Goal: Complete application form

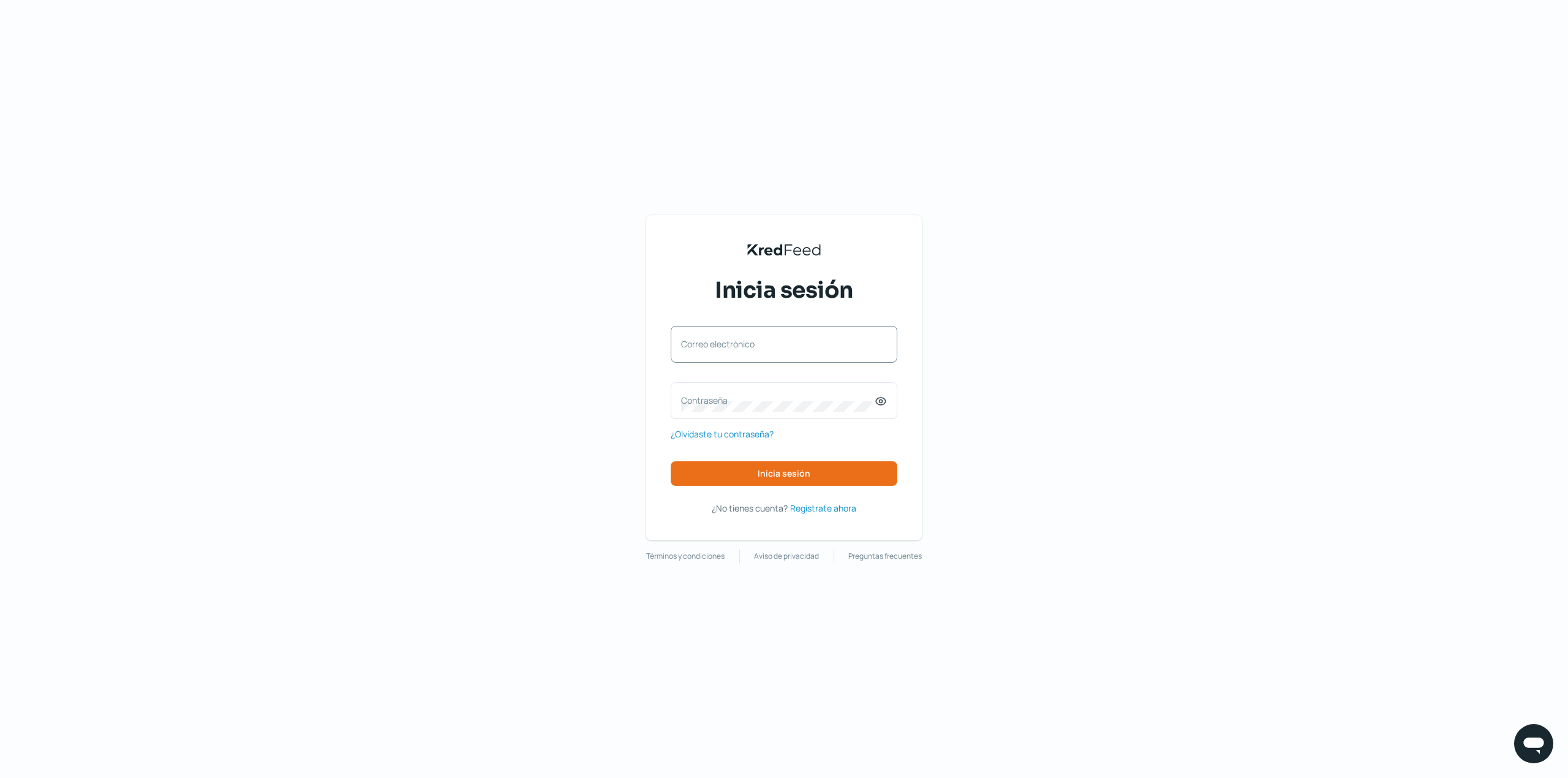
click at [783, 338] on label "Correo electrónico" at bounding box center [778, 344] width 193 height 12
click at [783, 345] on input "Correo electrónico" at bounding box center [784, 350] width 206 height 11
type input "[EMAIL_ADDRESS][DOMAIN_NAME]"
click at [740, 388] on div "Contraseña" at bounding box center [784, 400] width 227 height 37
click at [770, 471] on span "Inicia sesión" at bounding box center [784, 473] width 53 height 9
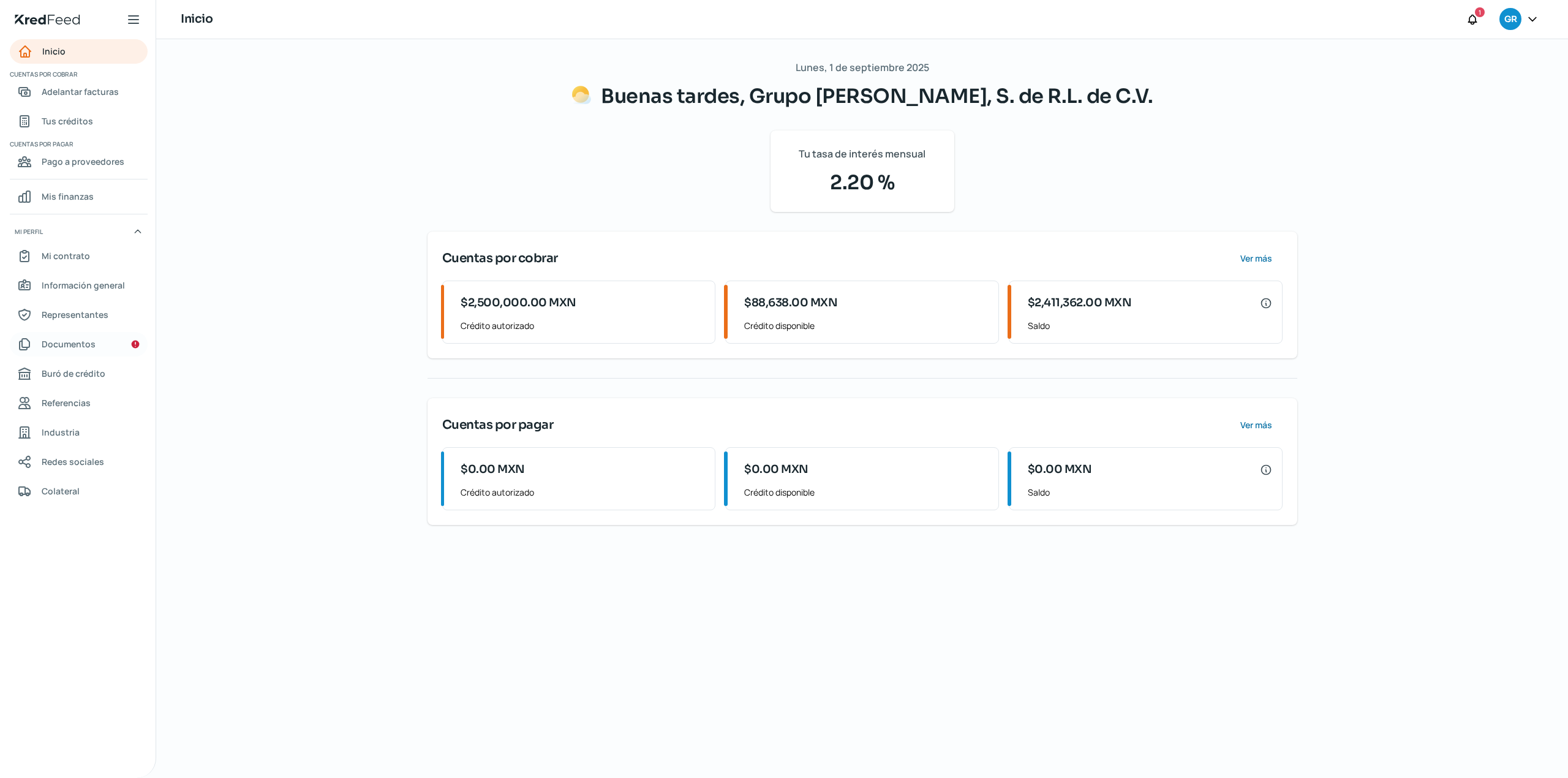
click at [130, 350] on link "Documentos" at bounding box center [78, 344] width 138 height 25
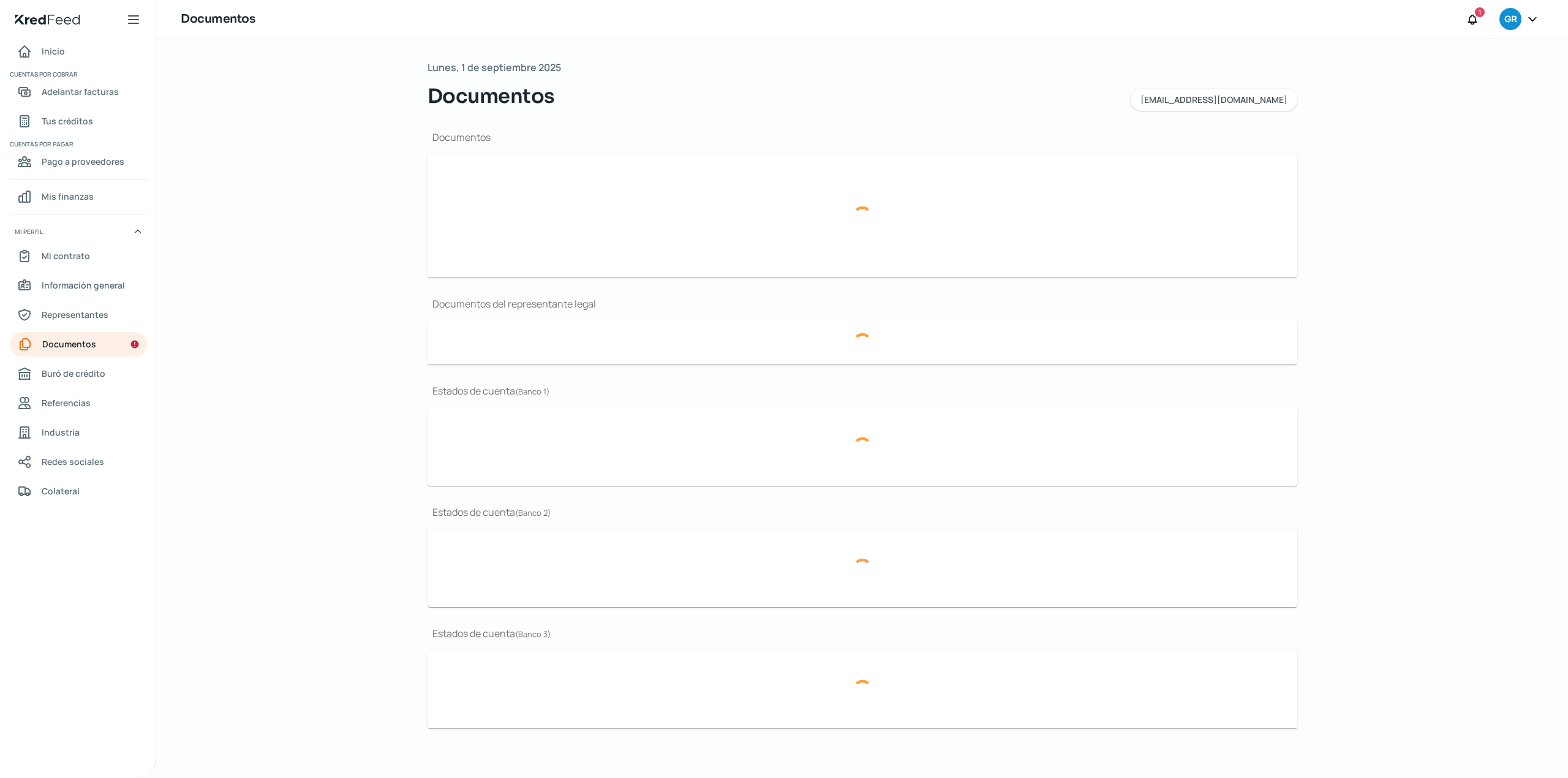
type input "CSF Grupo Alimenticio Roech.pdf"
type input "Curriculum.pdf"
type input "LOGO.JPG"
type input "ER 24.pdf"
type input "BG 24.pdf"
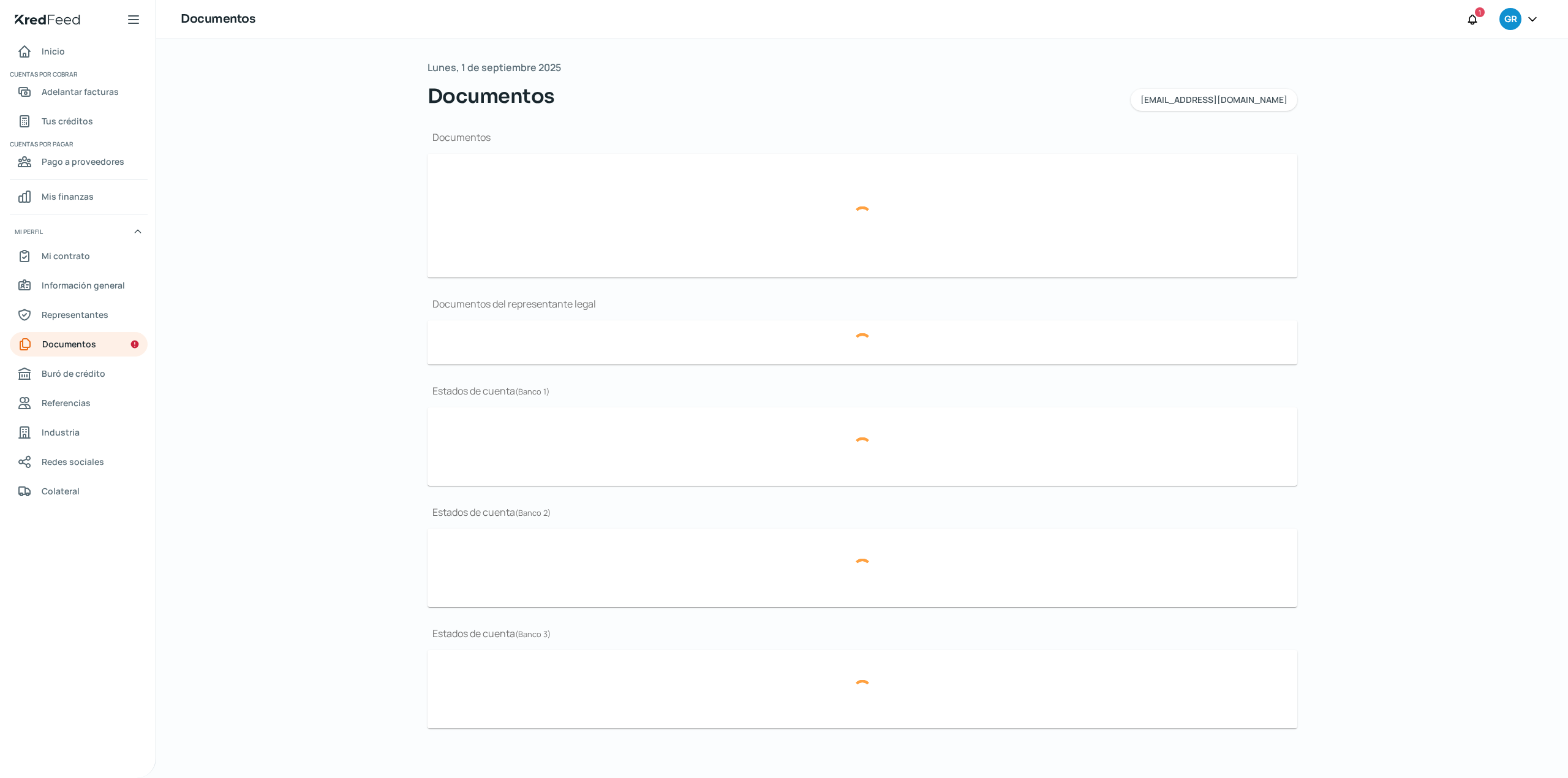
type input "Acta 18,328.pdf"
type input "BBVA ene 25.pdf"
type input "BBVA dic 24..pdf"
type input "BBVA nov 24..pdf"
type input "Banorte ene 25.pdf"
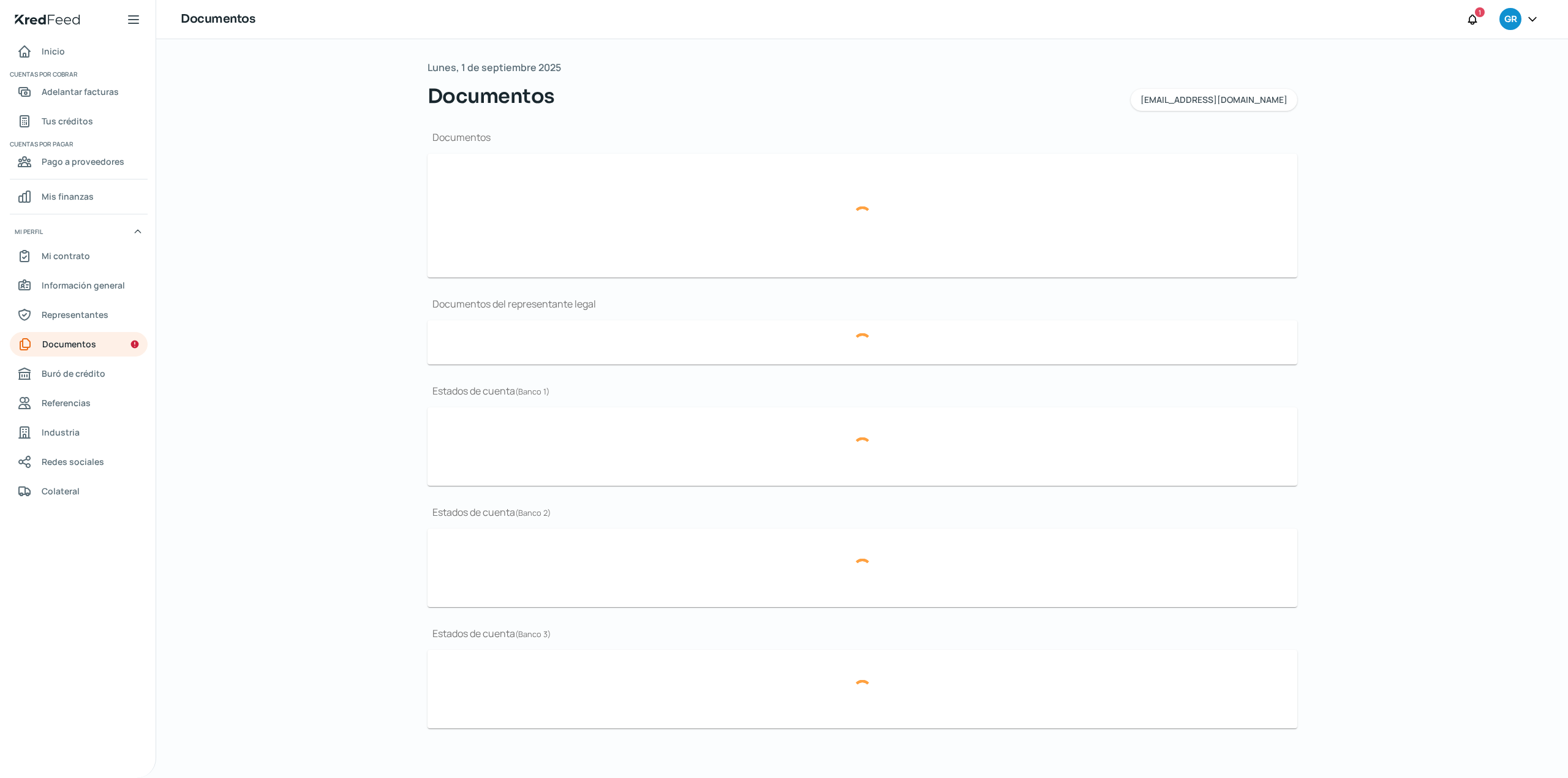
type input "Banorte dic 24.pdf"
type input "Banorte nov 24.pdf"
type input "Inbursa ene 25.pdf"
type input "Inbursa dic 24.pdf"
type input "Inbursa nov 24.pdf"
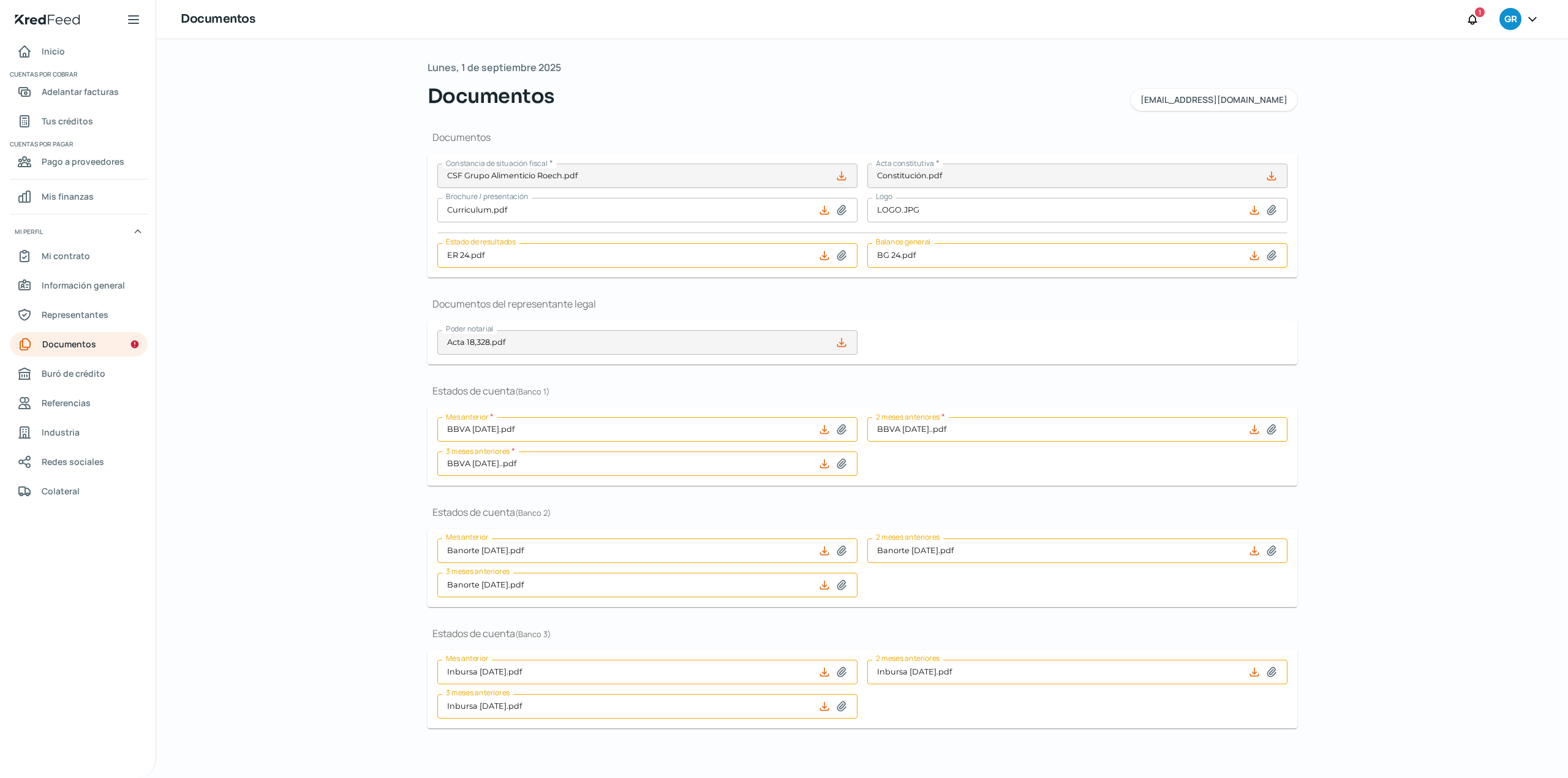
scroll to position [1, 0]
click at [103, 348] on link "Documentos" at bounding box center [78, 344] width 138 height 25
click at [93, 265] on link "Mi contrato" at bounding box center [78, 256] width 138 height 25
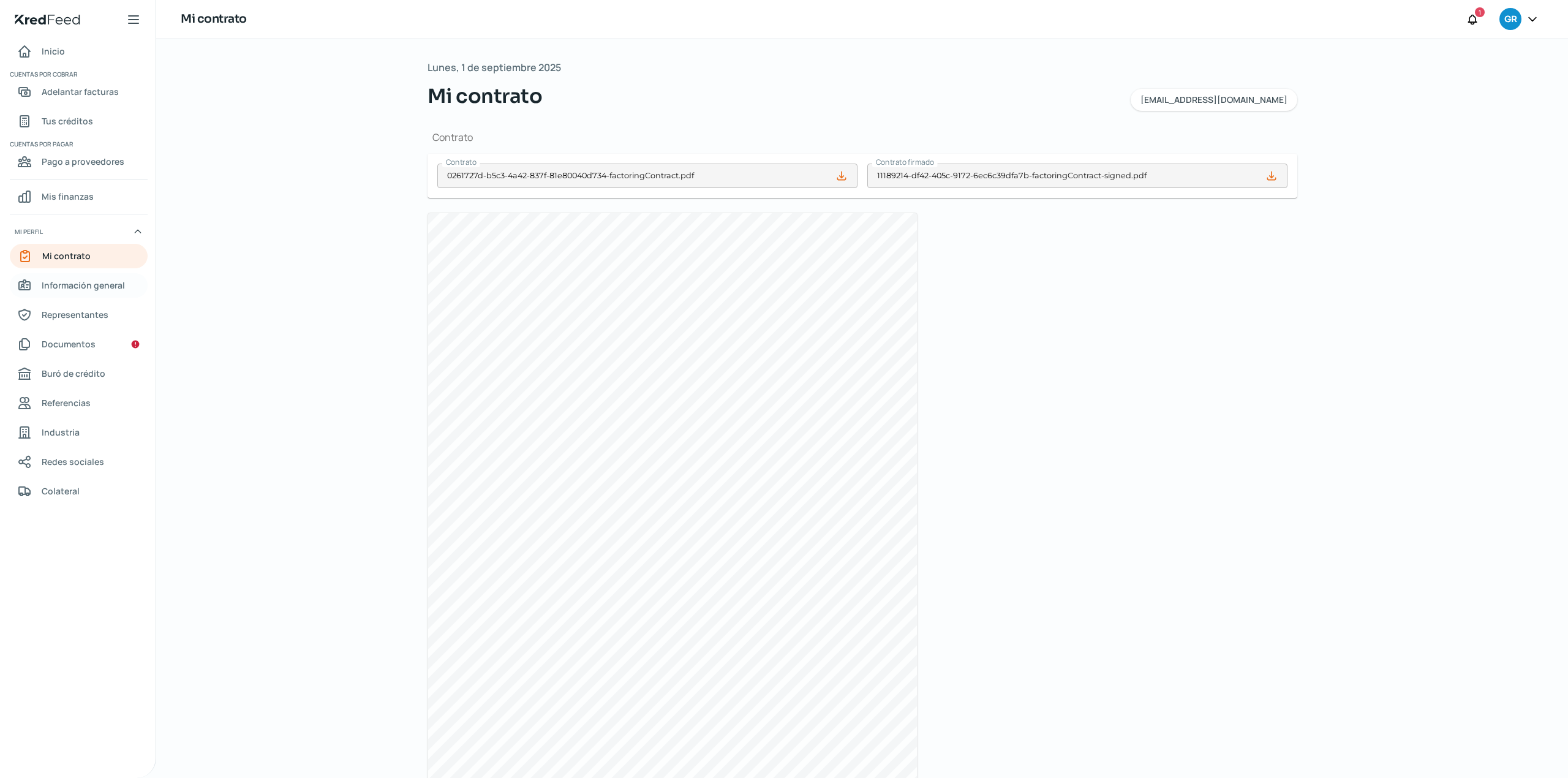
click at [69, 293] on span "Información general" at bounding box center [83, 285] width 83 height 15
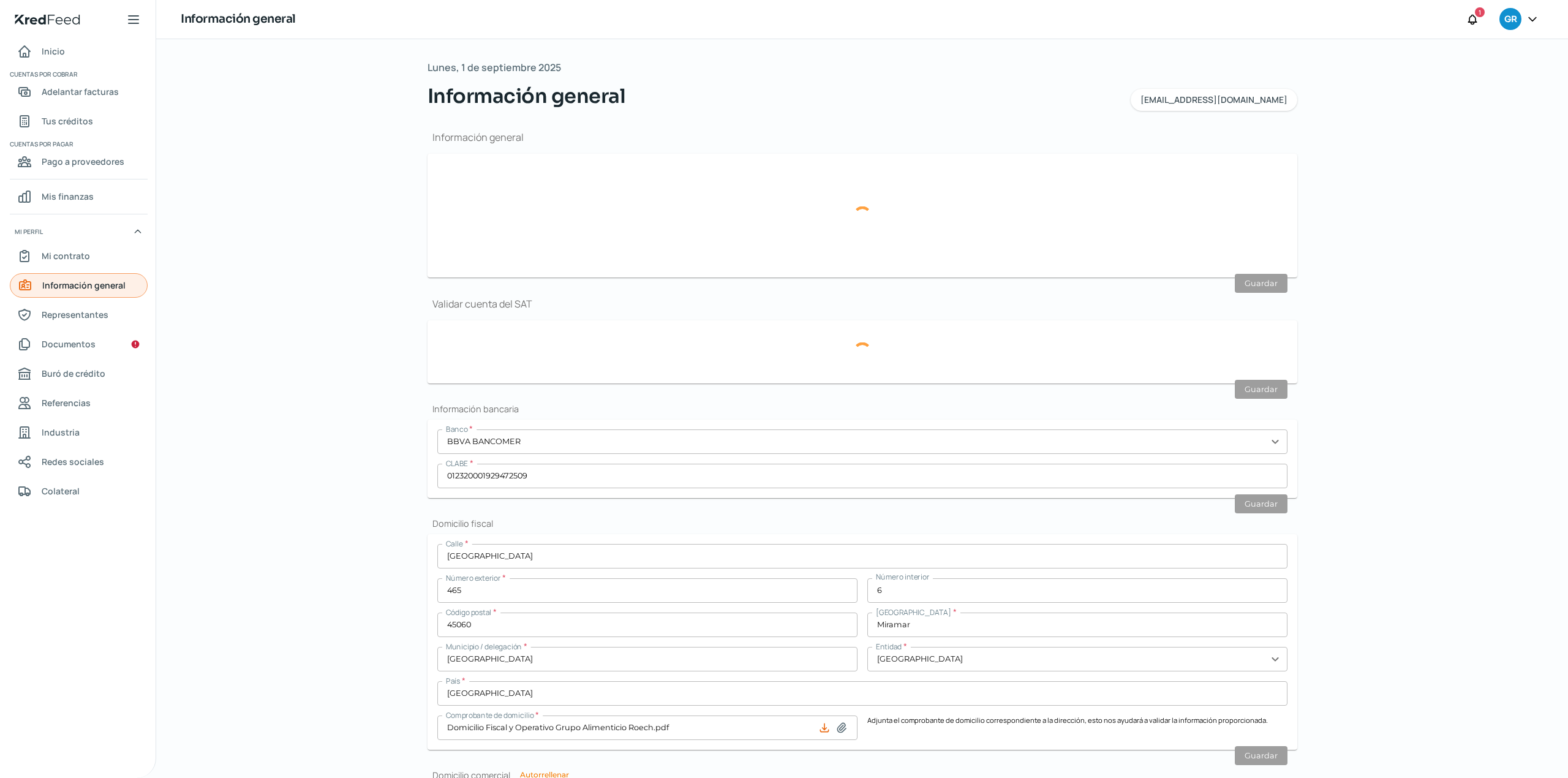
type input "[EMAIL_ADDRESS][DOMAIN_NAME]"
type input "Personas morales del régimen general"
type input "Grupo Alimenticio Roech, S. de R.L. de C.V."
type input "33 - 3127 - 2100"
type input "33 - 4000 - 0253"
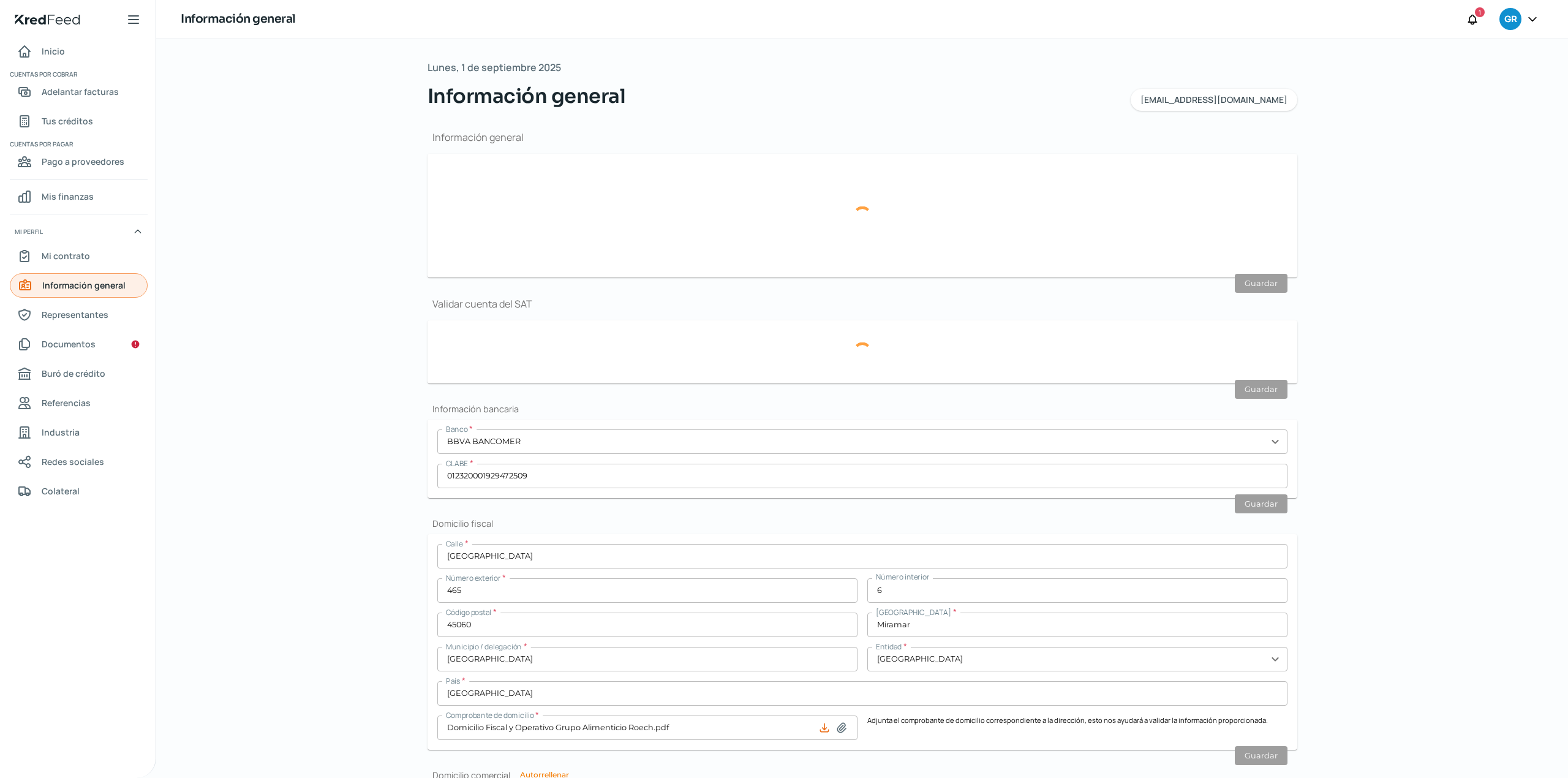
type input "GAR120327I60"
type input "Puerto Chamela"
type input "465"
type input "6"
type input "45060"
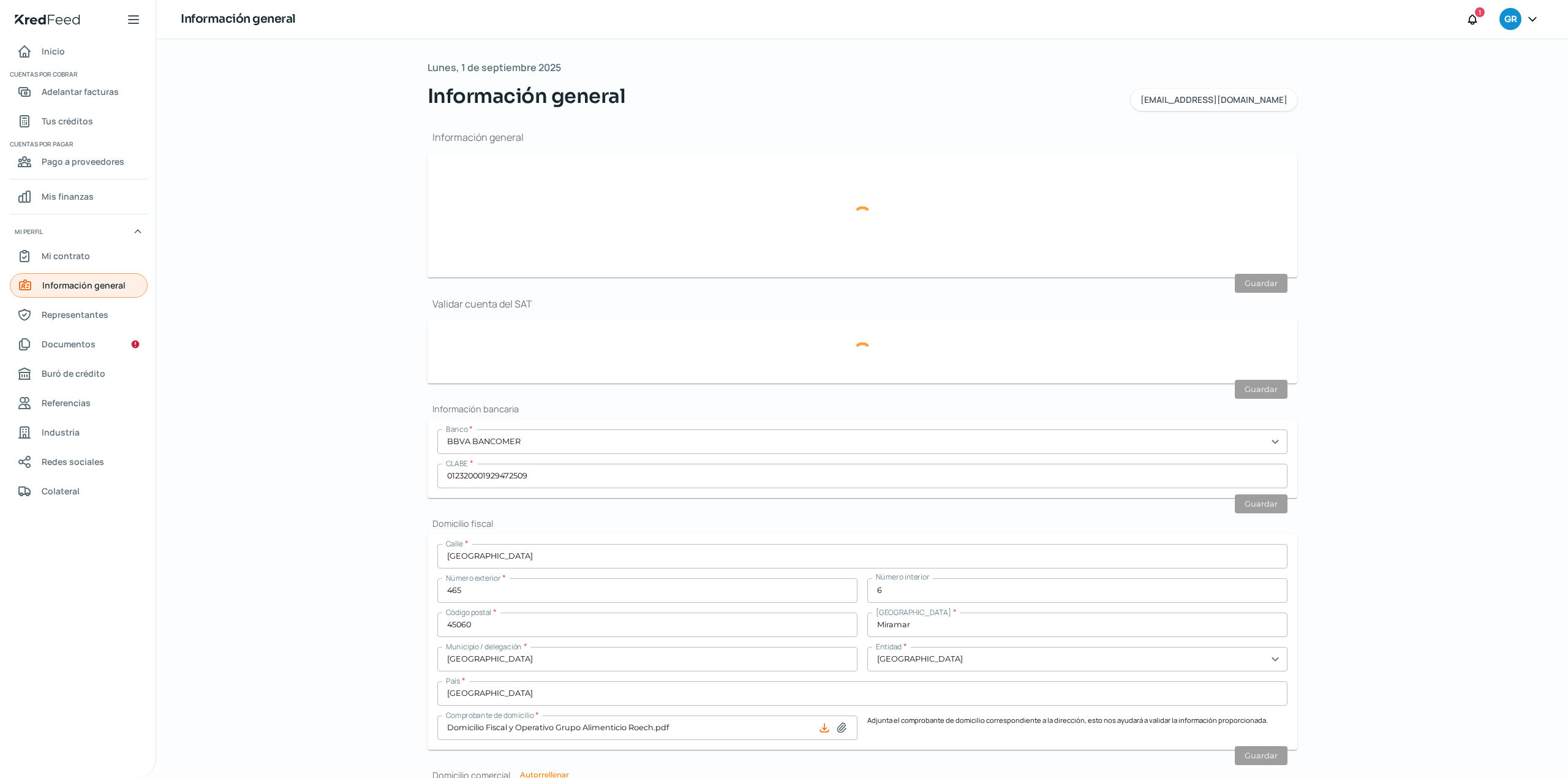
type input "Miramar"
type input "Guadalajara"
type input "Jalisco"
type input "México"
type input "Domicilio Fiscal y Operativo Grupo Alimenticio Roech.pdf"
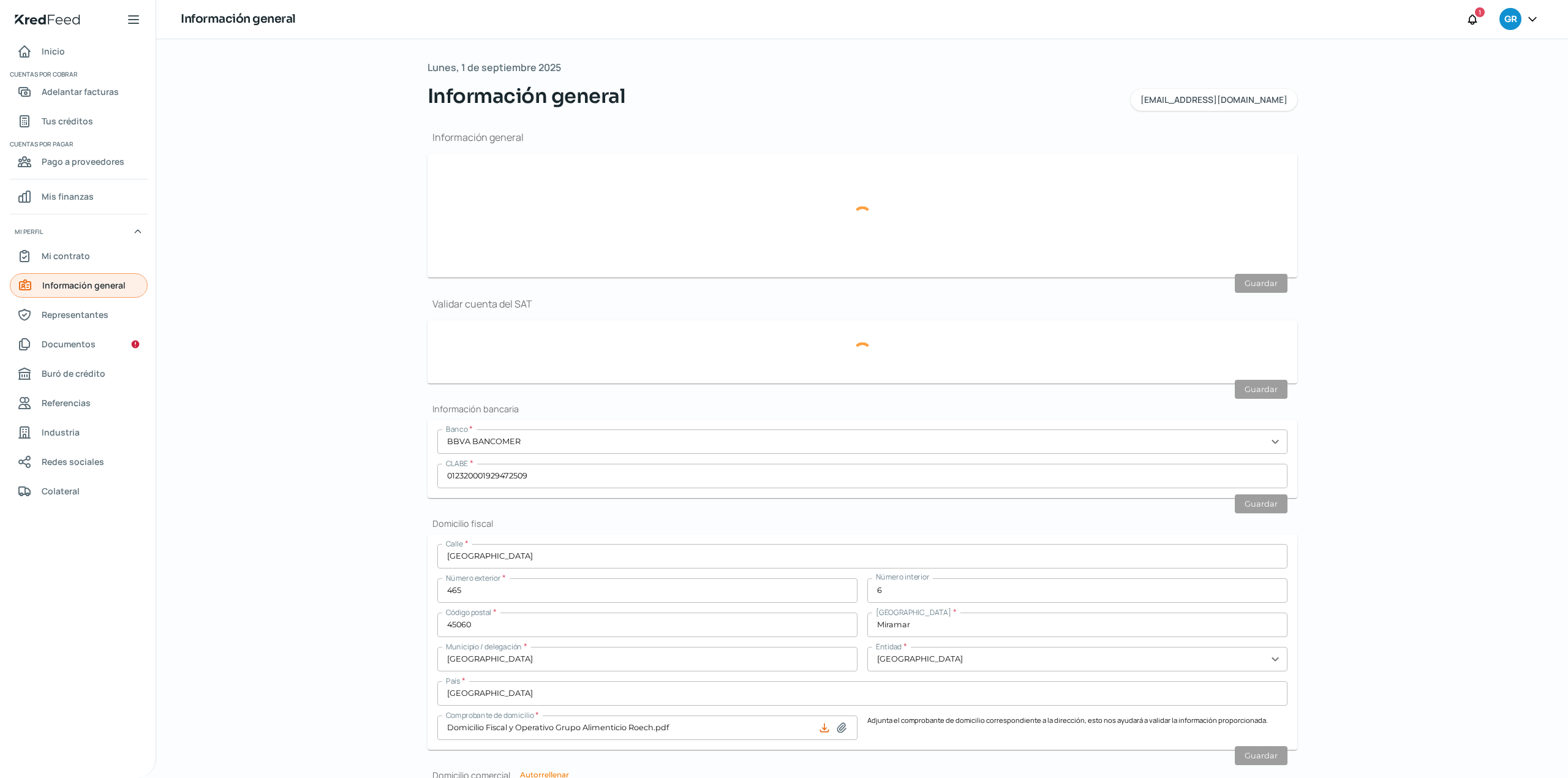
type input "10"
type input "0"
type input "Rentada"
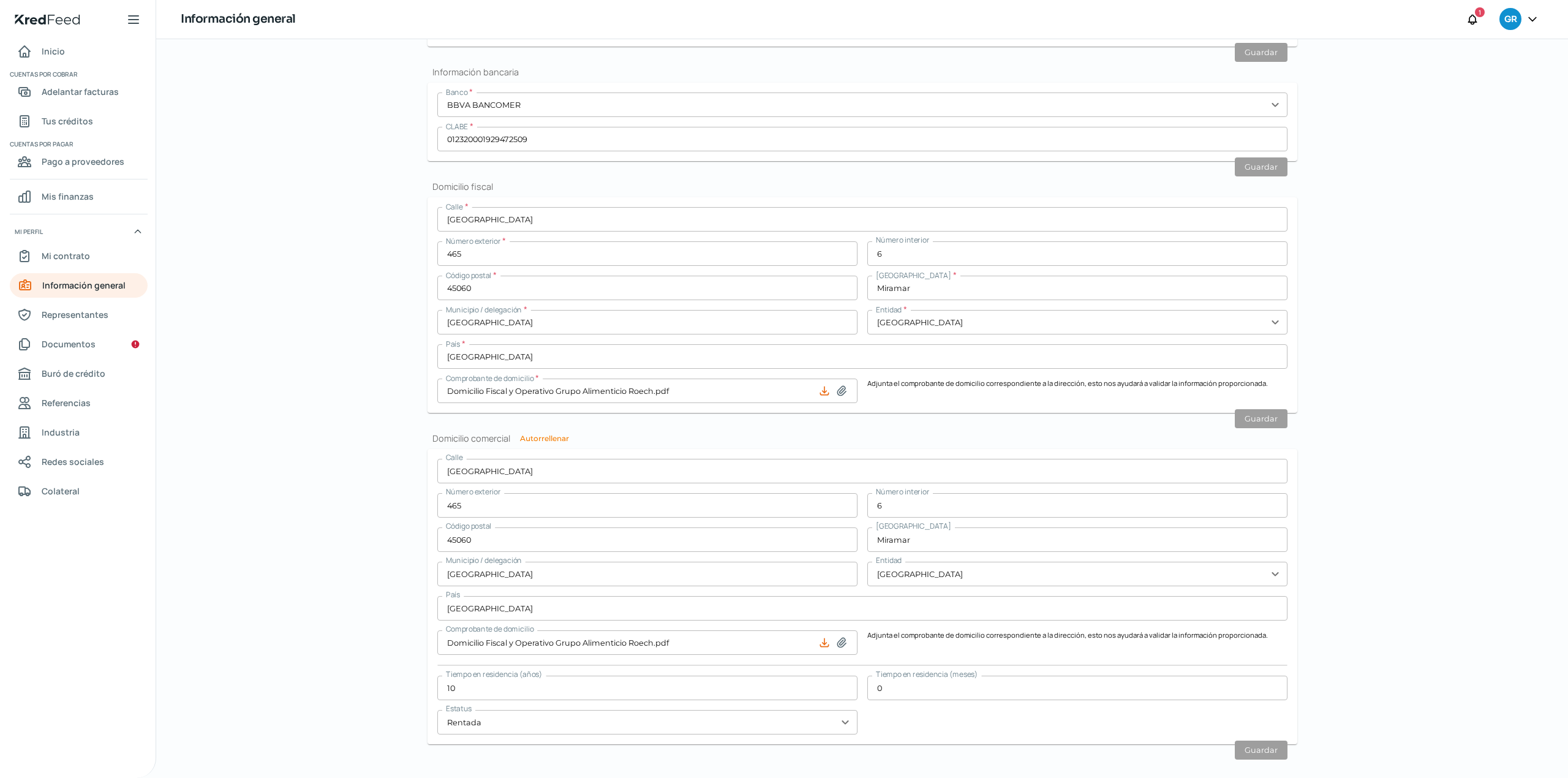
scroll to position [385, 0]
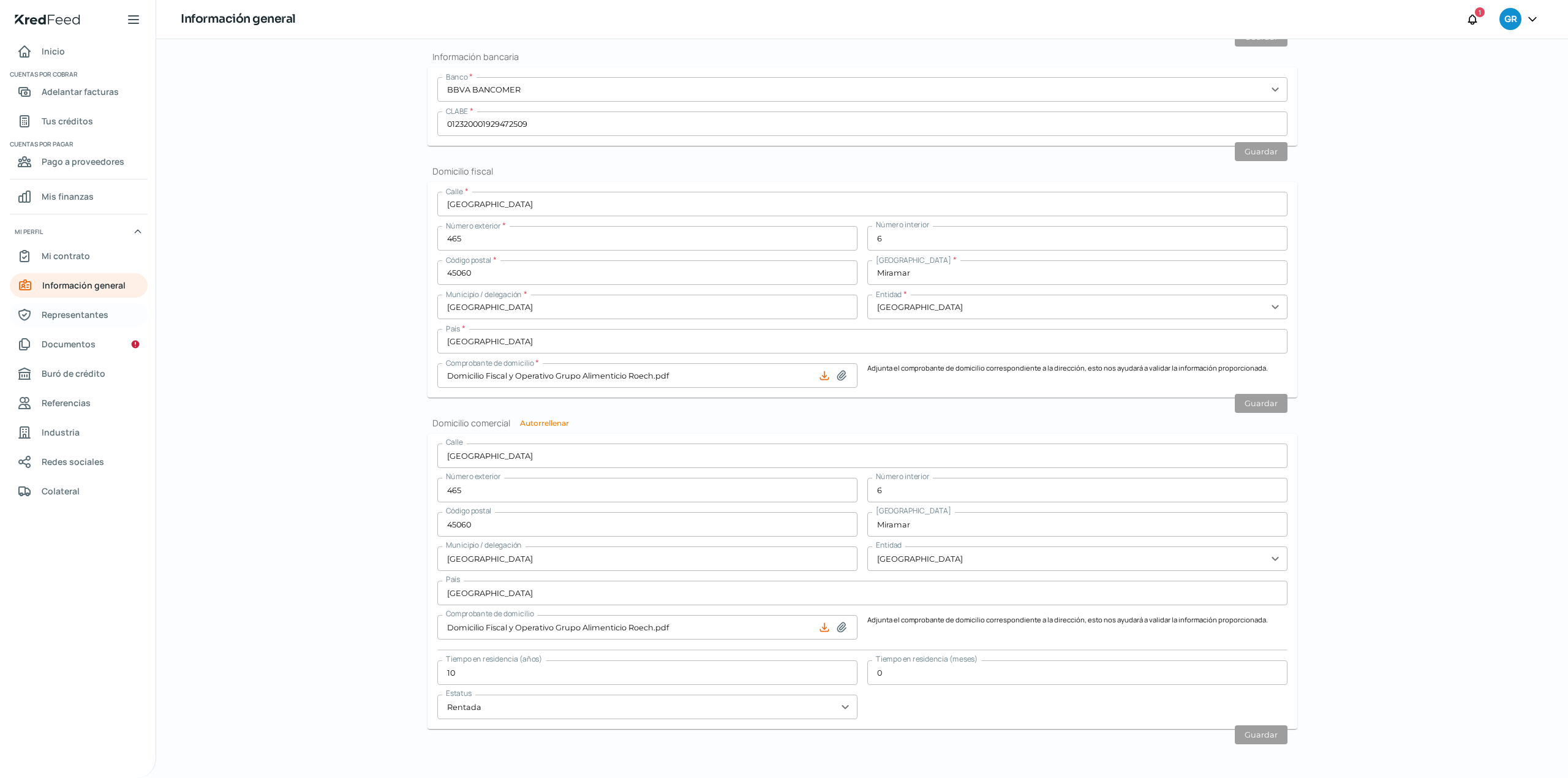
click at [98, 317] on span "Representantes" at bounding box center [75, 315] width 66 height 15
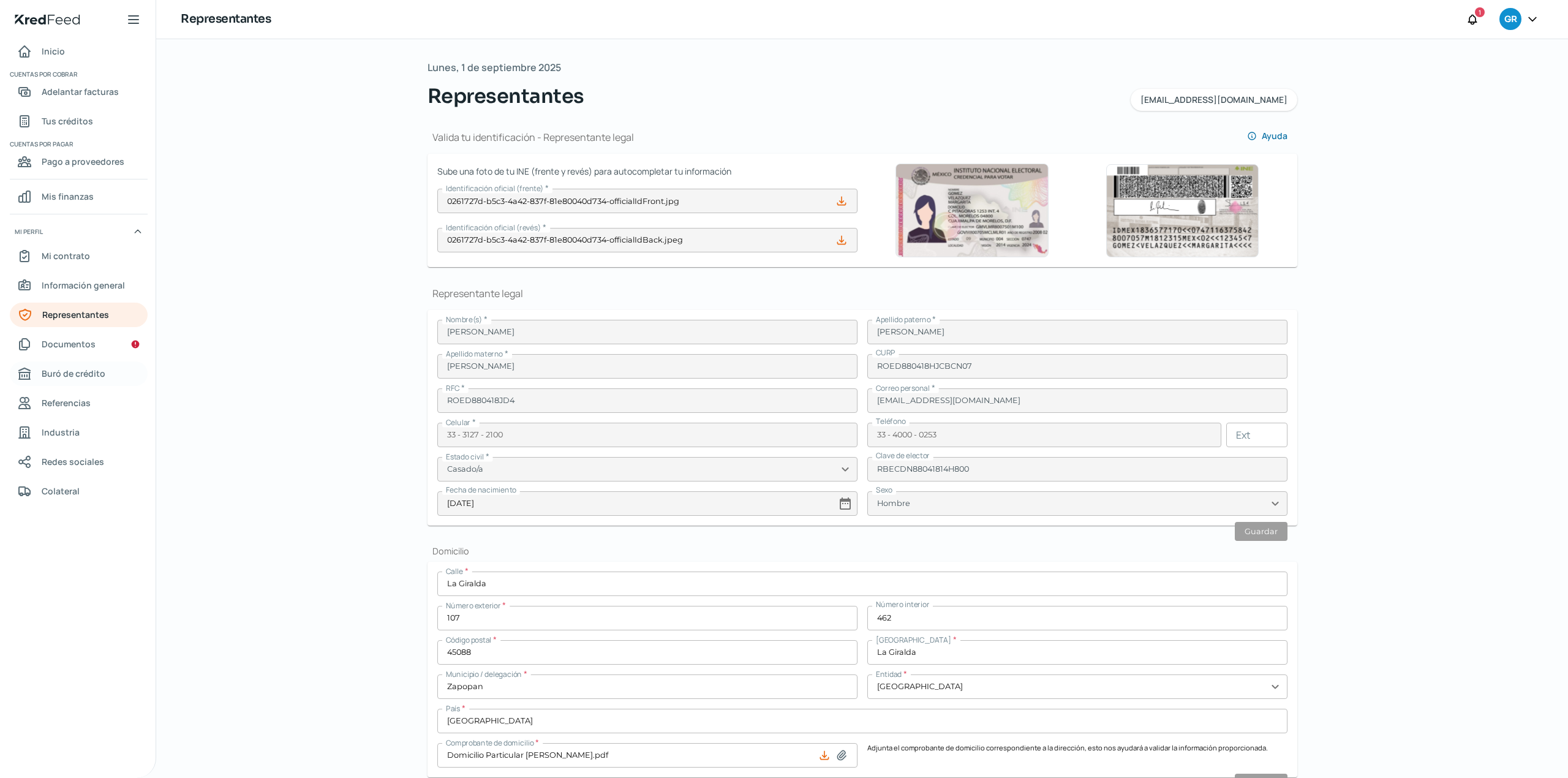
click at [113, 378] on link "Buró de crédito" at bounding box center [78, 374] width 138 height 25
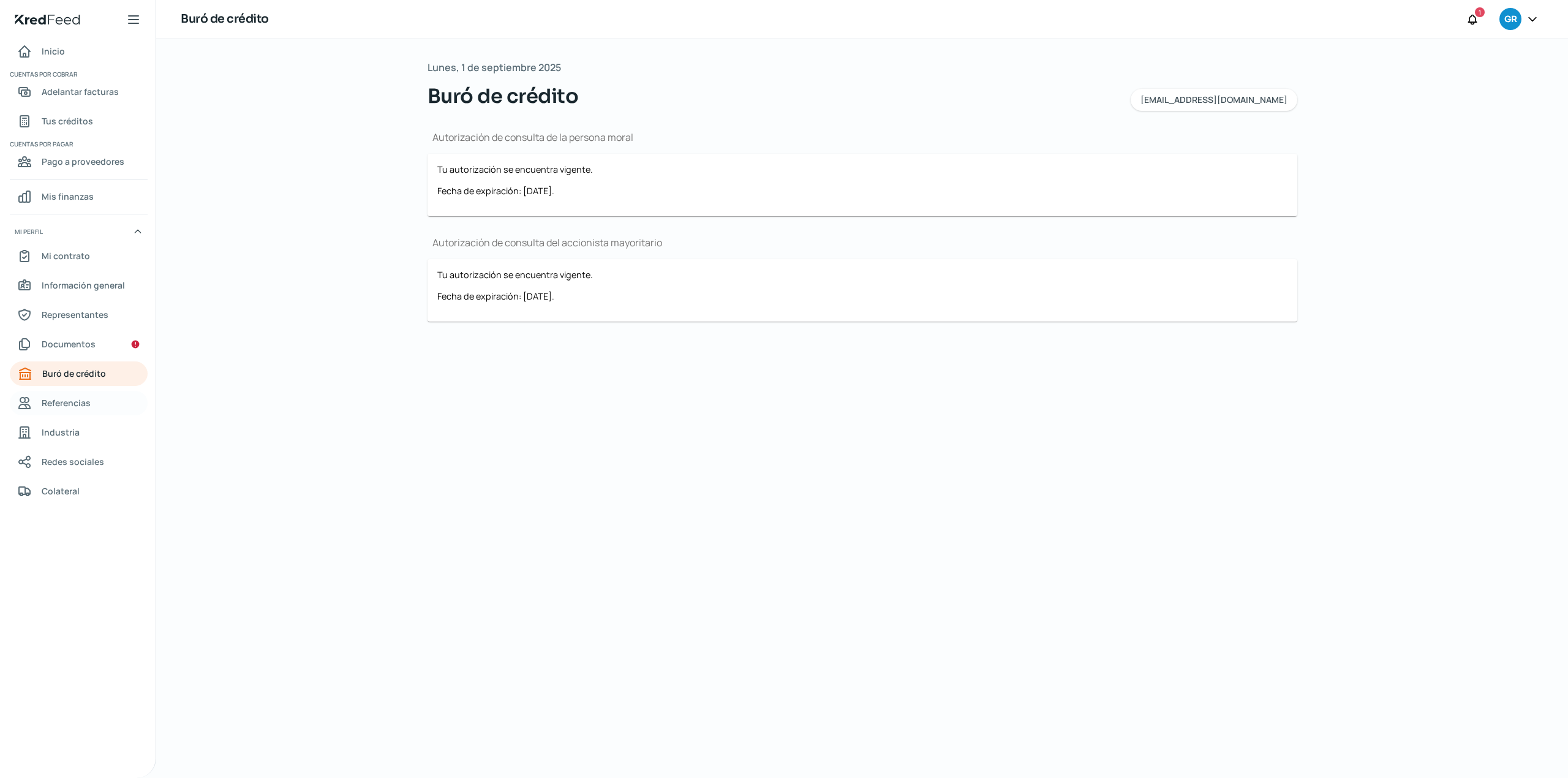
click at [90, 395] on link "Referencias" at bounding box center [78, 403] width 138 height 25
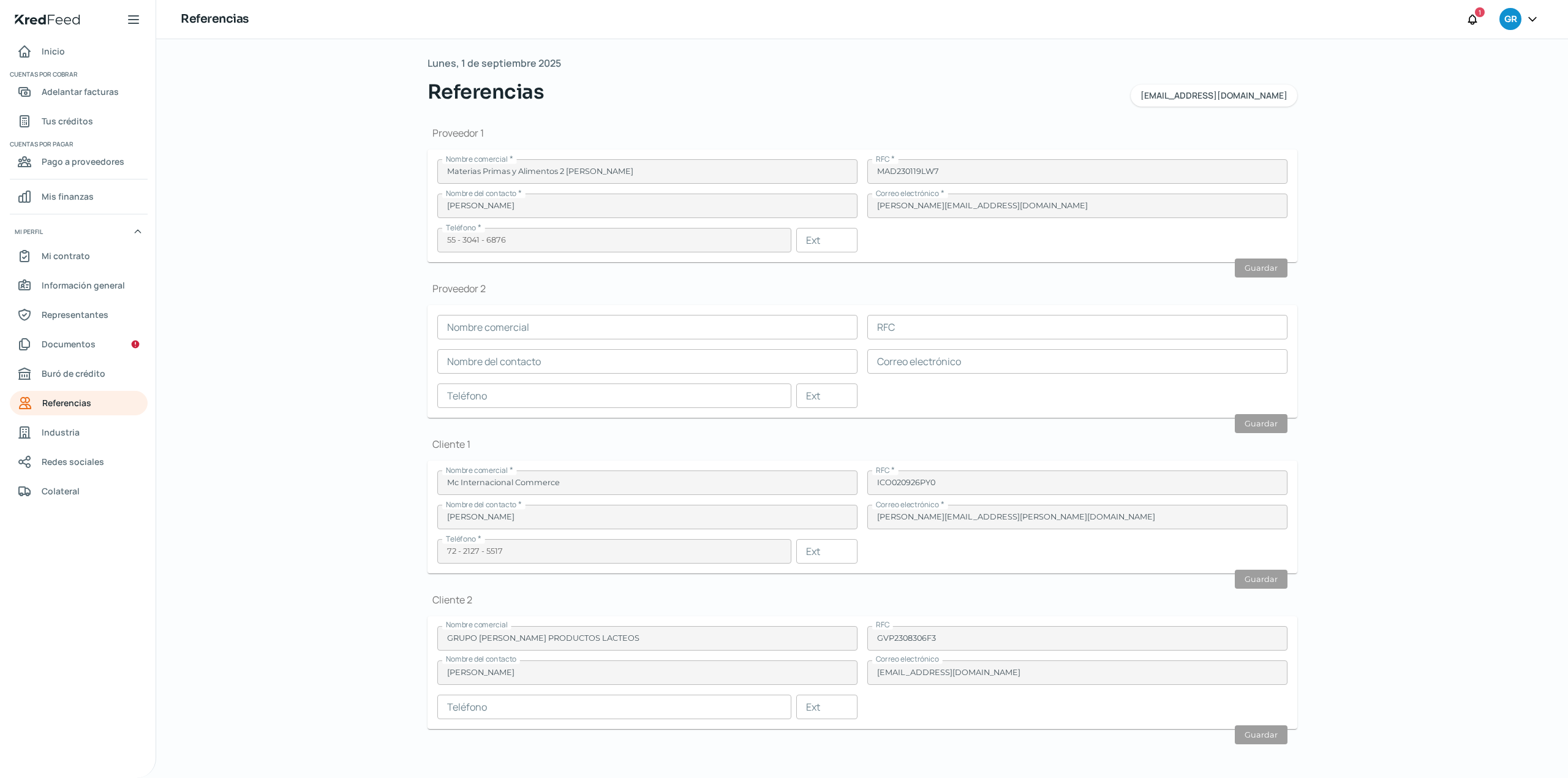
scroll to position [5, 0]
click at [66, 432] on span "Industria" at bounding box center [60, 432] width 38 height 15
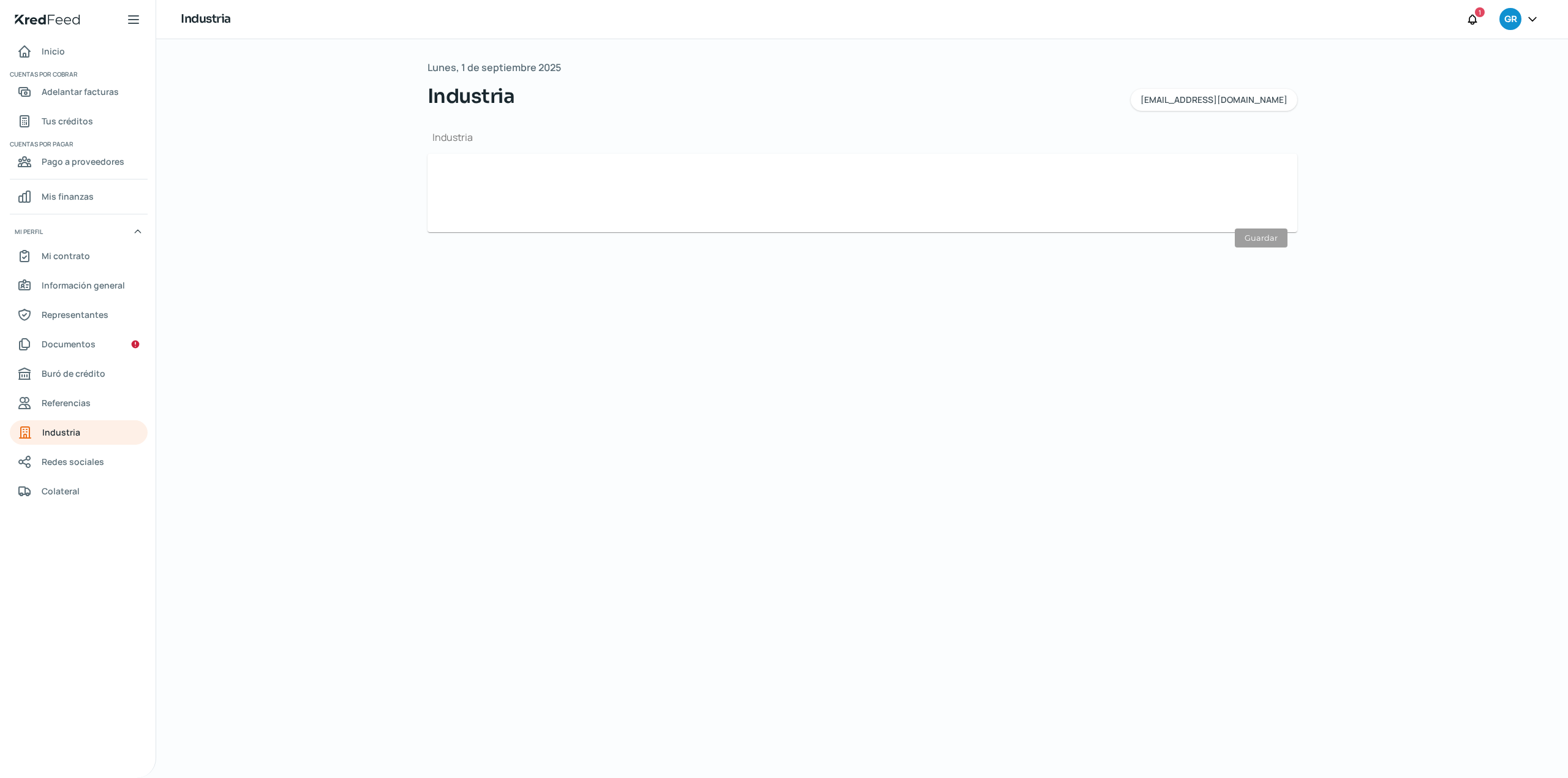
type input "Manufactura"
type input "Otro"
type input "27/03/2012"
type input "100"
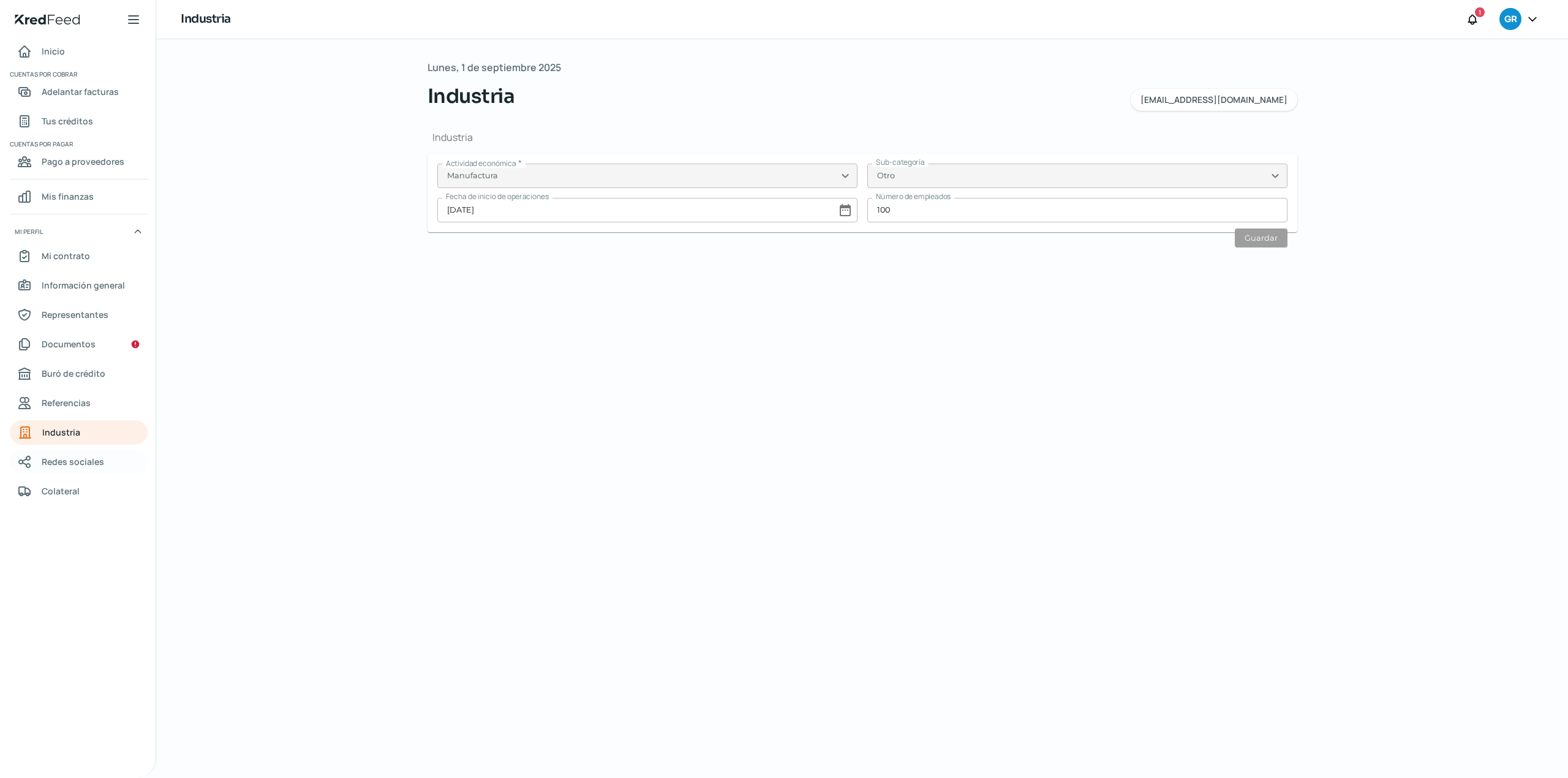
click at [89, 456] on span "Redes sociales" at bounding box center [73, 461] width 62 height 15
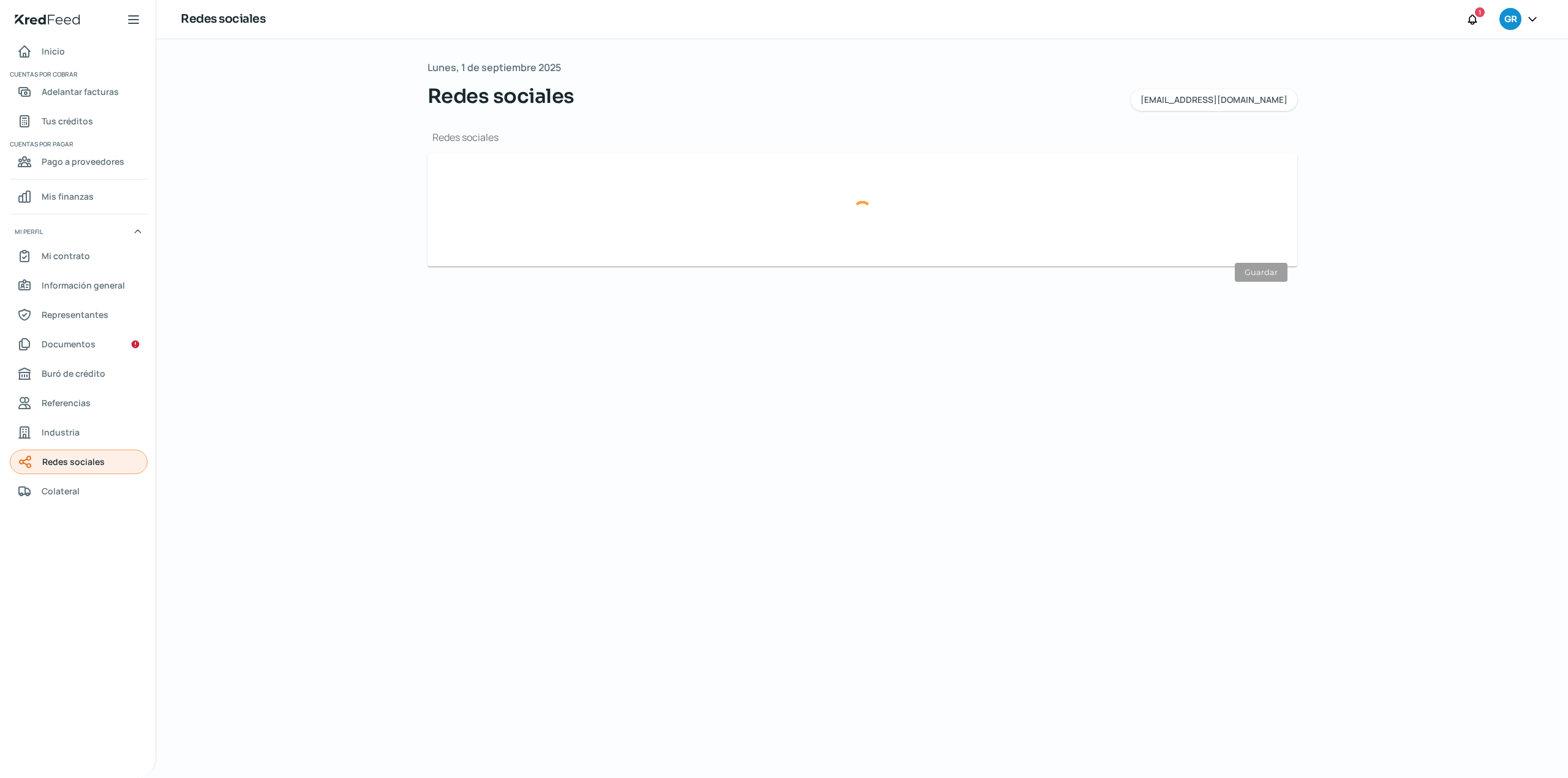
type input "https://www.grupoalimenticioroech.net/"
type input "https://www.facebook.com/grupoalimenticioroech/"
type input "https://www.instagram.com/grupo.alimenticioroech/?hl=es"
click at [98, 343] on link "Documentos" at bounding box center [78, 344] width 138 height 25
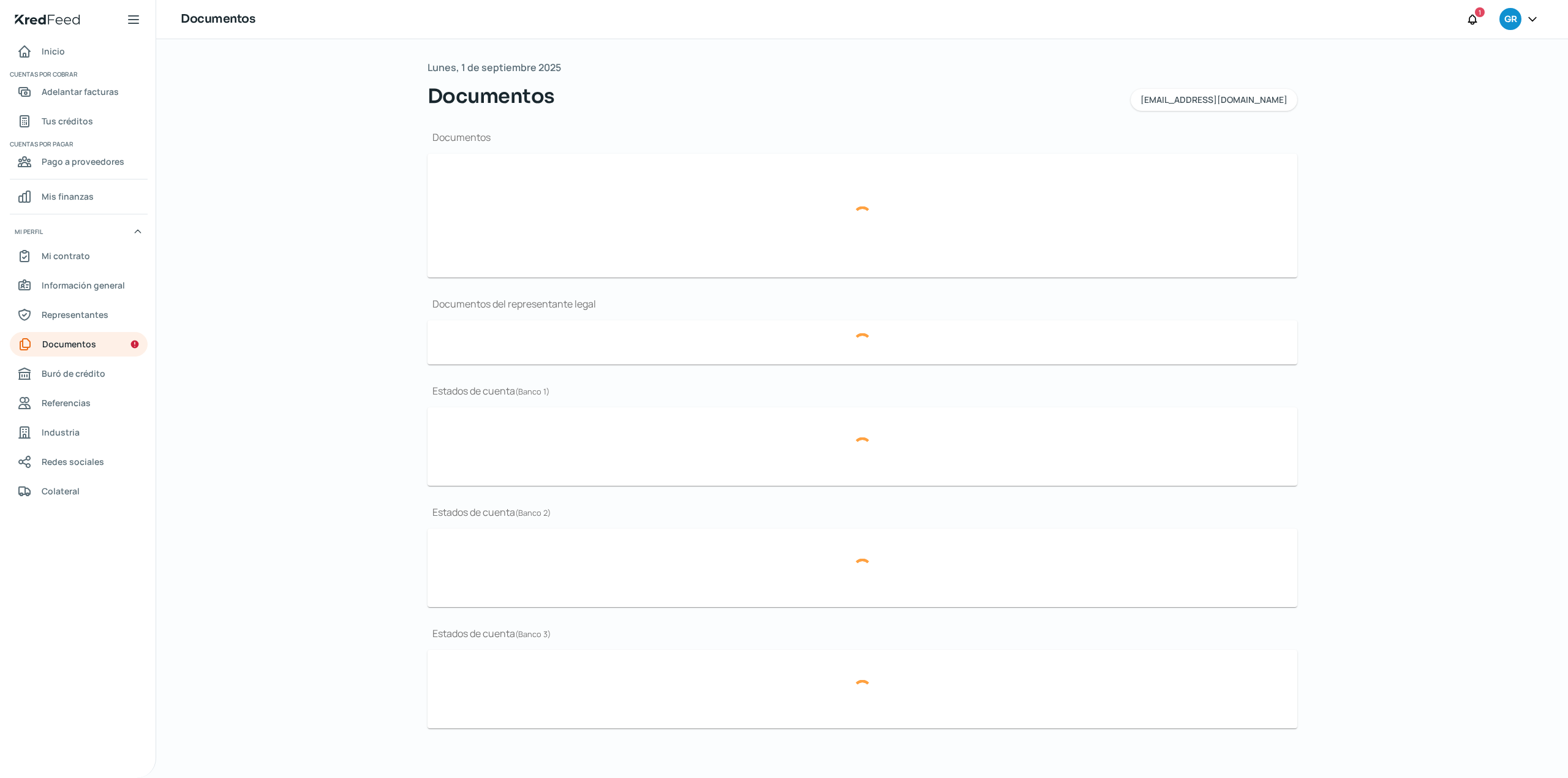
type input "CSF Grupo Alimenticio Roech.pdf"
type input "Curriculum.pdf"
type input "LOGO.JPG"
type input "ER 24.pdf"
type input "BG 24.pdf"
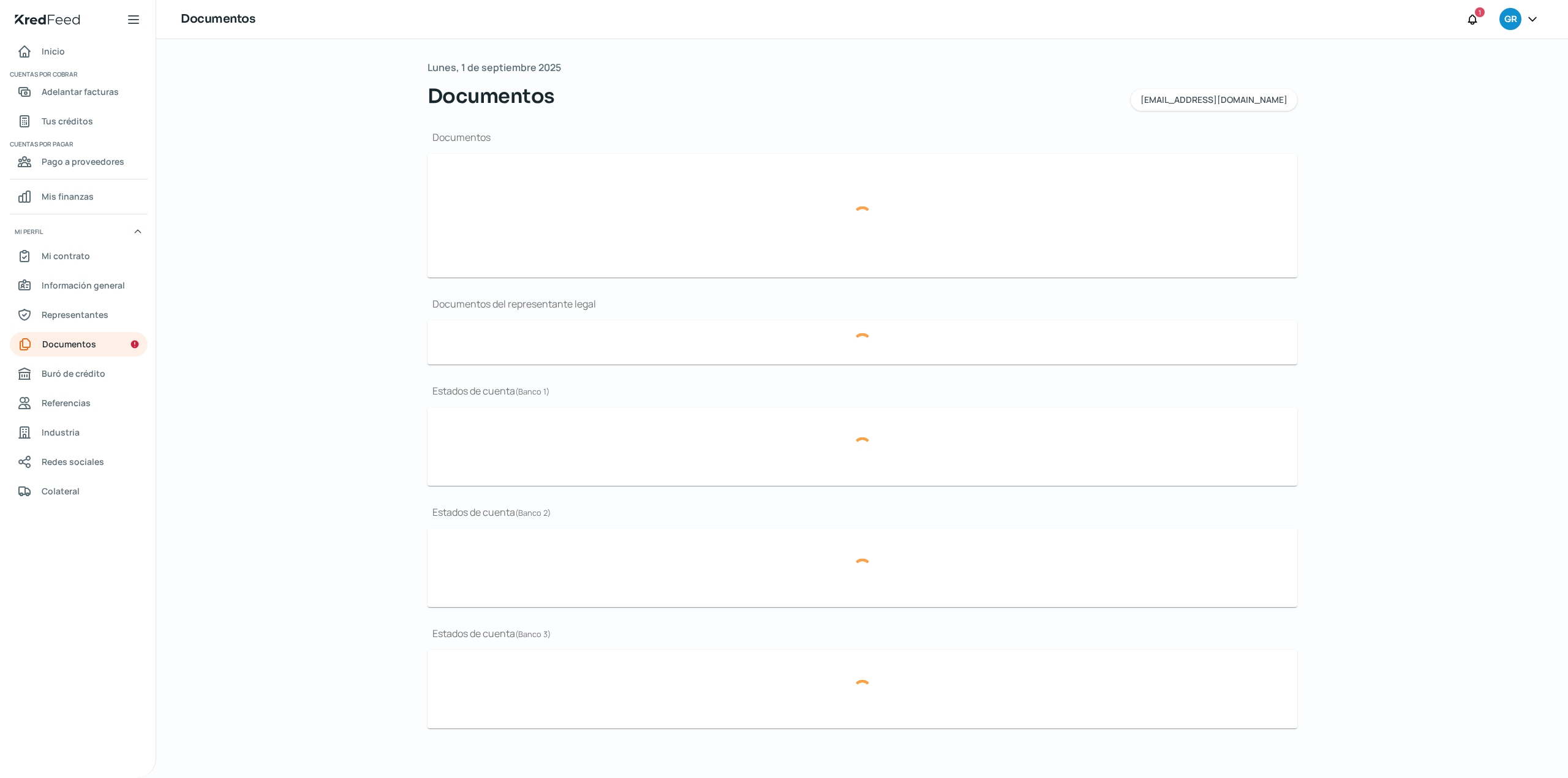
type input "Acta 18,328.pdf"
type input "BBVA ene 25.pdf"
type input "BBVA dic 24..pdf"
type input "BBVA nov 24..pdf"
type input "Banorte ene 25.pdf"
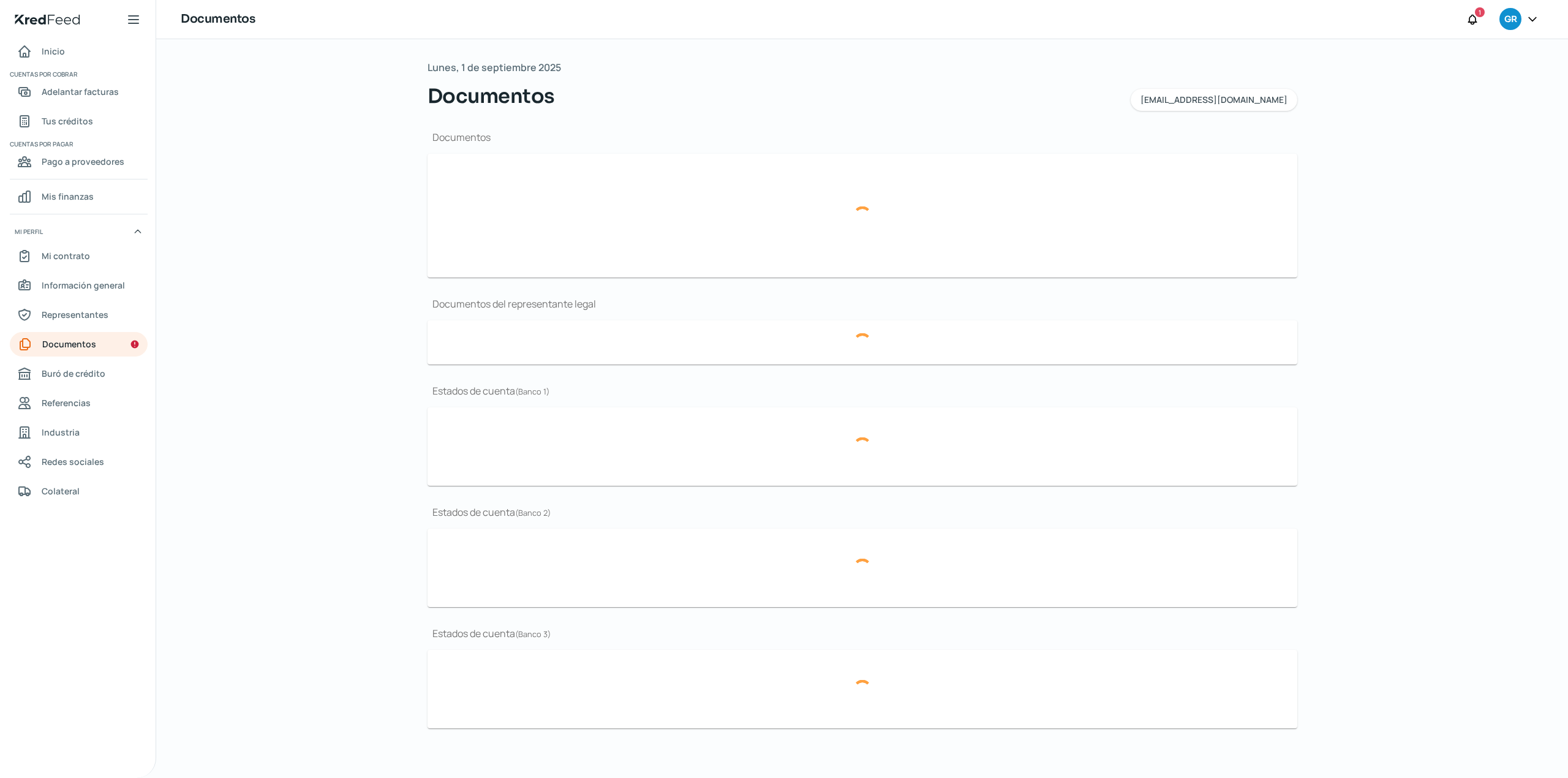
type input "Banorte dic 24.pdf"
type input "Banorte nov 24.pdf"
type input "Inbursa ene 25.pdf"
type input "Inbursa dic 24.pdf"
type input "Inbursa nov 24.pdf"
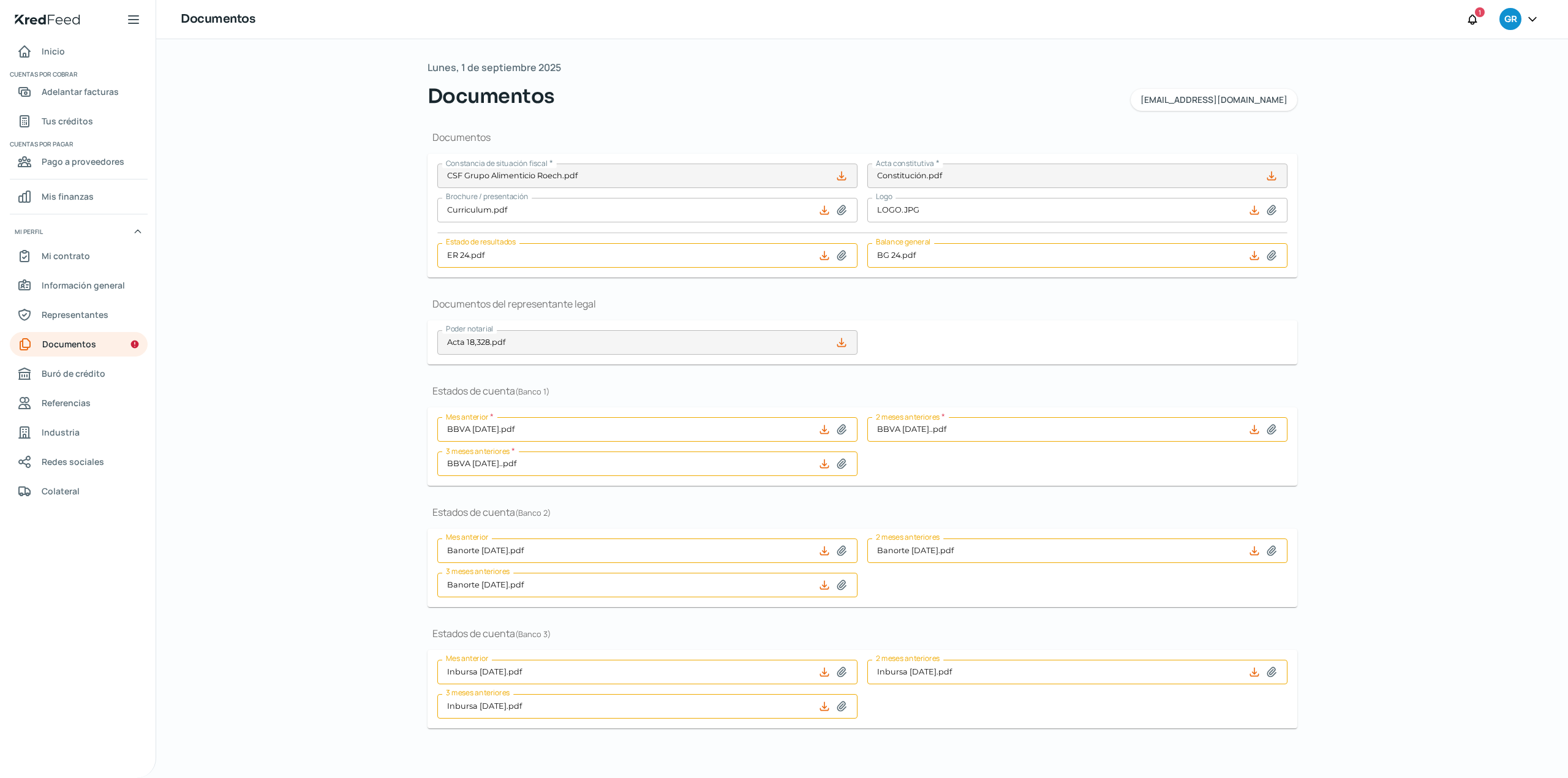
scroll to position [1, 0]
click at [134, 22] on icon at bounding box center [134, 19] width 15 height 15
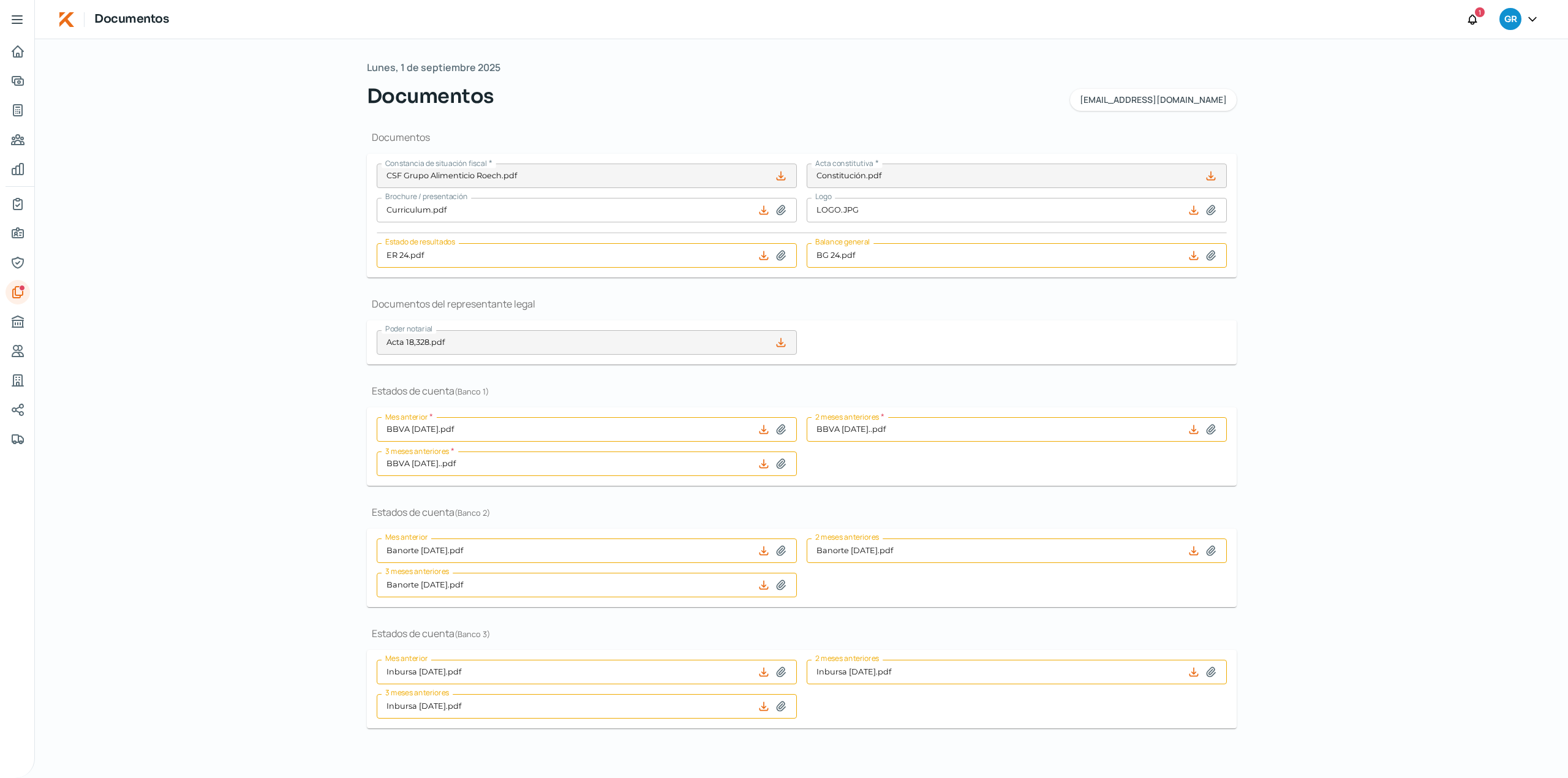
click at [22, 21] on icon at bounding box center [17, 19] width 15 height 15
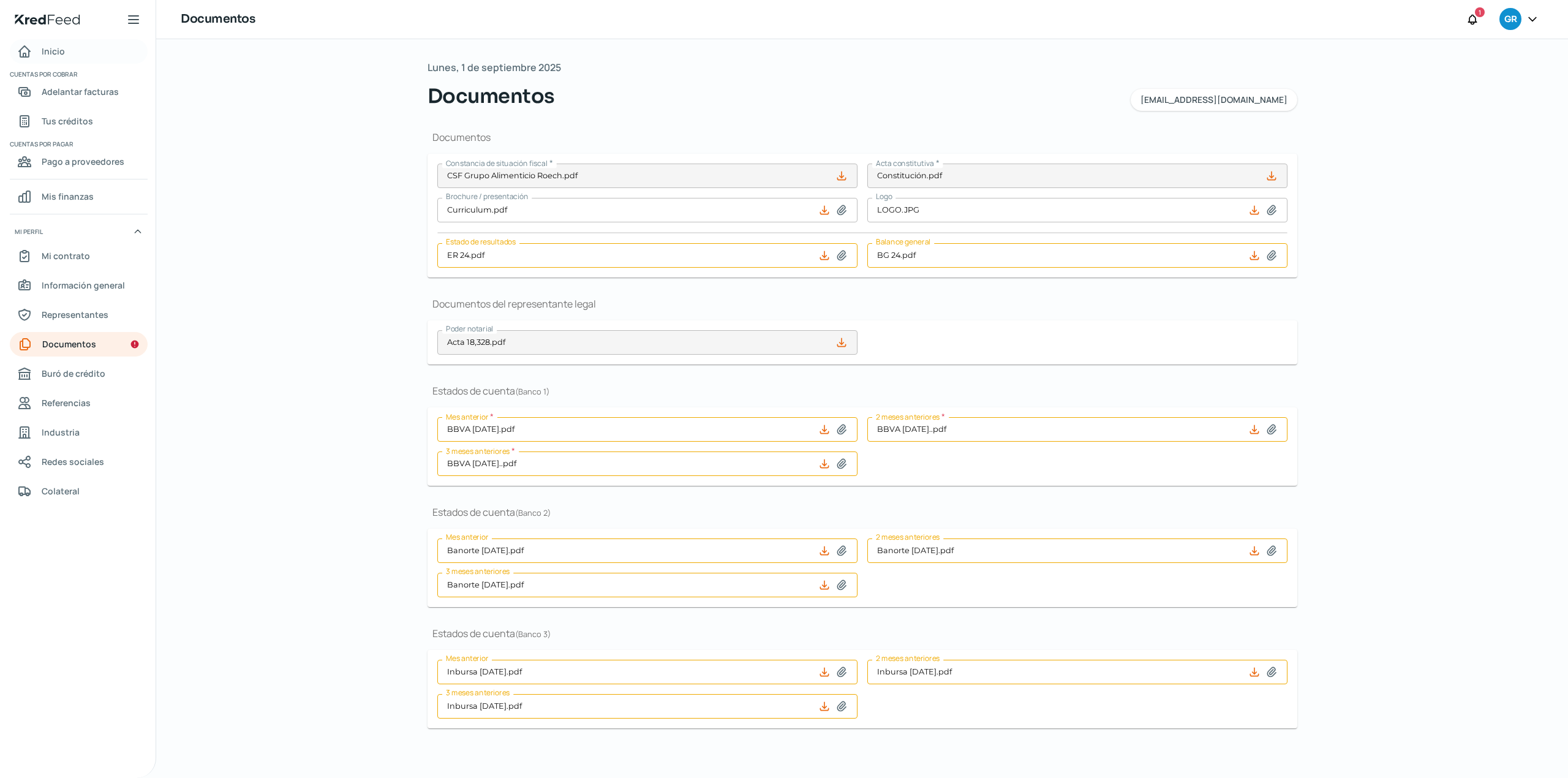
click at [64, 47] on link "Inicio" at bounding box center [78, 51] width 138 height 25
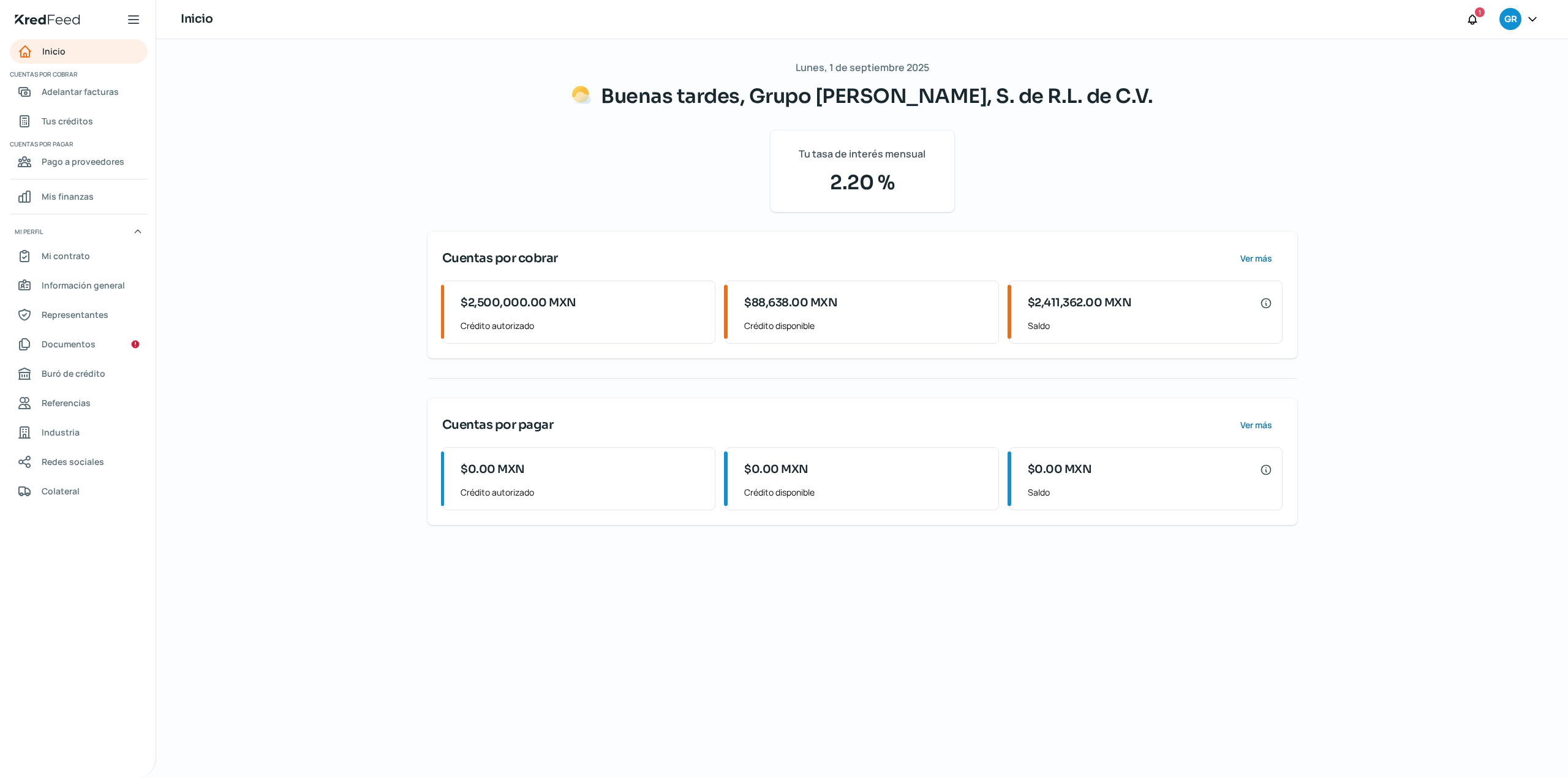
click at [1527, 8] on div at bounding box center [1532, 19] width 22 height 23
click at [1531, 19] on icon at bounding box center [1532, 19] width 12 height 12
click at [1442, 320] on div "[DATE] Buenas tardes, Grupo Alimenticio Roech, S. de R.L. de C.V. Tu tasa de in…" at bounding box center [862, 408] width 1412 height 739
click at [1475, 13] on div "1" at bounding box center [1480, 12] width 10 height 10
click at [106, 288] on span "Información general" at bounding box center [83, 285] width 83 height 15
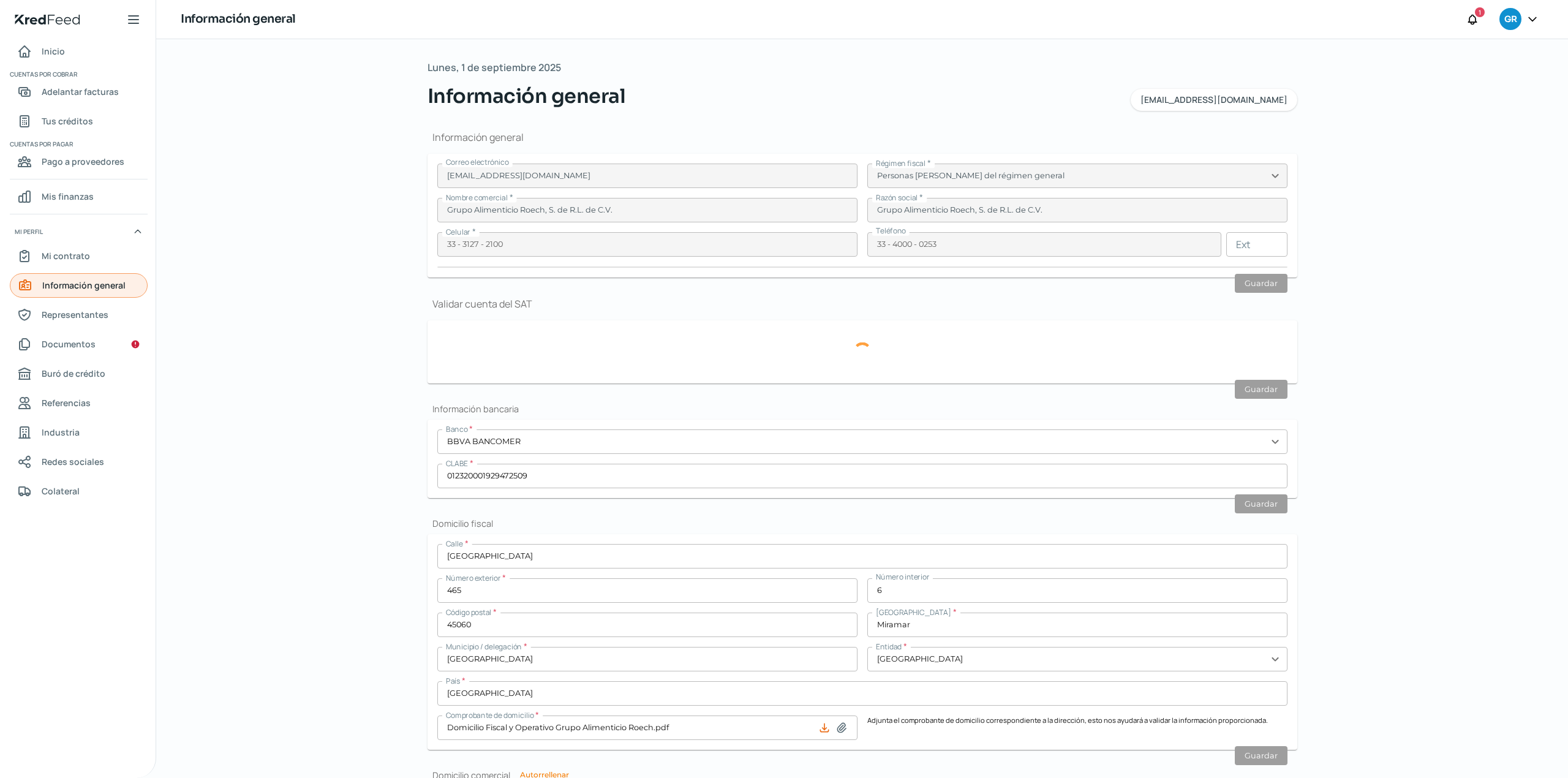
type input "GAR120327I60"
type input "Puerto Chamela"
type input "465"
type input "6"
type input "45060"
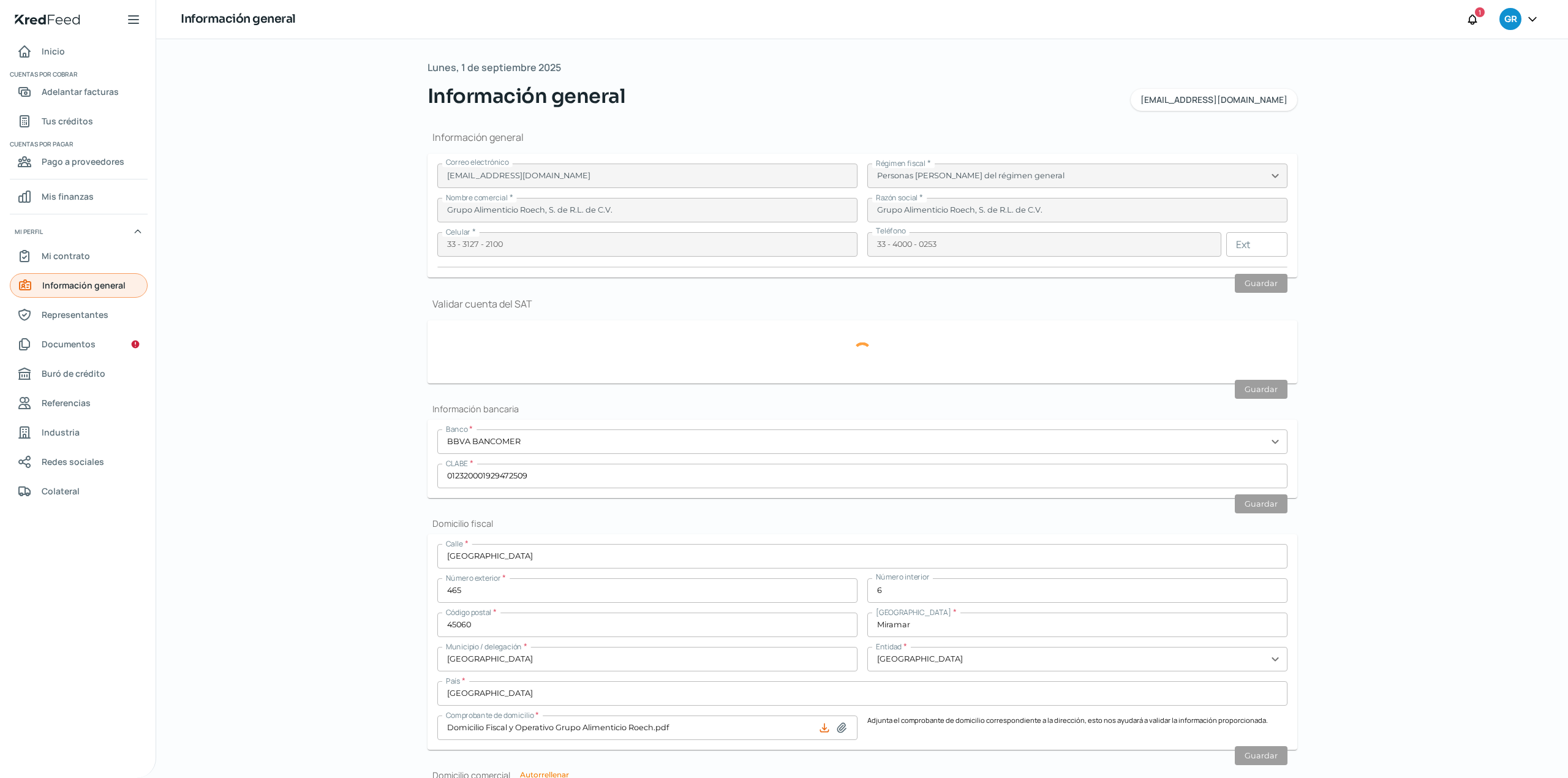
type input "Miramar"
type input "Guadalajara"
type input "Jalisco"
type input "México"
type input "Domicilio Fiscal y Operativo Grupo Alimenticio Roech.pdf"
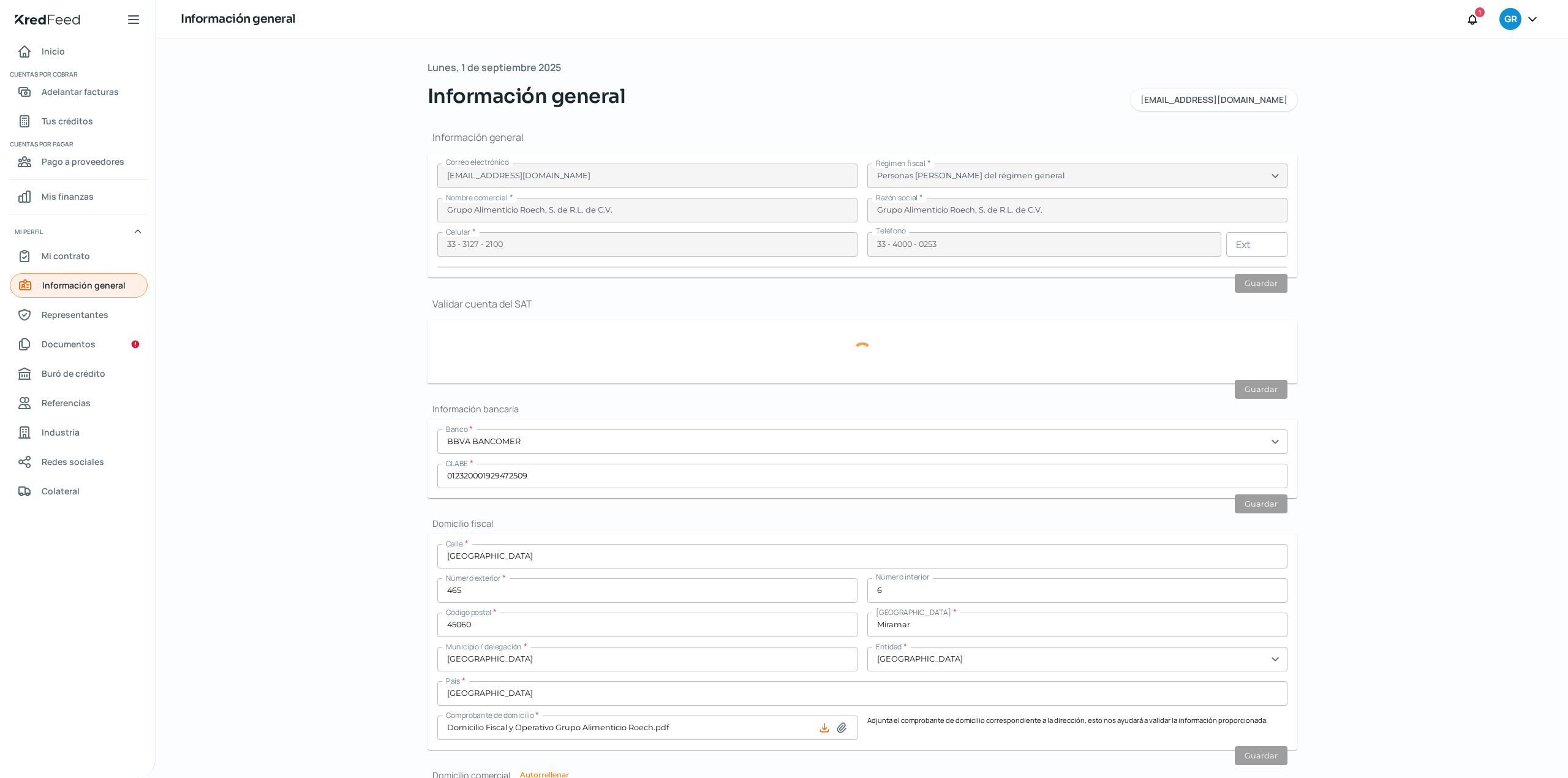
type input "10"
type input "0"
type input "Rentada"
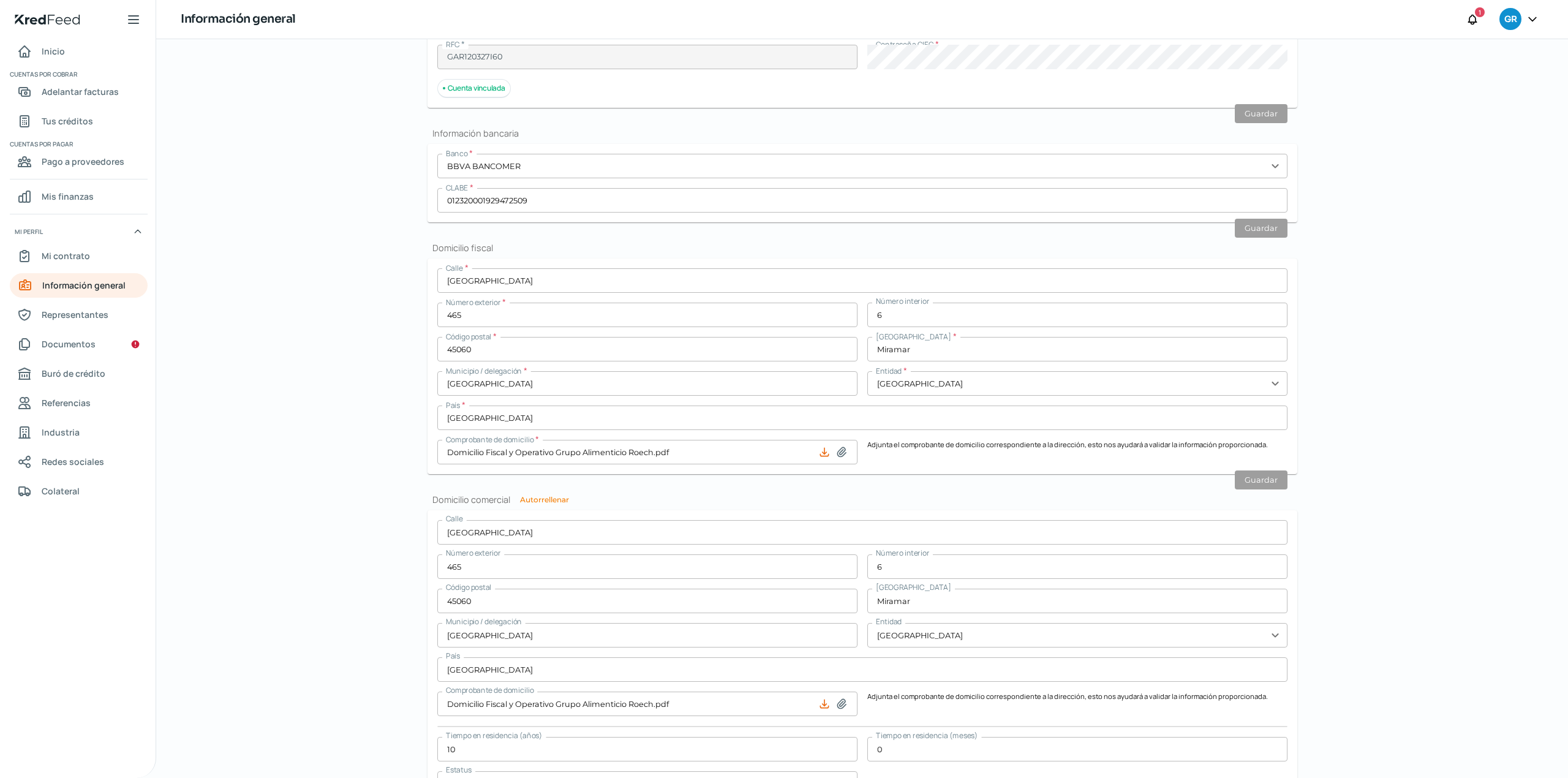
scroll to position [326, 0]
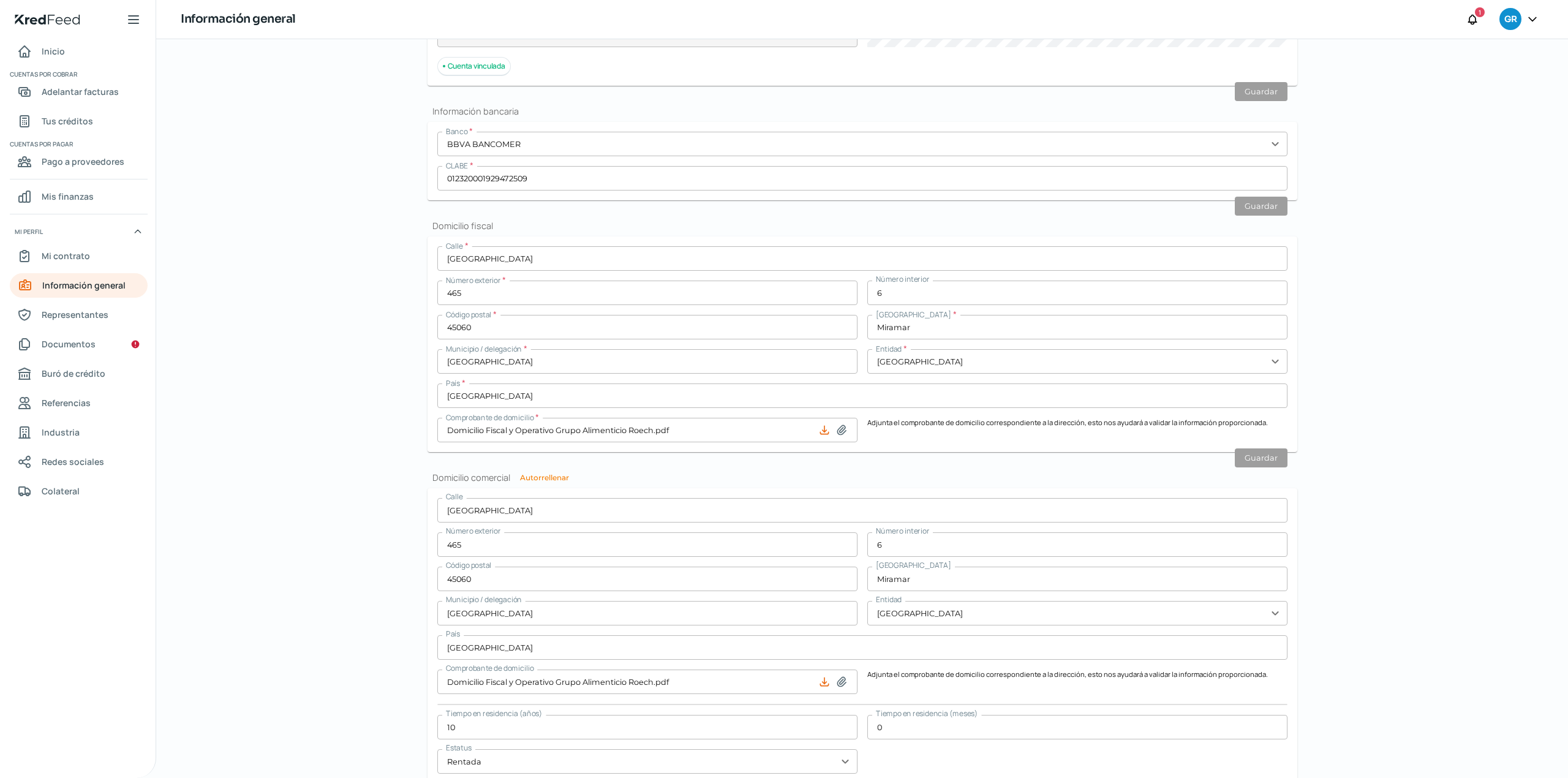
click at [837, 432] on icon at bounding box center [841, 430] width 12 height 12
type input "C:\fakepath\Recibo-Jul (1).pdf"
type input "Recibo-Jul (1).pdf"
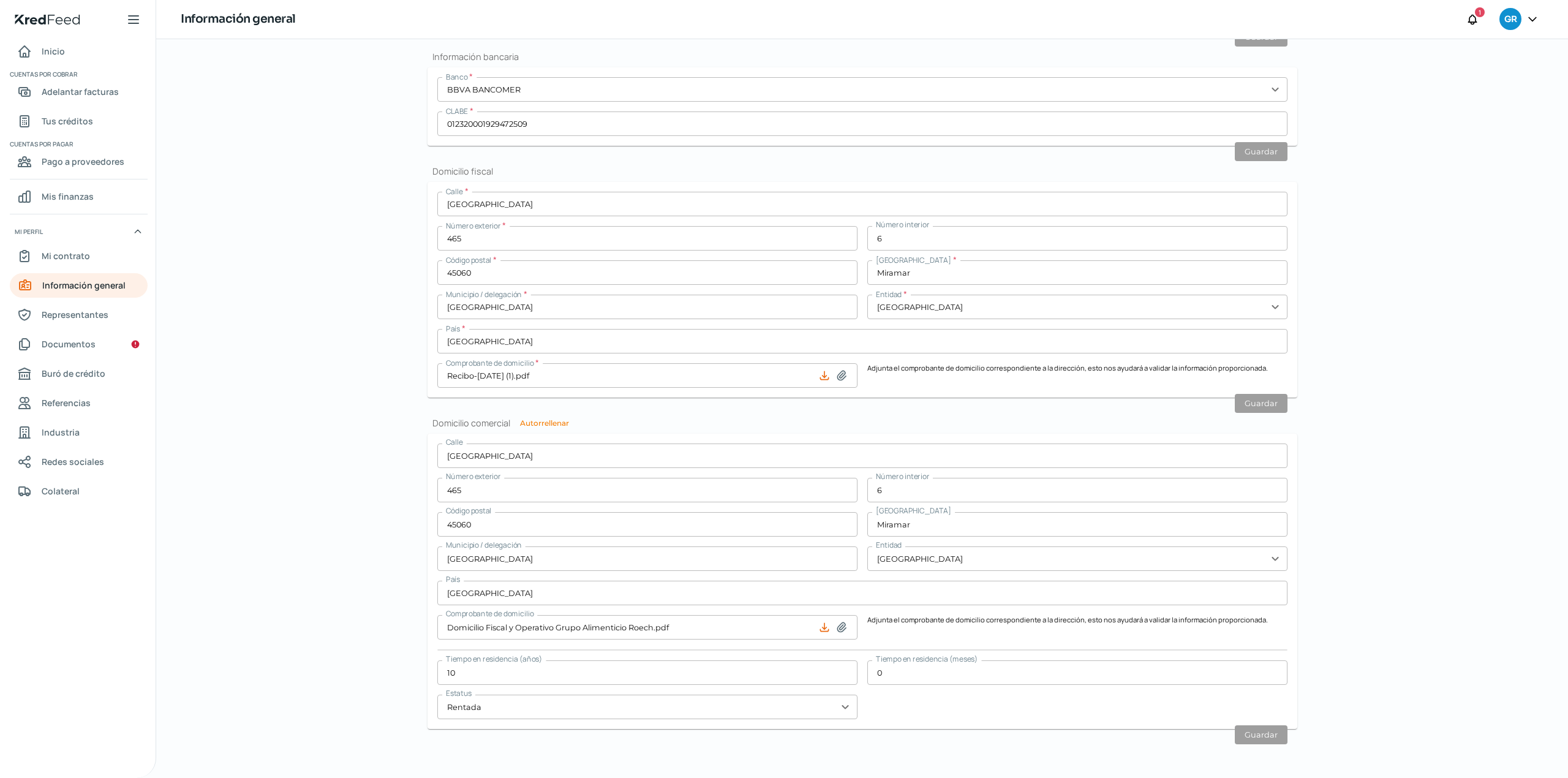
click at [838, 628] on icon at bounding box center [841, 627] width 12 height 12
type input "C:\fakepath\Recibo-Jul (1).pdf"
type input "Recibo-Jul (1).pdf"
click at [1277, 745] on div "Información general Correo electrónico contabilidad@gruporoech.com Régimen fisc…" at bounding box center [862, 244] width 869 height 1029
click at [93, 343] on span "Documentos" at bounding box center [68, 344] width 54 height 15
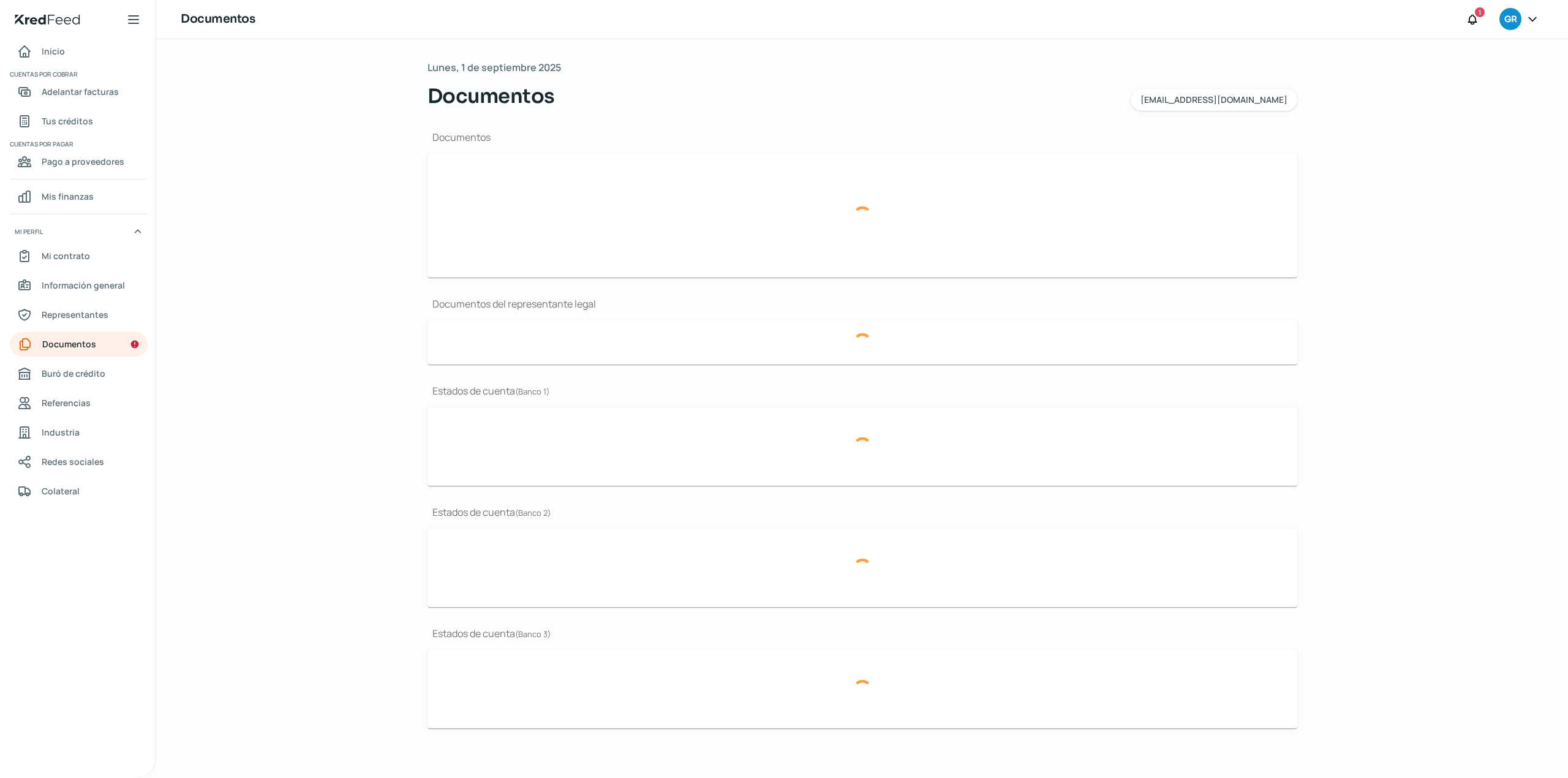
type input "CSF Grupo Alimenticio Roech.pdf"
type input "Curriculum.pdf"
type input "LOGO.JPG"
type input "ER 24.pdf"
type input "BG 24.pdf"
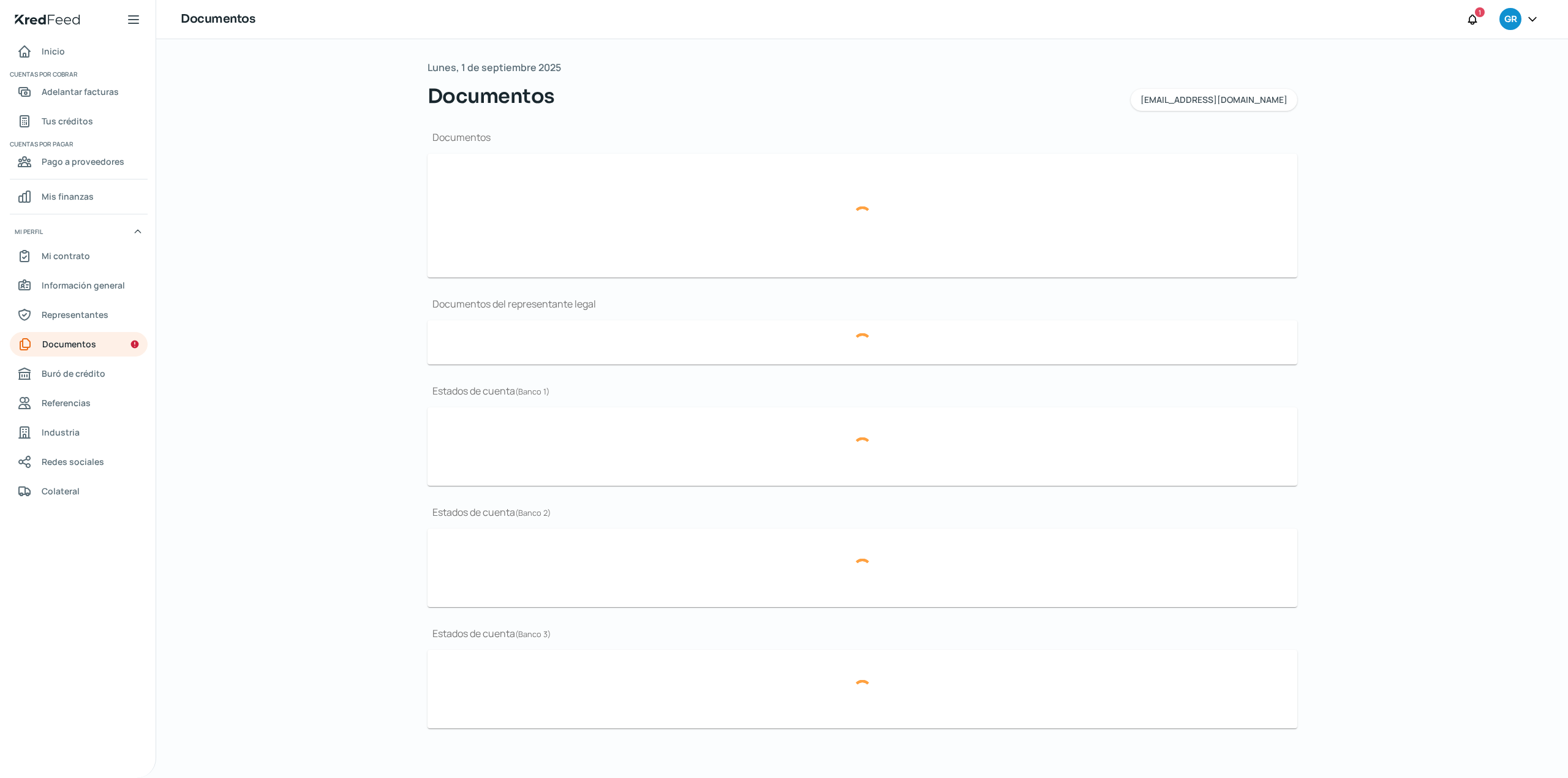
type input "Acta 18,328.pdf"
type input "BBVA ene 25.pdf"
type input "BBVA dic 24..pdf"
type input "BBVA nov 24..pdf"
type input "Banorte ene 25.pdf"
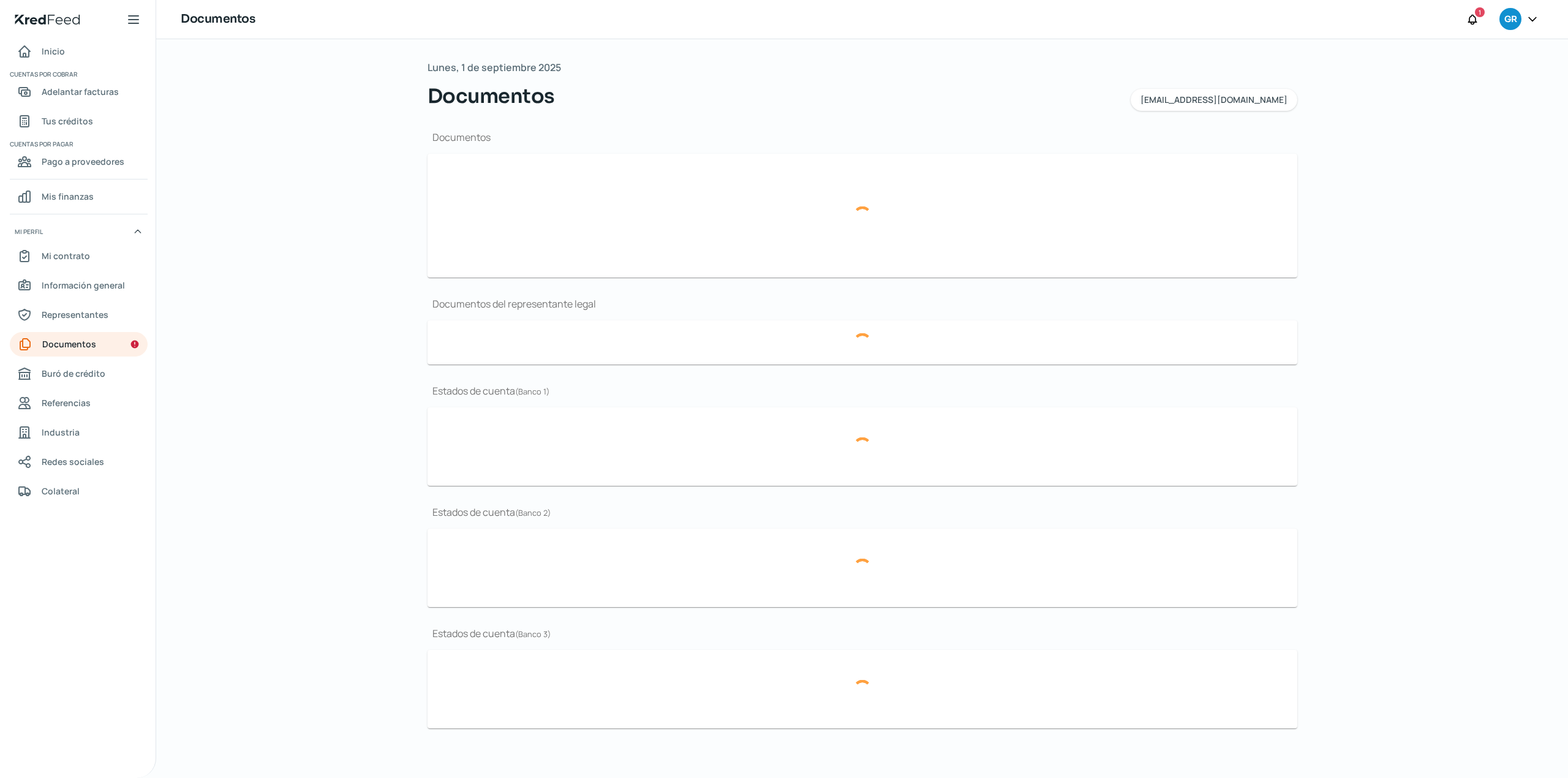
type input "Banorte dic 24.pdf"
type input "Banorte nov 24.pdf"
type input "Inbursa ene 25.pdf"
type input "Inbursa dic 24.pdf"
type input "Inbursa nov 24.pdf"
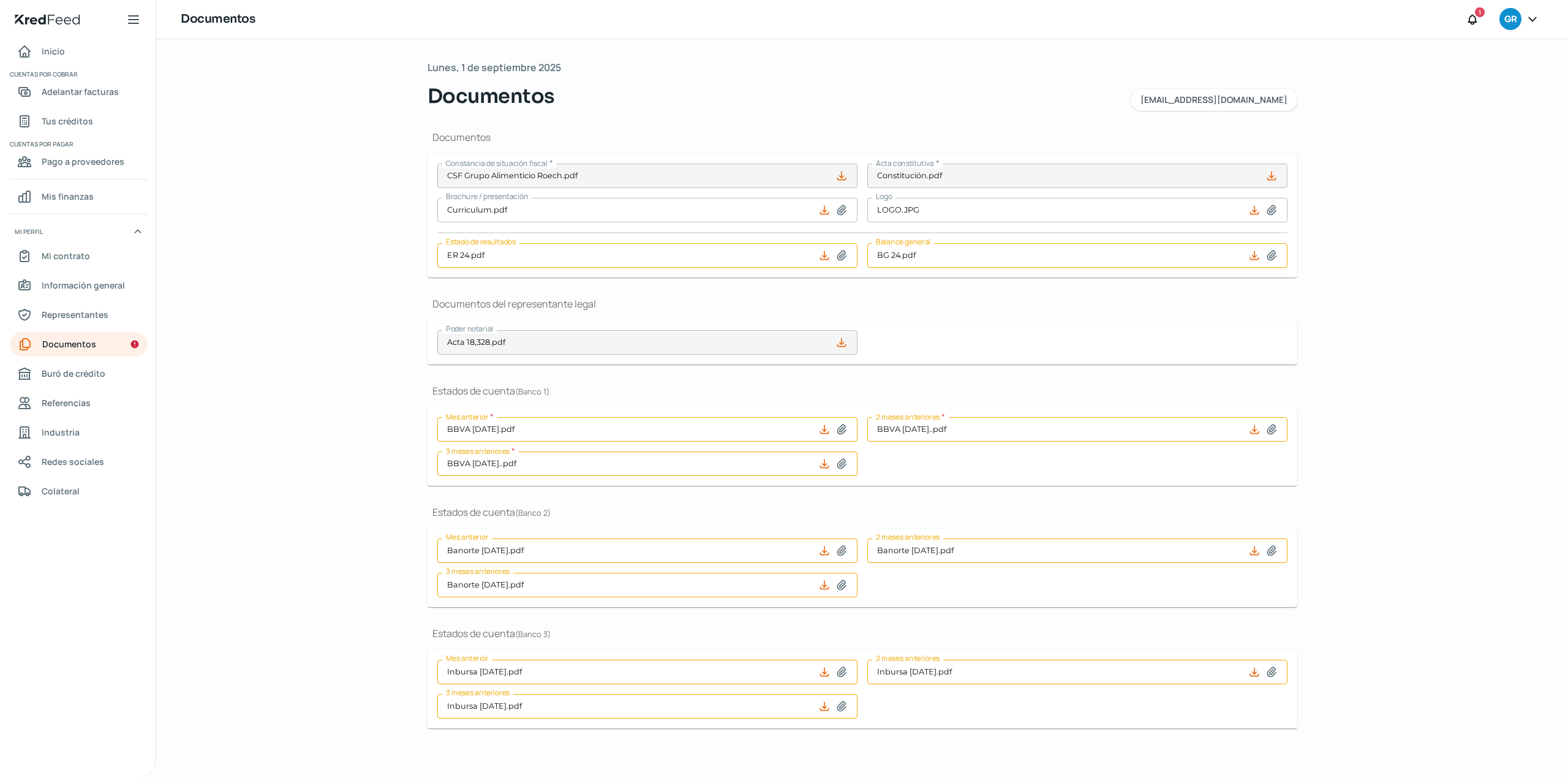
scroll to position [1, 0]
click at [838, 432] on icon at bounding box center [841, 430] width 9 height 9
type input "C:\fakepath\Periodo_MAY 2025.pdf"
type input "Periodo_MAY 2025.pdf"
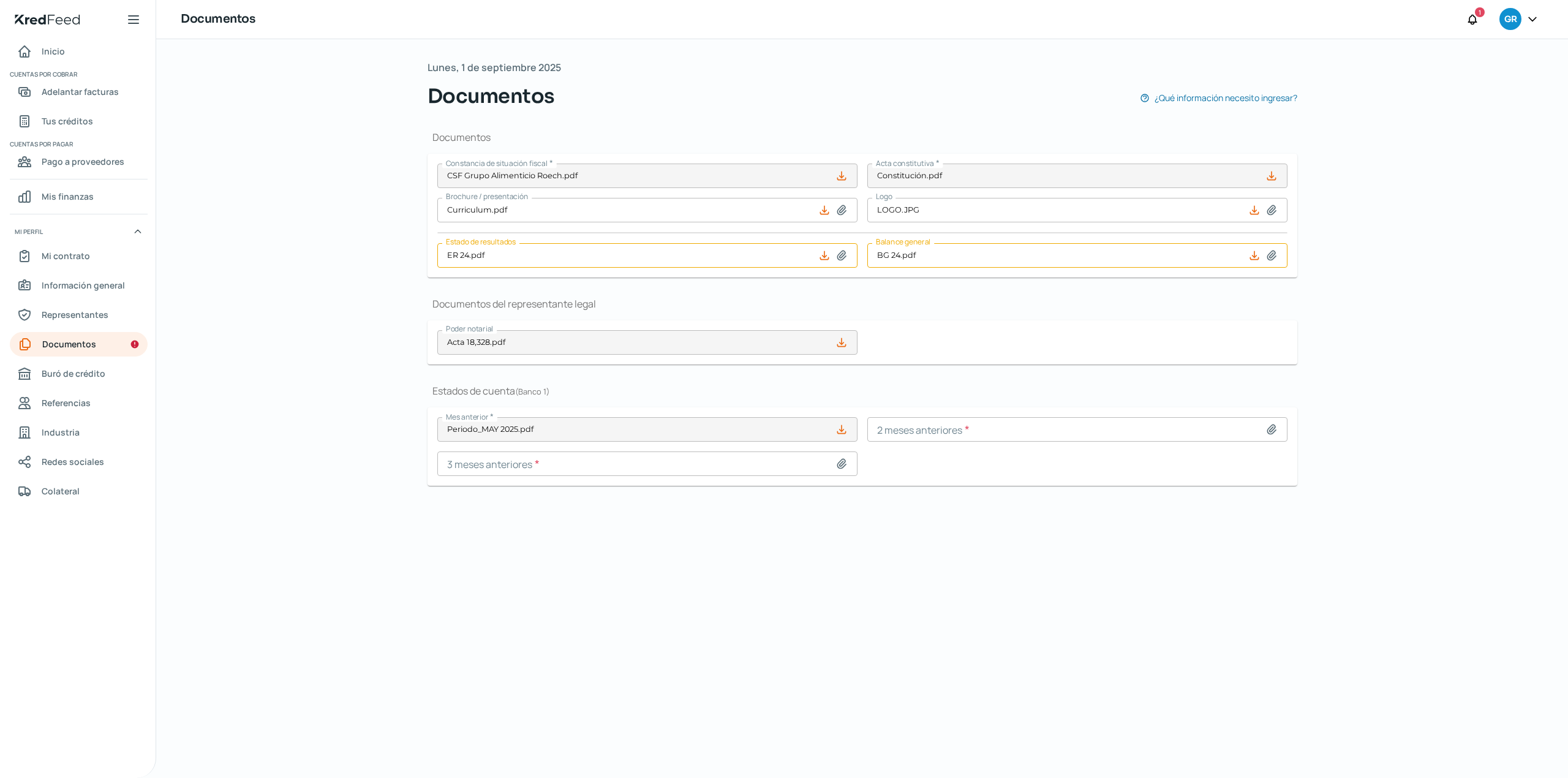
scroll to position [0, 0]
click at [843, 434] on icon at bounding box center [841, 430] width 12 height 12
click at [843, 465] on icon at bounding box center [841, 463] width 9 height 9
click at [837, 464] on icon at bounding box center [841, 463] width 12 height 12
type input "C:\fakepath\MAYO 2025 BBVA.pdf"
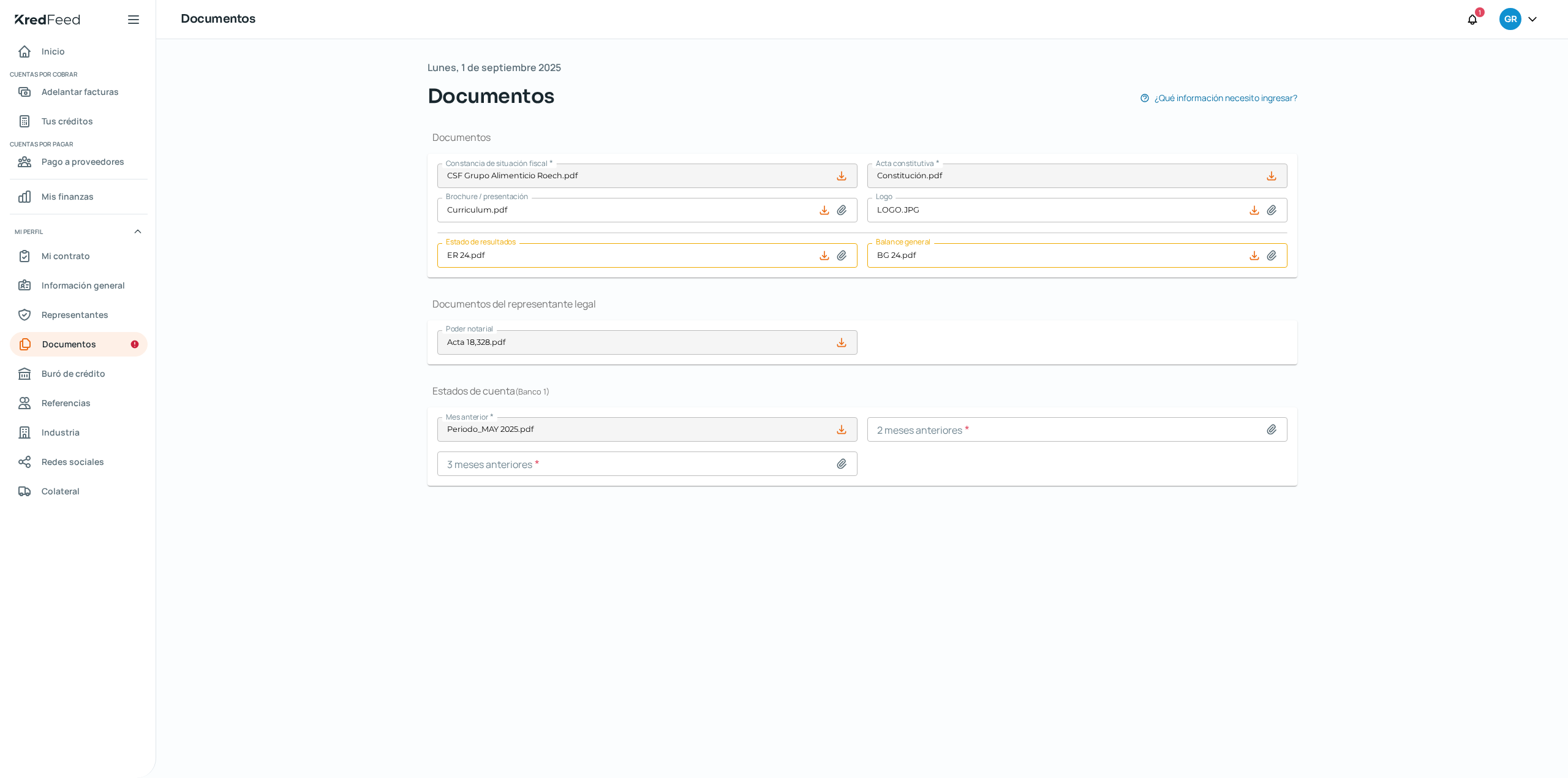
type input "[DATE] BBVA.pdf"
click at [1268, 430] on icon at bounding box center [1271, 430] width 9 height 9
type input "C:\fakepath\JUNIO 2025 BBVA (1).pdf"
type input "[DATE] BBVA (1).pdf"
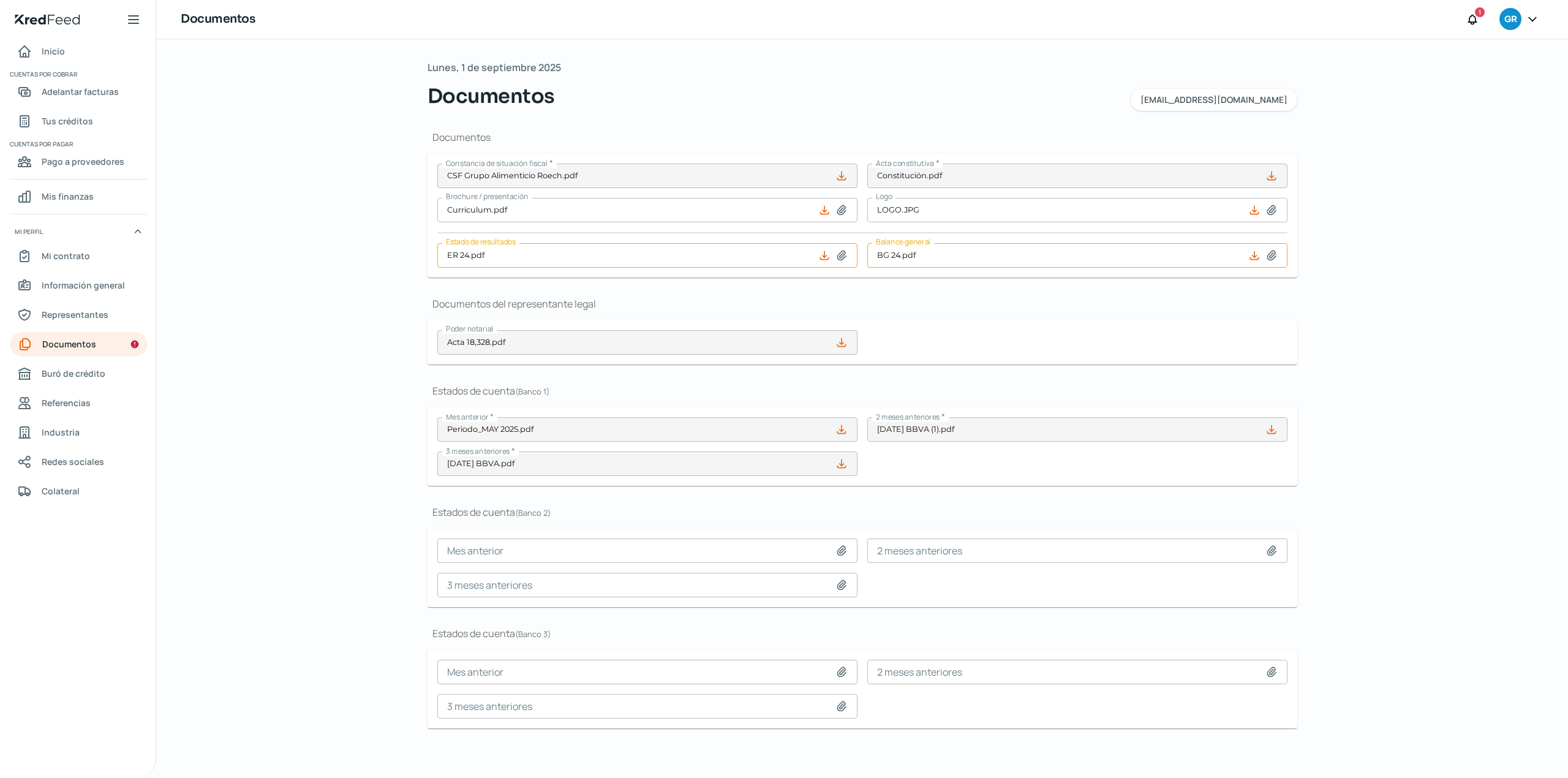
click at [837, 430] on icon at bounding box center [841, 430] width 12 height 12
click at [933, 473] on div "Mes anterior * Periodo_MAY 2025.pdf 2 meses anteriores * JUNIO 2025 BBVA (1).pd…" at bounding box center [862, 446] width 850 height 59
click at [912, 505] on div "Documentos Constancia de situación fiscal * CSF Grupo Alimenticio Roech.pdf Act…" at bounding box center [862, 434] width 869 height 647
click at [74, 346] on span "Documentos" at bounding box center [69, 344] width 54 height 15
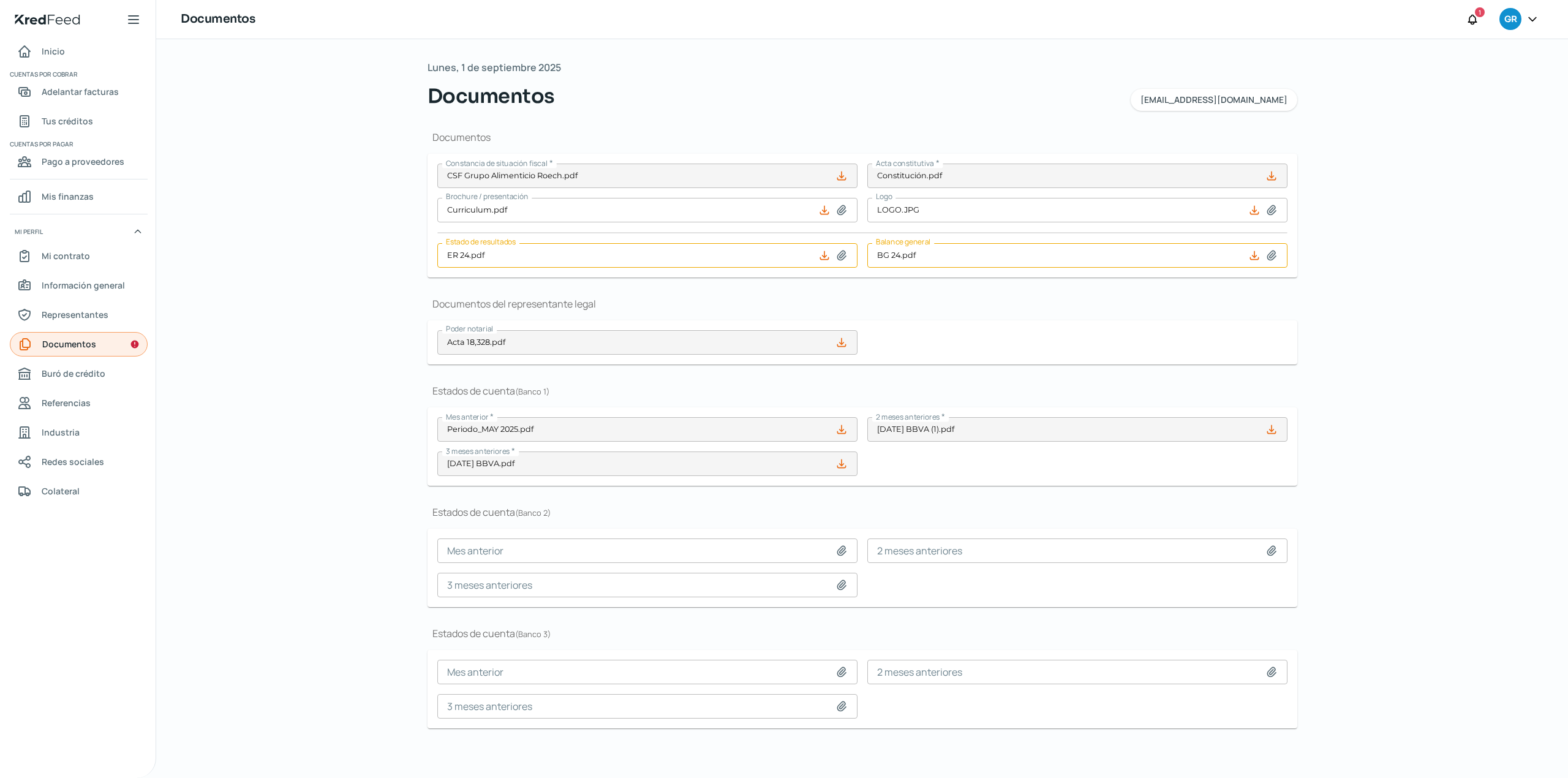
click at [74, 346] on span "Documentos" at bounding box center [69, 344] width 54 height 15
click at [96, 344] on link "Documentos" at bounding box center [78, 344] width 138 height 25
click at [972, 471] on div "Mes anterior * Periodo_MAY 2025.pdf 2 meses anteriores * JUNIO 2025 BBVA (1).pd…" at bounding box center [862, 446] width 850 height 59
click at [119, 350] on link "Documentos" at bounding box center [78, 344] width 138 height 25
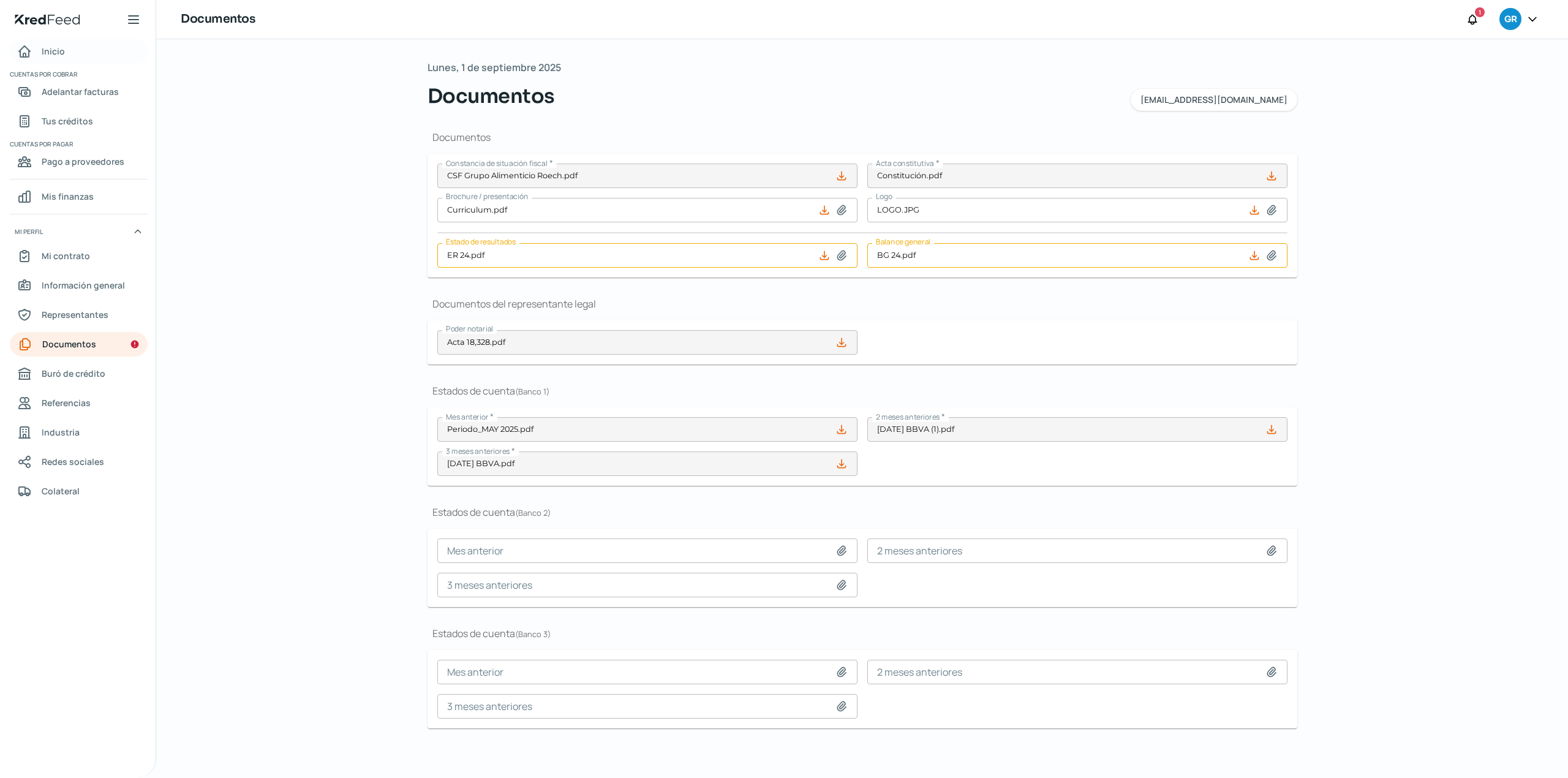
click at [55, 54] on span "Inicio" at bounding box center [53, 51] width 23 height 15
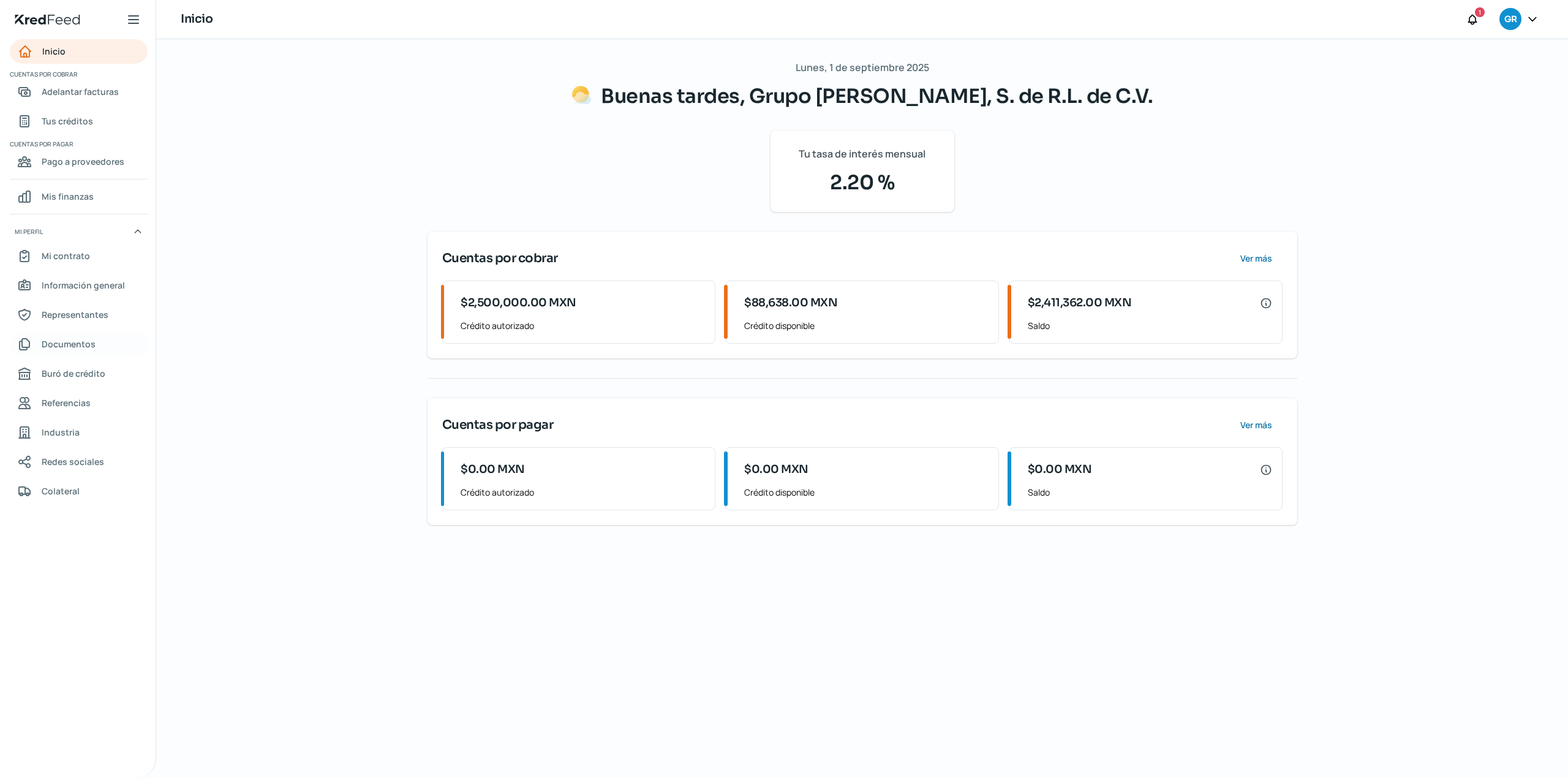
click at [90, 347] on span "Documentos" at bounding box center [68, 344] width 54 height 15
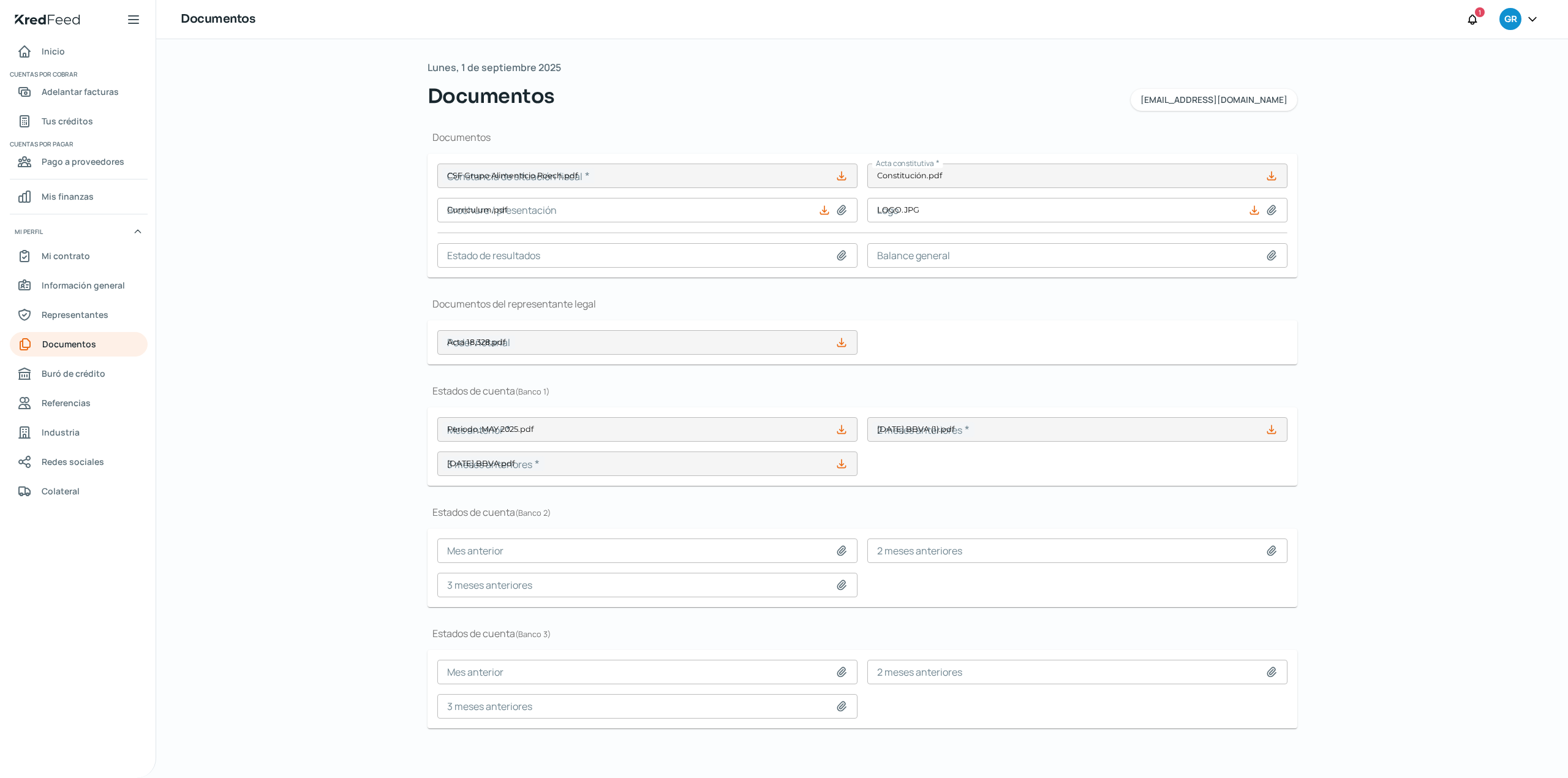
type input "CSF Grupo Alimenticio Roech.pdf"
type input "Curriculum.pdf"
type input "LOGO.JPG"
type input "Acta 18,328.pdf"
type input "Periodo_MAY 2025.pdf"
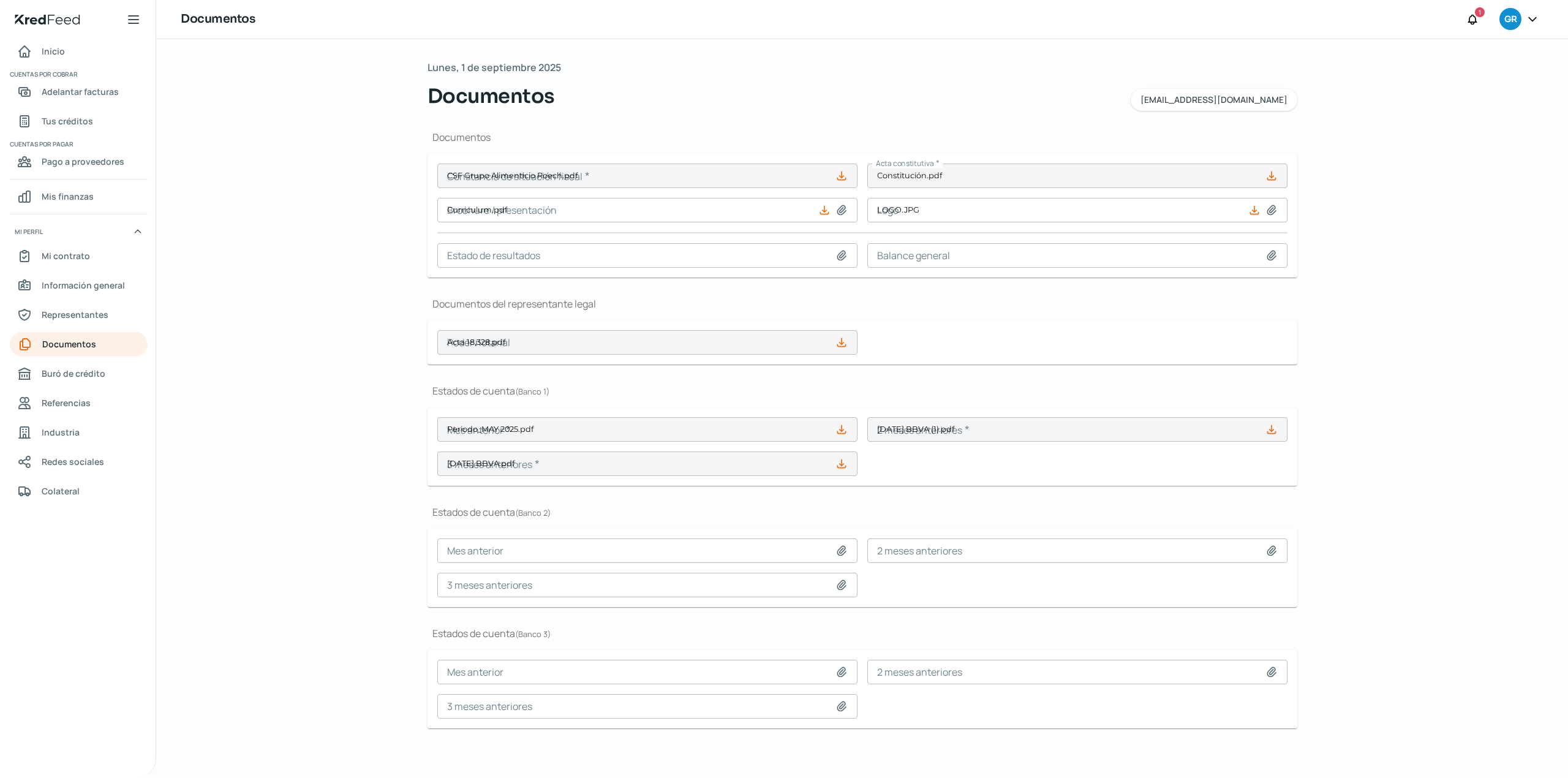
type input "[DATE] BBVA (1).pdf"
type input "[DATE] BBVA.pdf"
click at [841, 584] on icon at bounding box center [841, 585] width 9 height 9
type input "C:\fakepath\MAYO 2025 BANORTE.PDF"
type input "[DATE] BANORTE.PDF"
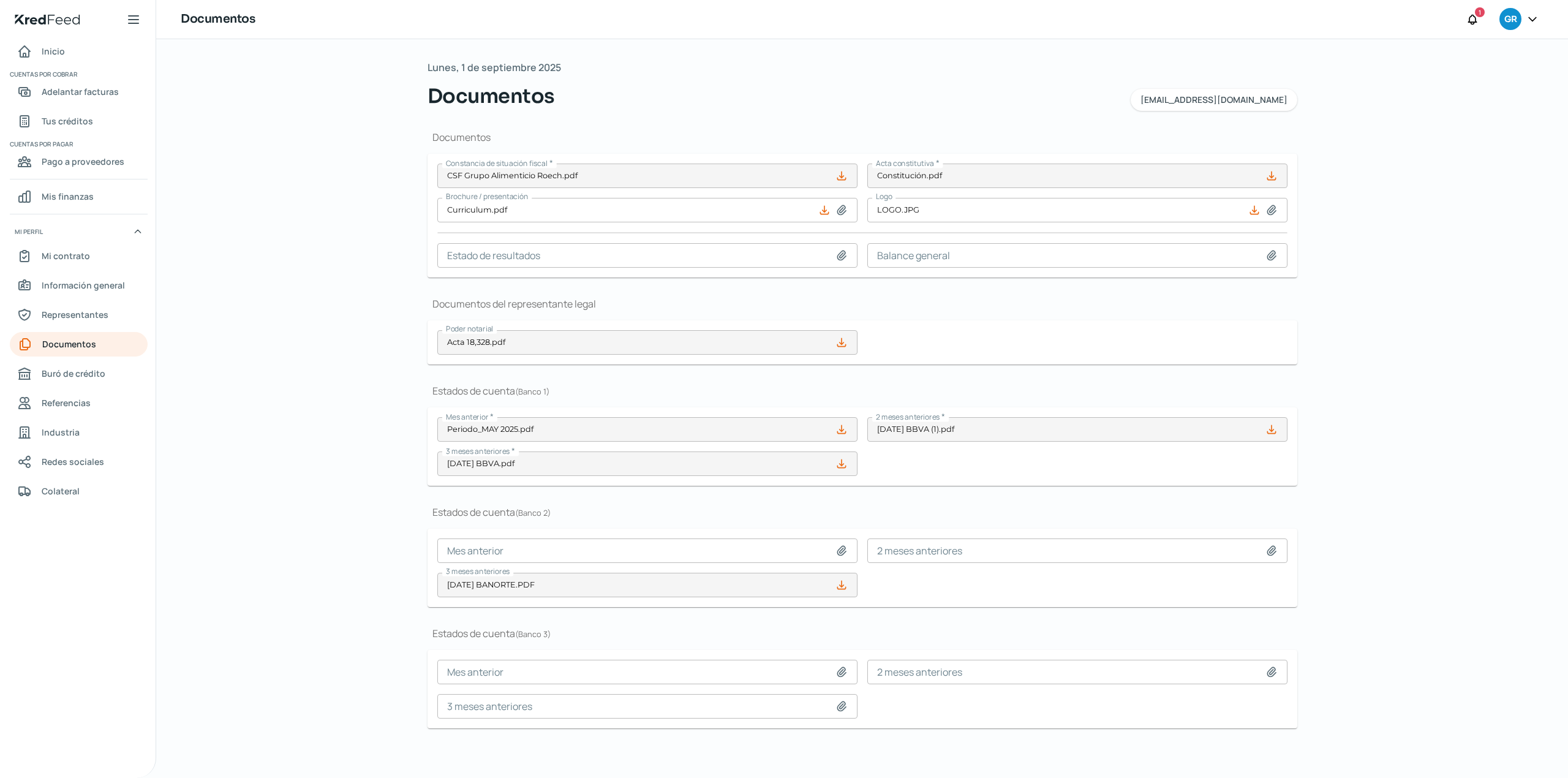
click at [1267, 555] on icon at bounding box center [1271, 551] width 9 height 9
type input "C:\fakepath\JUNIO 2025 BANORTE.PDF"
type input "[DATE] BANORTE.PDF"
click at [838, 550] on icon at bounding box center [841, 551] width 12 height 12
type input "C:\fakepath\JULIO 2025 BANORTE.PDF"
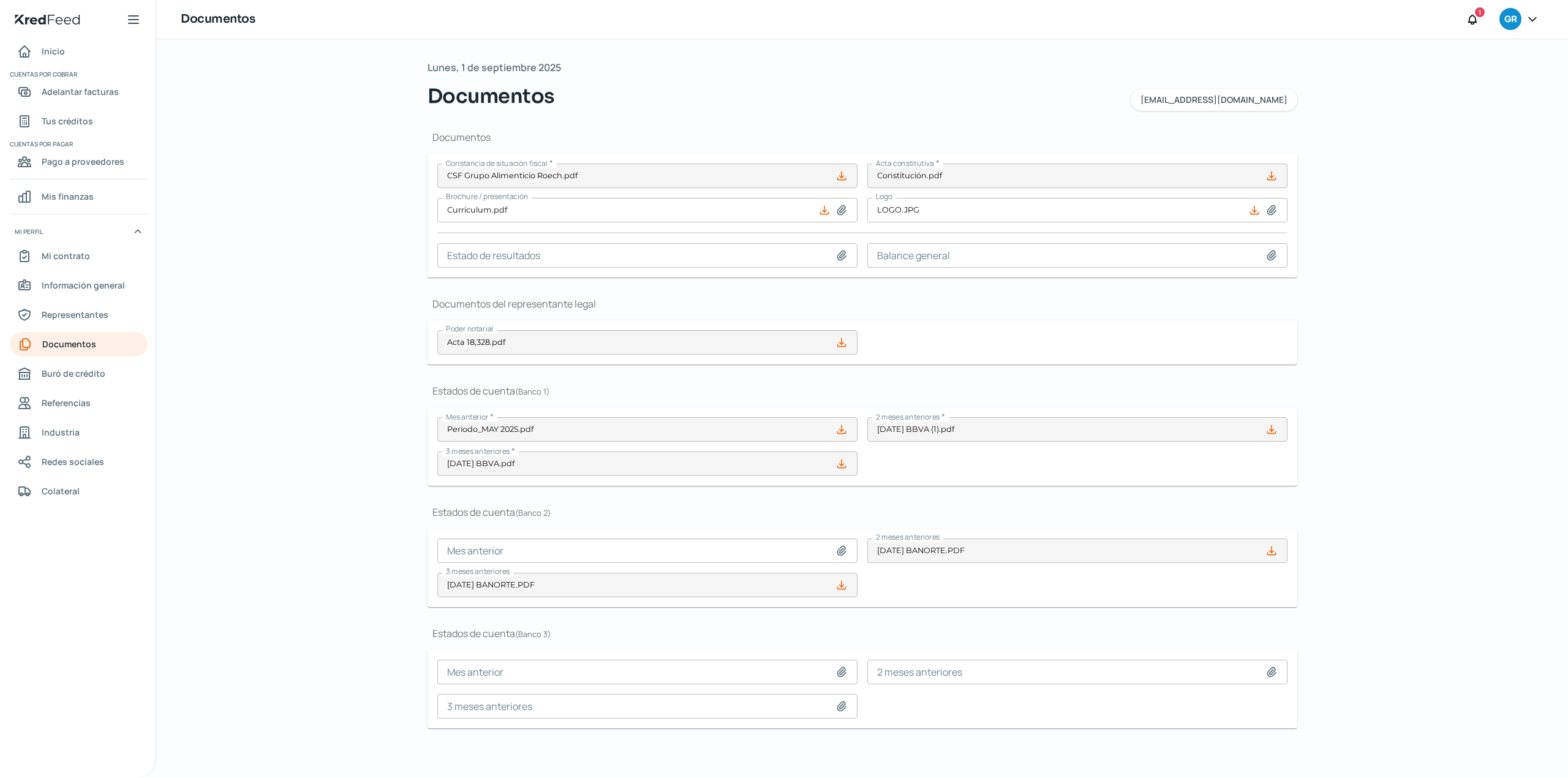
type input "[DATE] BANORTE.PDF"
click at [841, 711] on icon at bounding box center [841, 706] width 9 height 9
type input "C:\fakepath\Periodo_MAY 2025 (1).pdf"
type input "Periodo_MAY 2025 (1).pdf"
click at [1267, 674] on icon at bounding box center [1271, 672] width 9 height 9
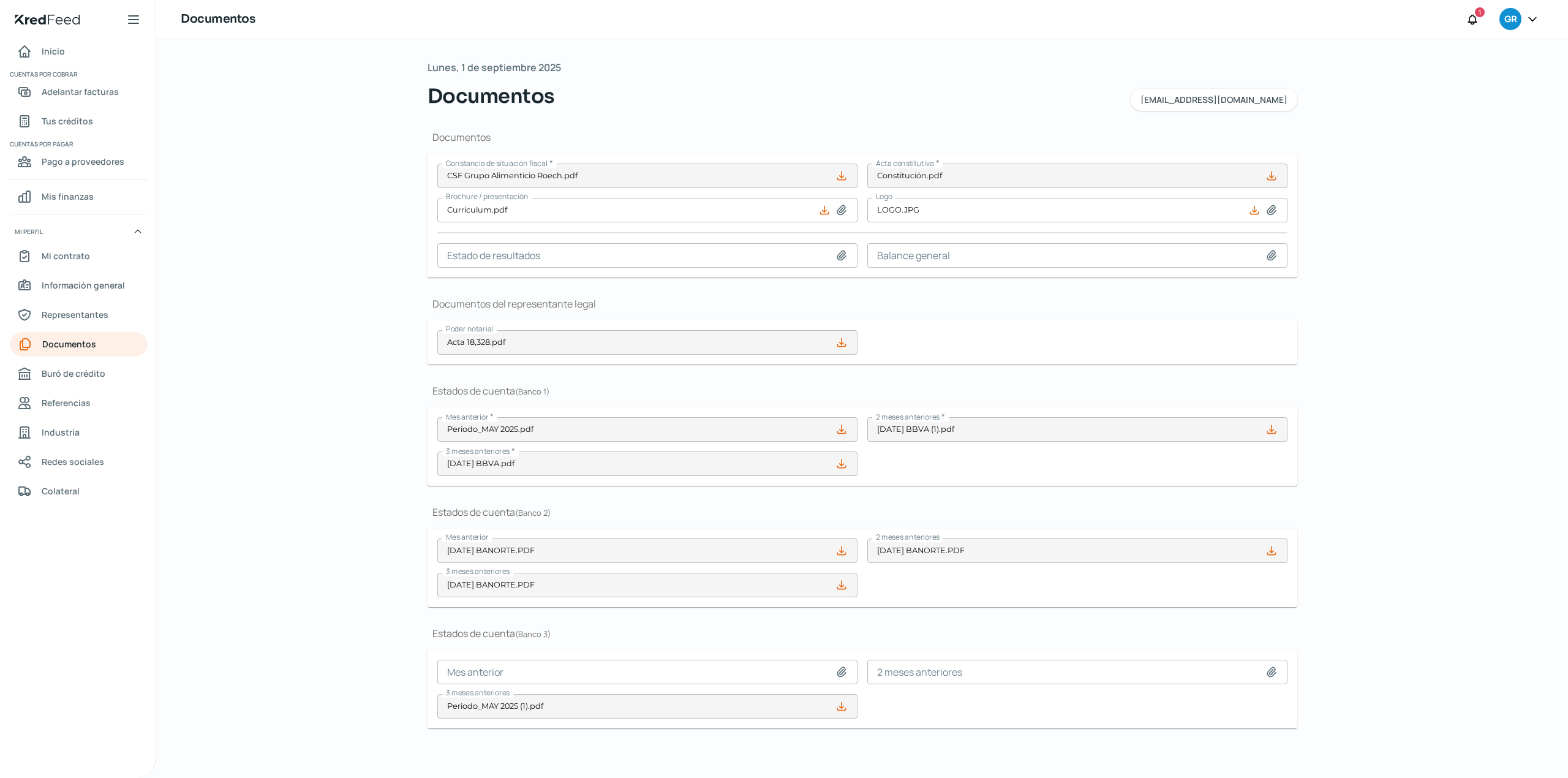
type input "C:\fakepath\Periodo_JUN 2025.pdf"
type input "Periodo_JUN 2025.pdf"
click at [838, 675] on icon at bounding box center [841, 672] width 12 height 12
type input "C:\fakepath\Periodo_JUL 2025.pdf"
type input "Periodo_[DATE].pdf"
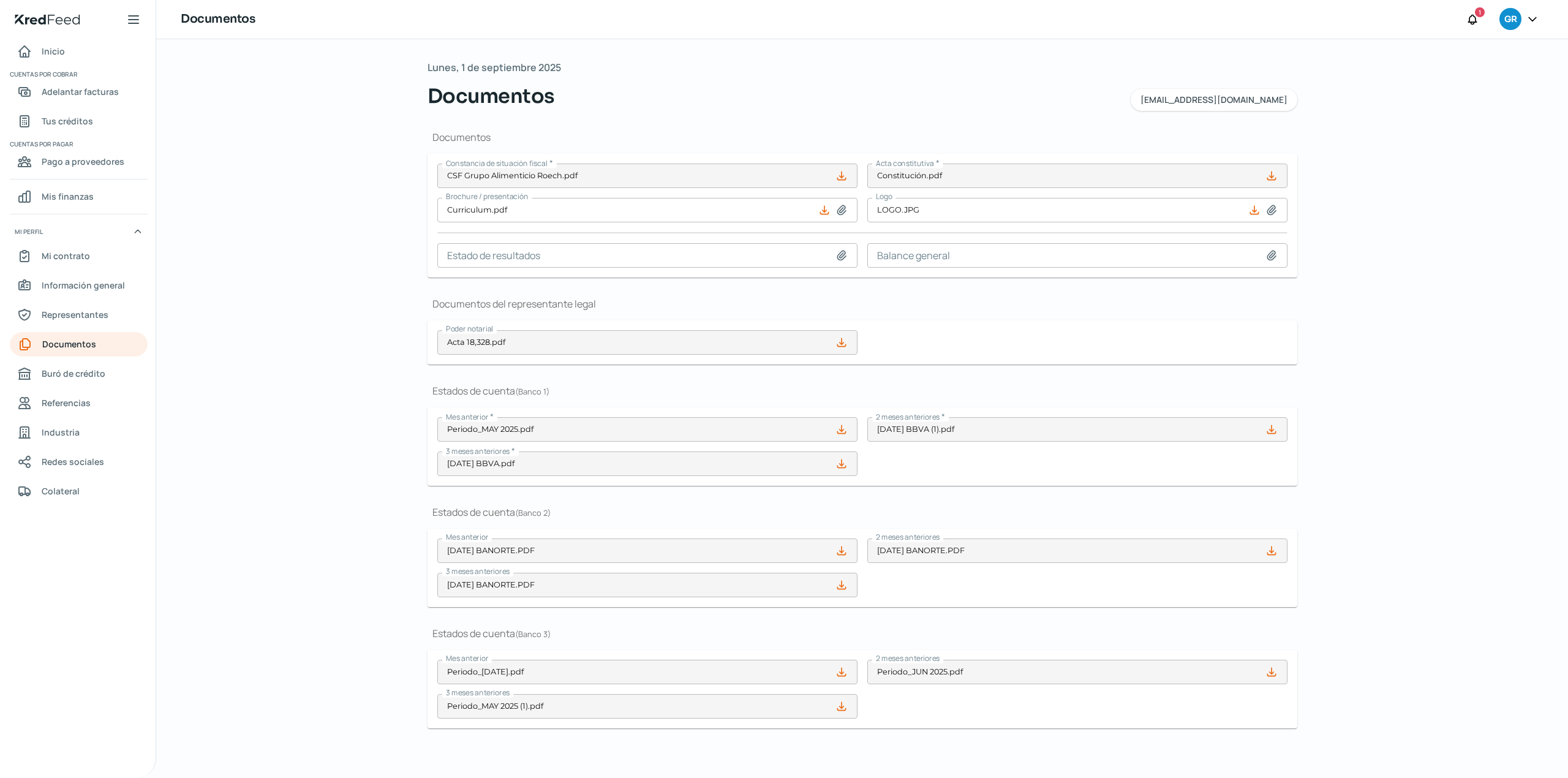
scroll to position [1, 0]
drag, startPoint x: 1179, startPoint y: 761, endPoint x: 1564, endPoint y: 509, distance: 460.1
click at [1187, 761] on div "Lunes, 1 de septiembre 2025 Documentos contabilidad@gruporoech.com Documentos C…" at bounding box center [862, 408] width 919 height 739
click at [324, 420] on div "Lunes, 1 de septiembre 2025 Documentos contabilidad@gruporoech.com Documentos C…" at bounding box center [862, 408] width 1412 height 739
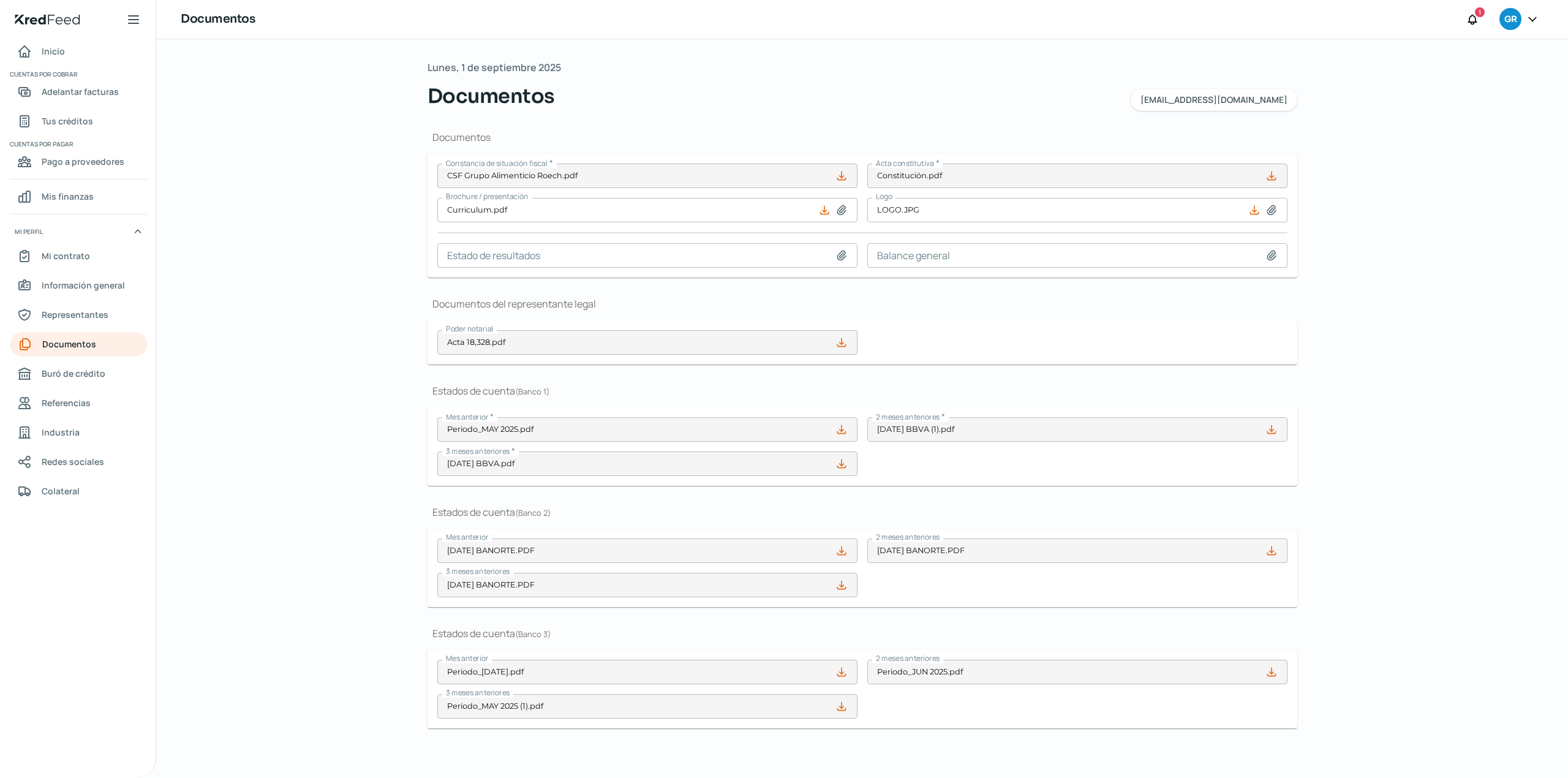
scroll to position [1, 0]
click at [1460, 656] on div "Lunes, 1 de septiembre 2025 Documentos contabilidad@gruporoech.com Documentos C…" at bounding box center [862, 408] width 1412 height 739
click at [1458, 544] on div "Lunes, 1 de septiembre 2025 Documentos contabilidad@gruporoech.com Documentos C…" at bounding box center [862, 408] width 1412 height 739
drag, startPoint x: 1523, startPoint y: 269, endPoint x: 1543, endPoint y: 748, distance: 479.4
click at [1543, 748] on div "Lunes, 1 de septiembre 2025 Documentos contabilidad@gruporoech.com Documentos C…" at bounding box center [862, 408] width 1412 height 739
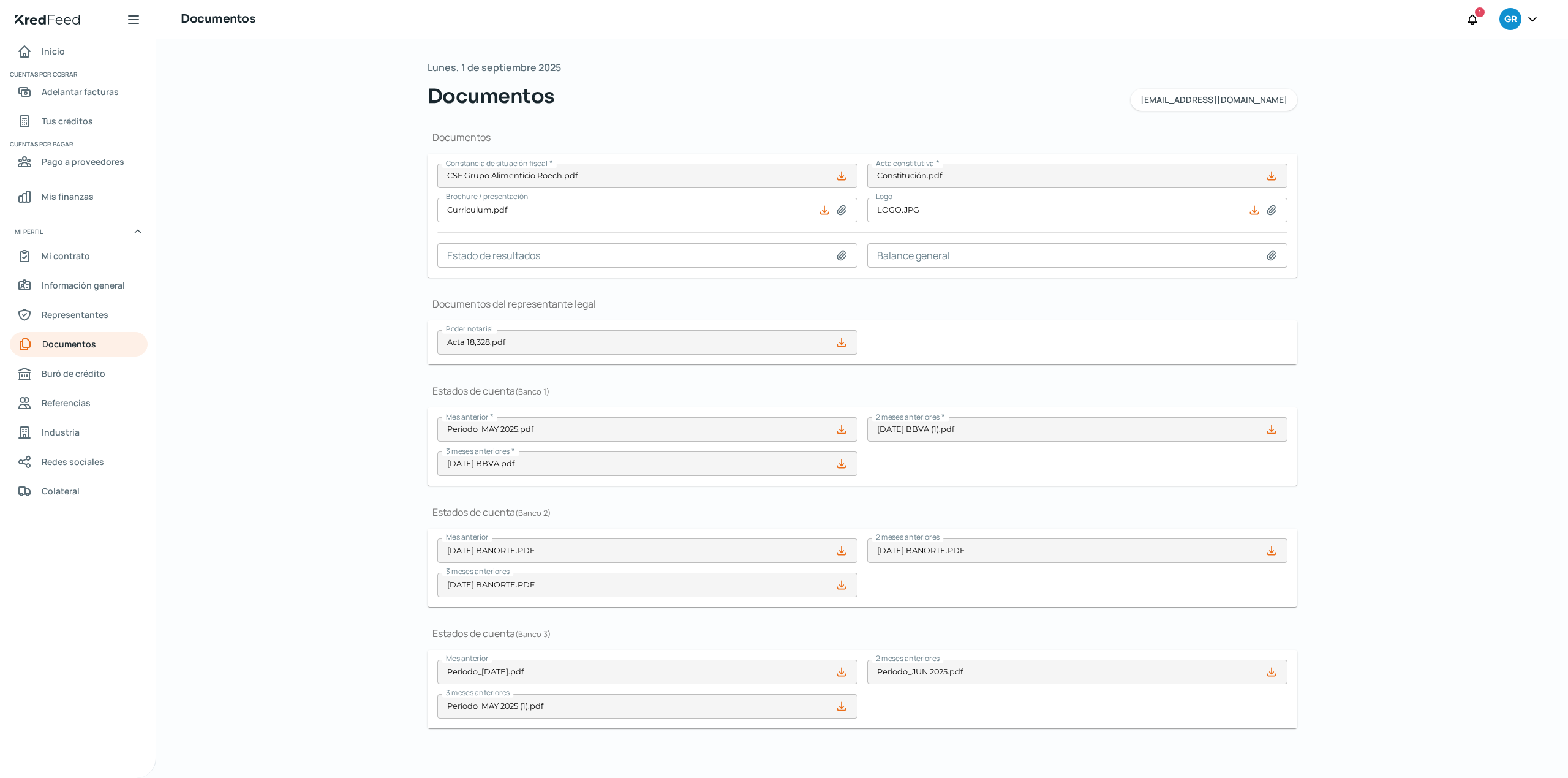
click at [1496, 725] on div "Lunes, 1 de septiembre 2025 Documentos contabilidad@gruporoech.com Documentos C…" at bounding box center [862, 408] width 1412 height 739
click at [1458, 476] on div "Lunes, 1 de septiembre 2025 Documentos contabilidad@gruporoech.com Documentos C…" at bounding box center [862, 408] width 1412 height 739
type input "CSF Grupo Alimenticio Roech.pdf"
type input "Curriculum.pdf"
type input "LOGO.JPG"
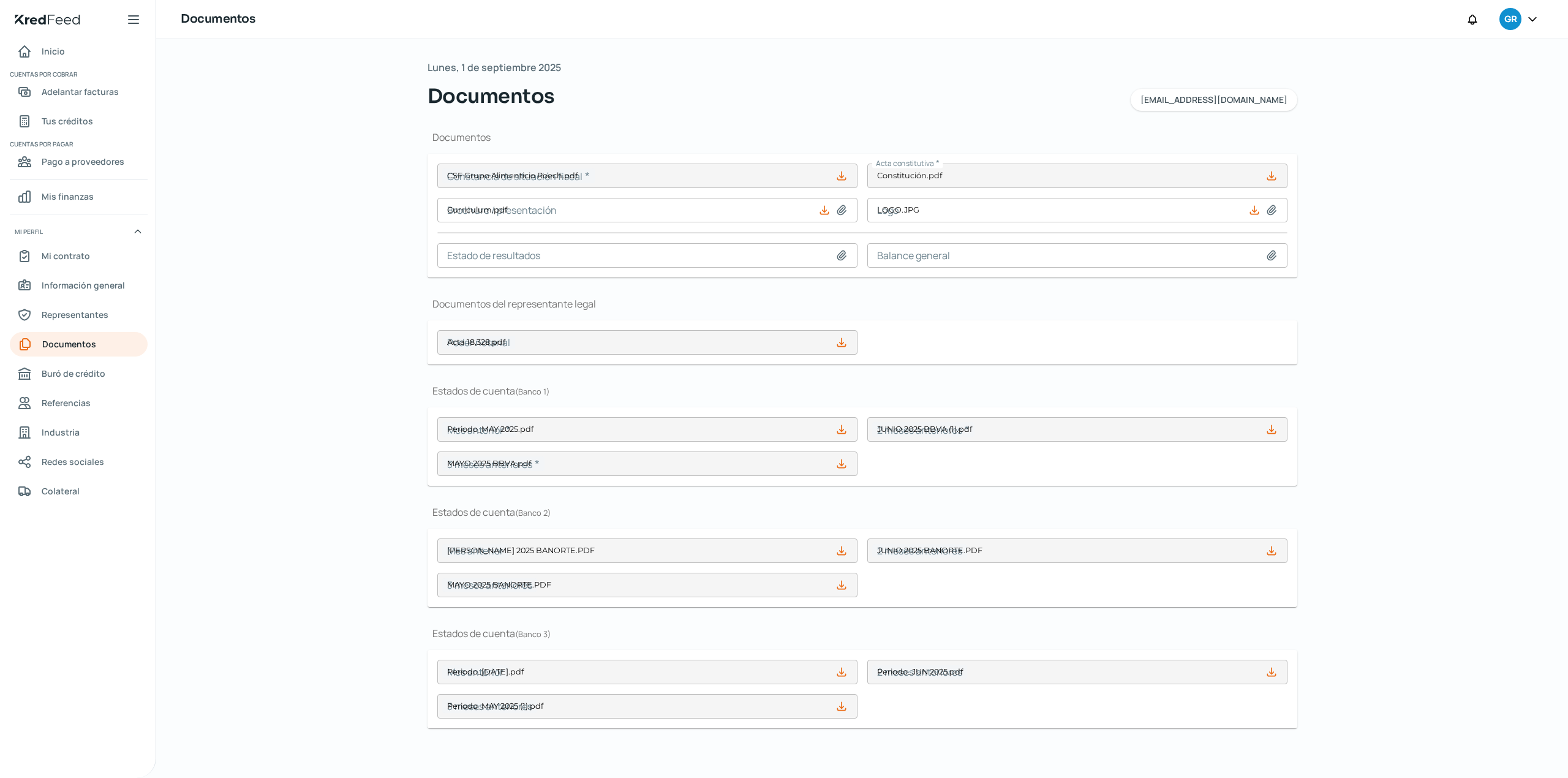
type input "Acta 18,328.pdf"
type input "Periodo_MAY 2025.pdf"
type input "[DATE] BBVA (1).pdf"
type input "[DATE] BBVA.pdf"
type input "[DATE] BANORTE.PDF"
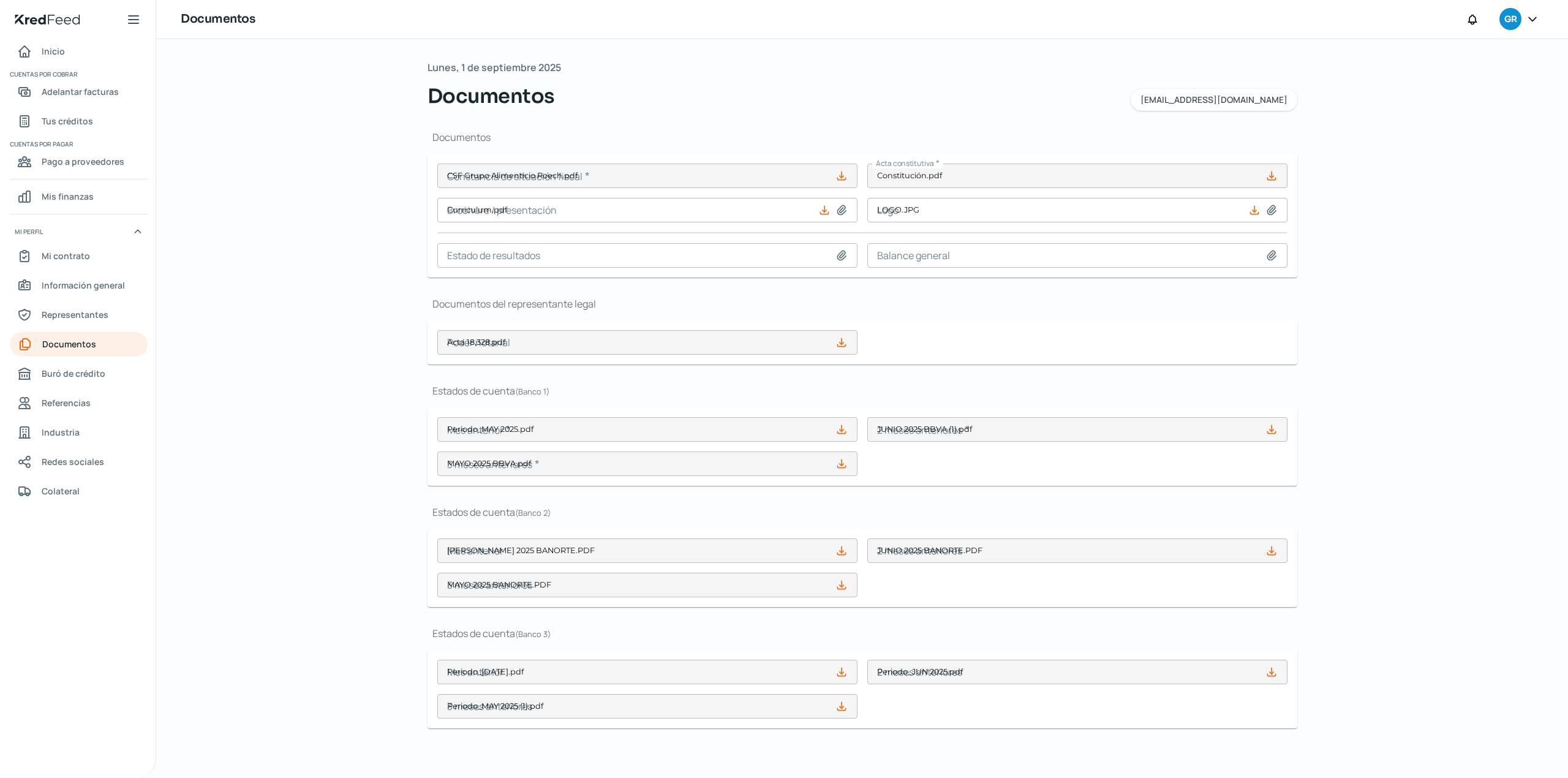
type input "[DATE] BANORTE.PDF"
type input "Periodo_[DATE].pdf"
type input "Periodo_JUN 2025.pdf"
type input "Periodo_MAY 2025 (1).pdf"
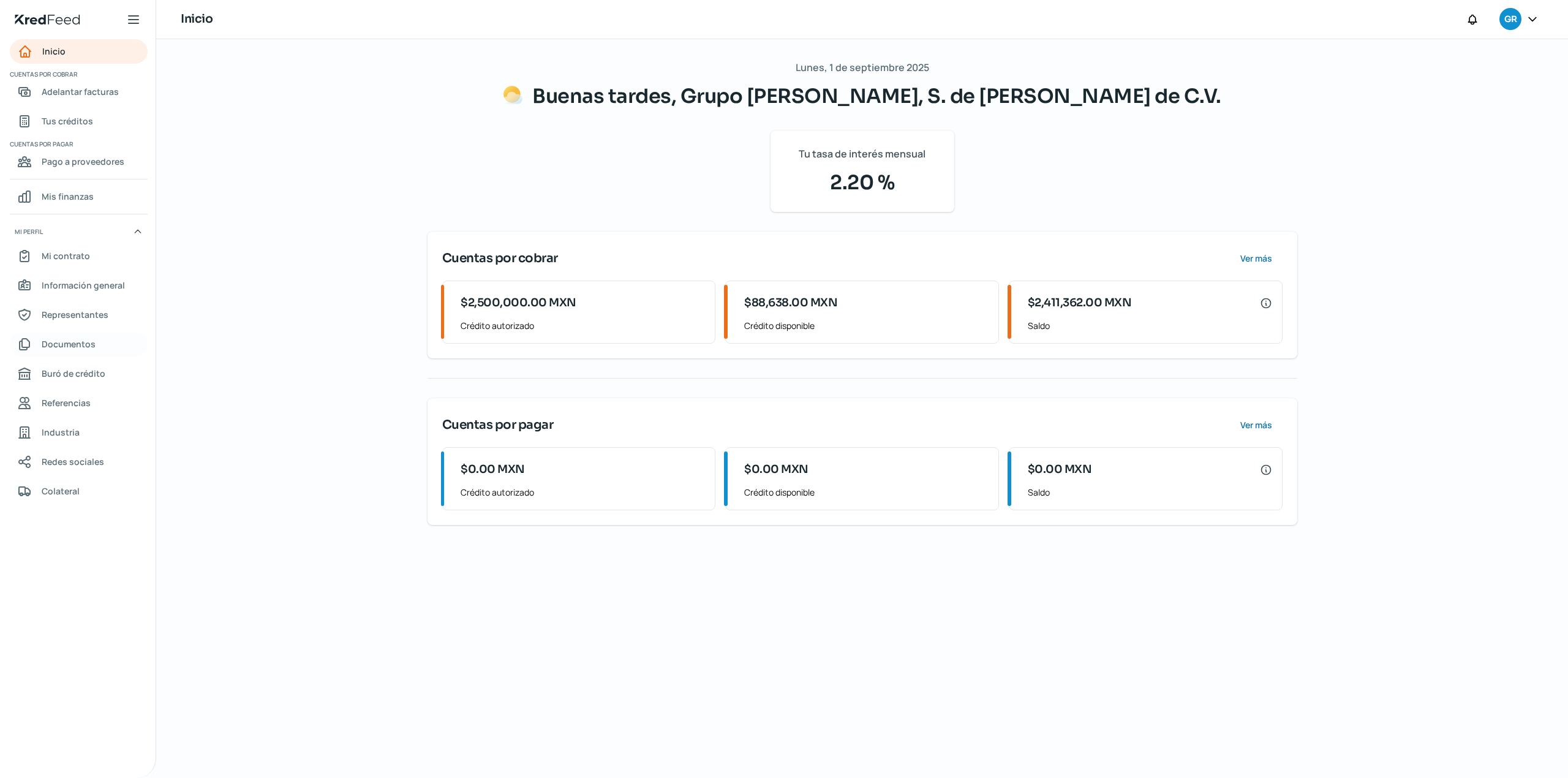
click at [77, 348] on span "Documentos" at bounding box center [68, 344] width 54 height 15
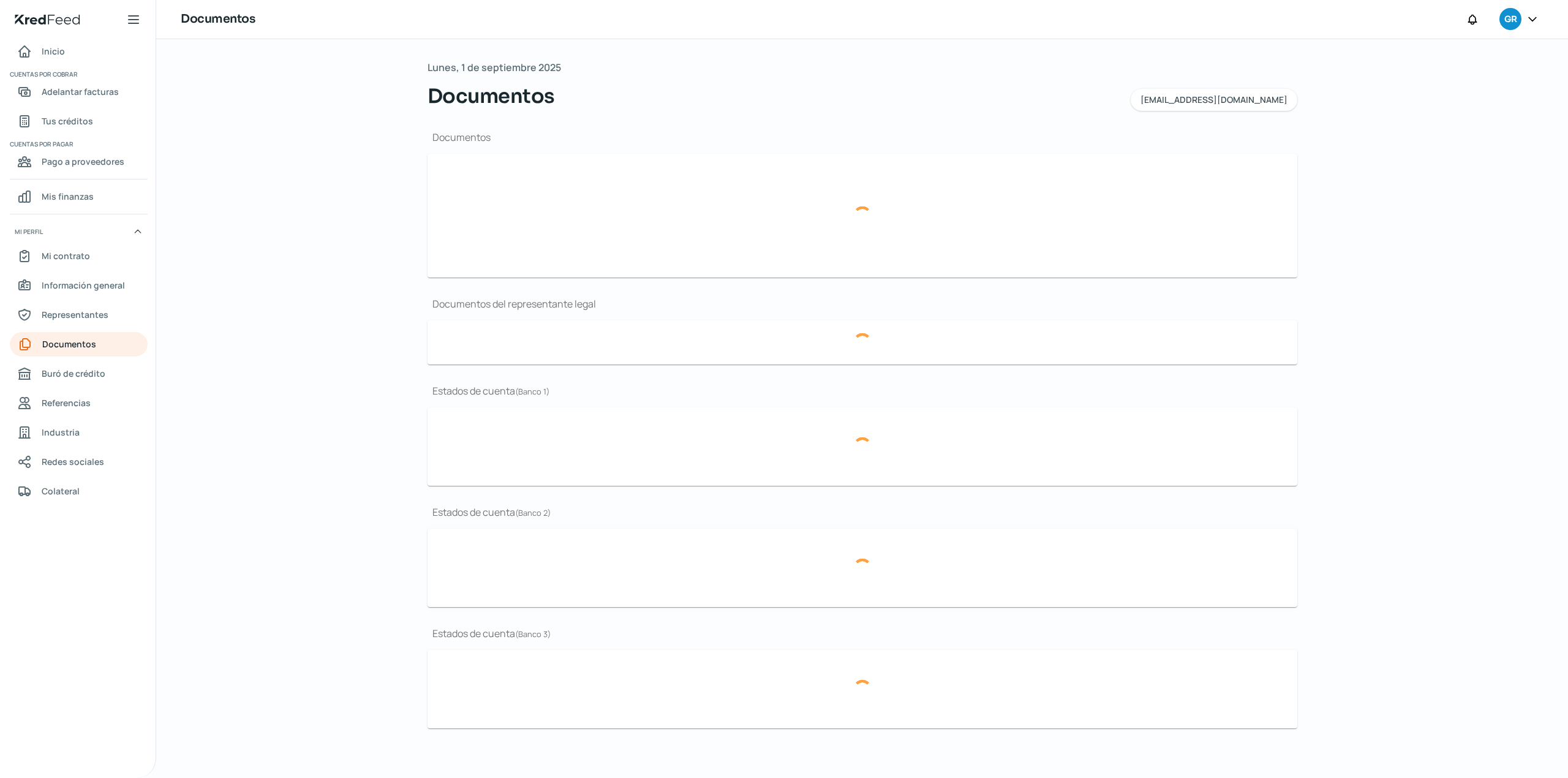
type input "CSF Grupo Alimenticio Roech.pdf"
type input "Curriculum.pdf"
type input "LOGO.JPG"
type input "Acta 18,328.pdf"
type input "Periodo_MAY 2025.pdf"
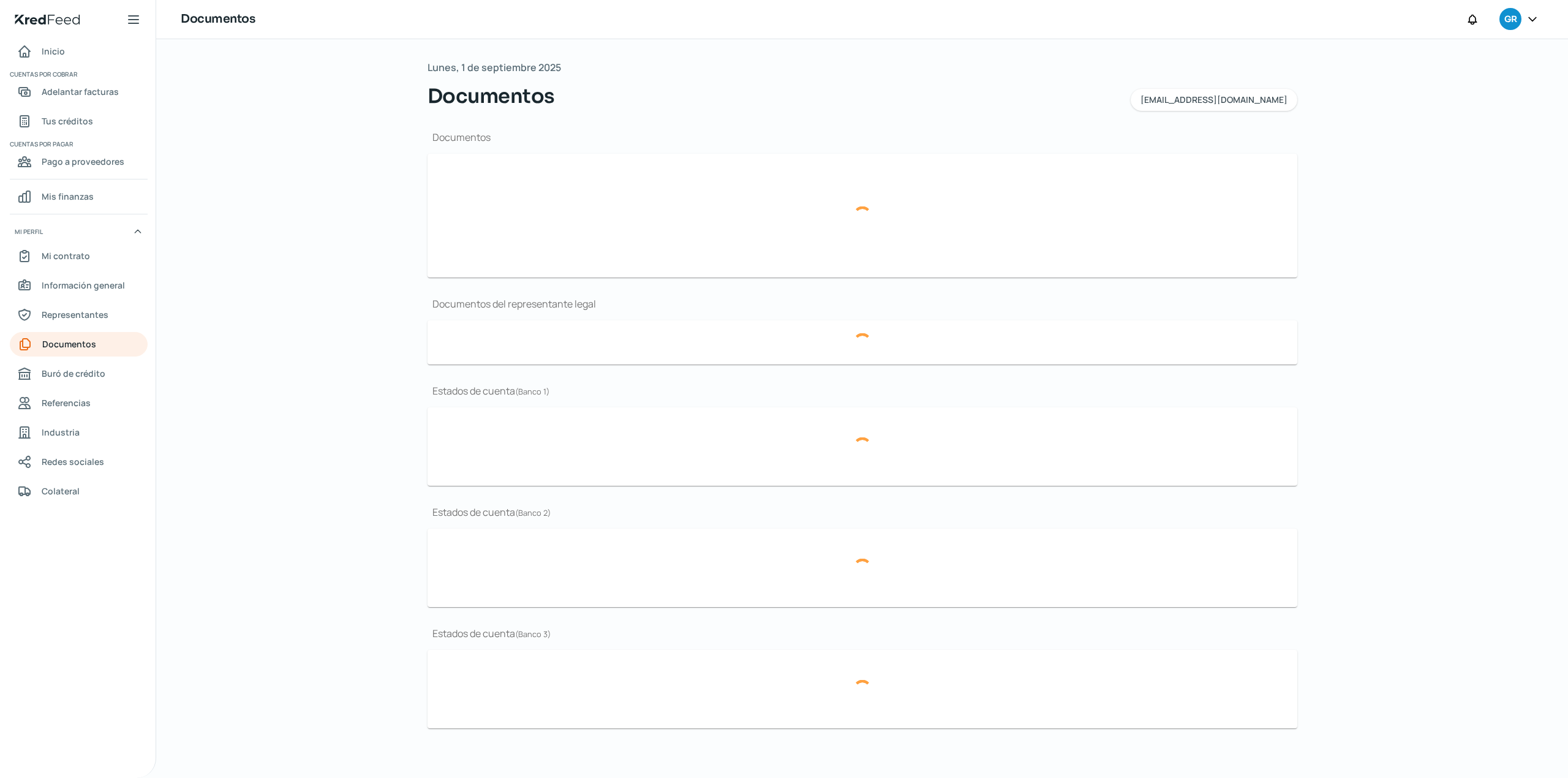
type input "[DATE] BBVA (1).pdf"
type input "[DATE] BBVA.pdf"
type input "[DATE] BANORTE.PDF"
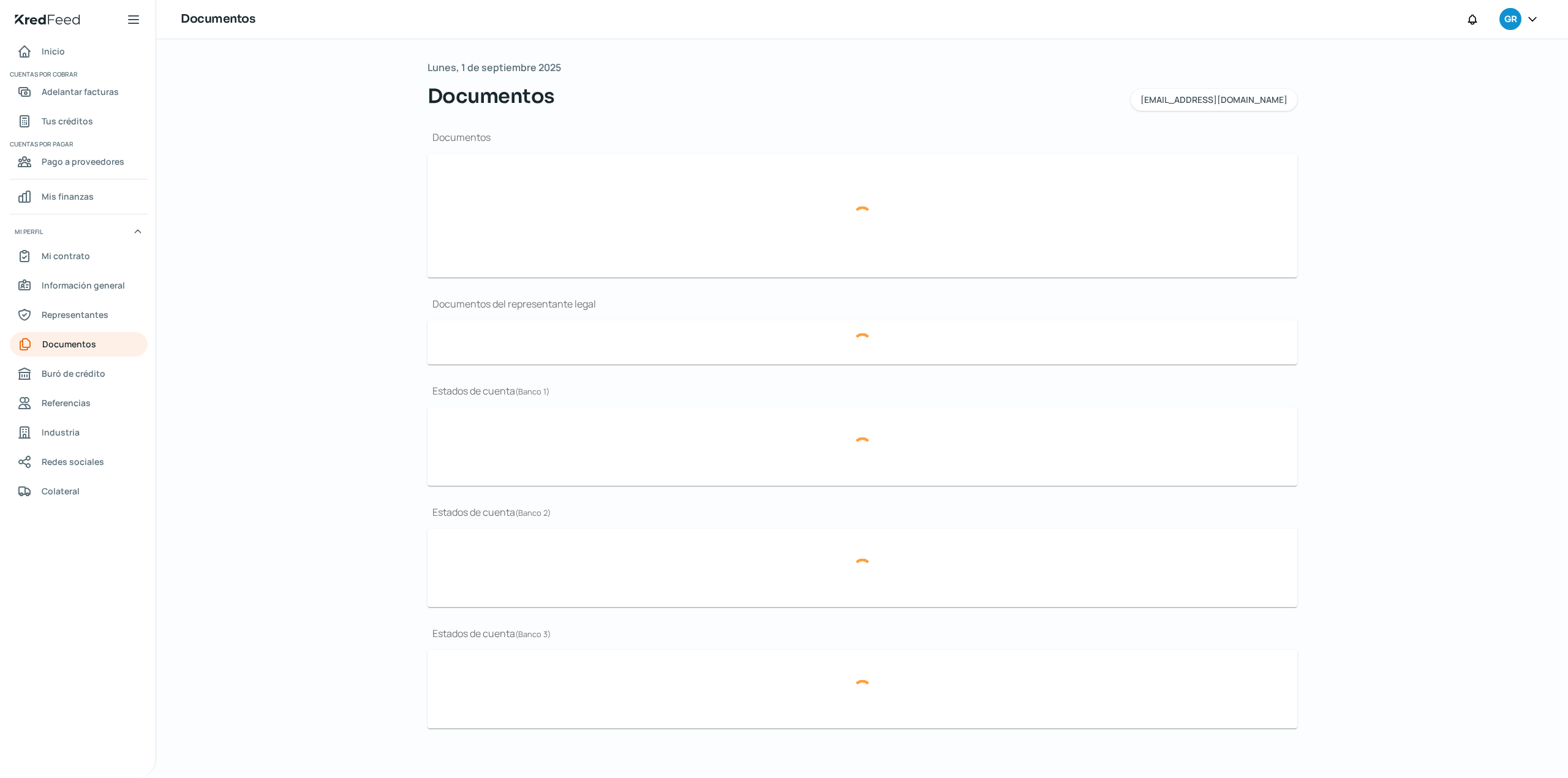
type input "Periodo_[DATE].pdf"
type input "Periodo_JUN 2025.pdf"
type input "Periodo_MAY 2025 (1).pdf"
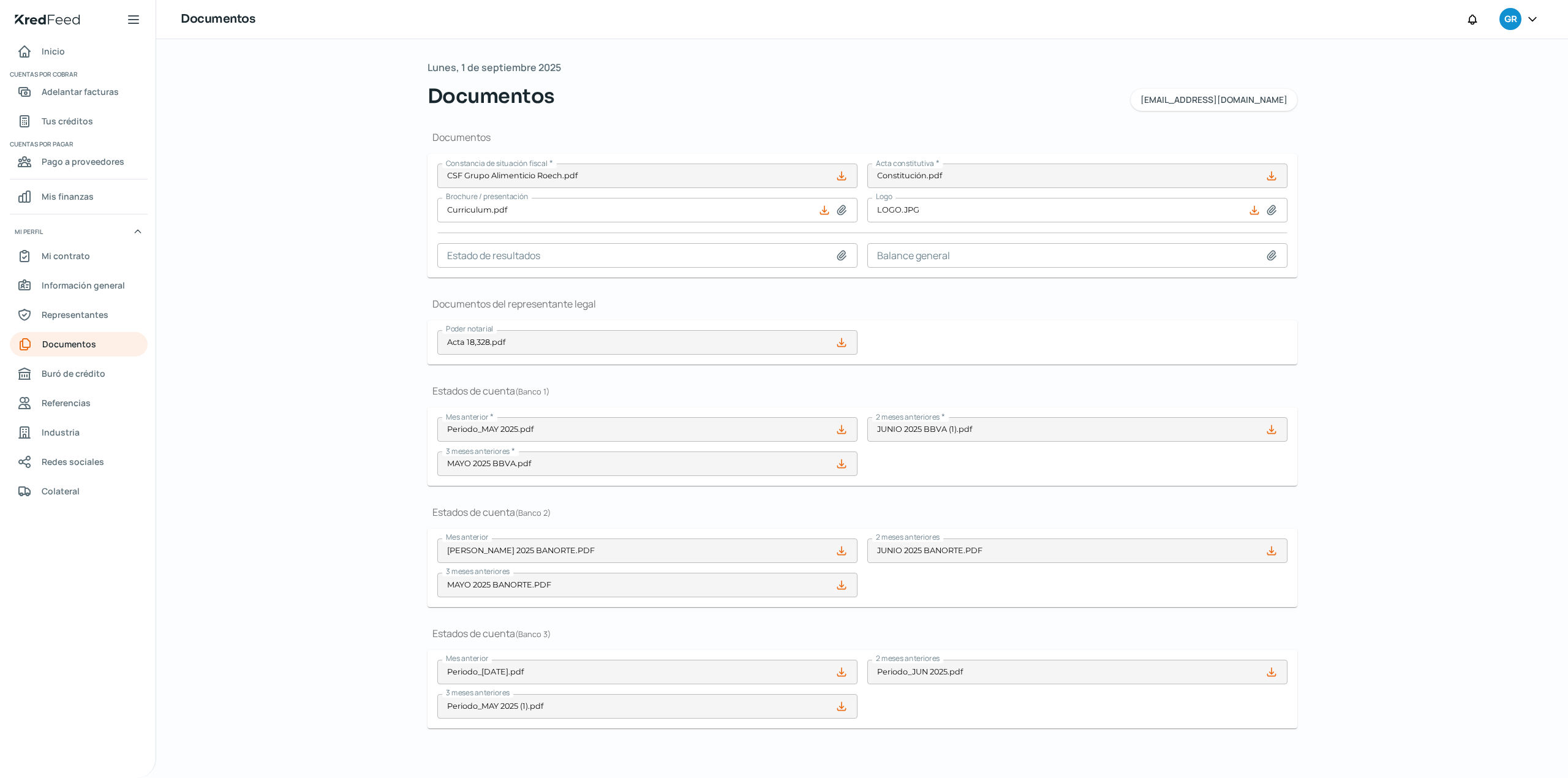
scroll to position [1, 0]
click at [839, 253] on icon at bounding box center [841, 255] width 9 height 9
type input "C:\fakepath\FINANCIEROS ABRIL25 5.pdf"
type input "FINANCIEROS [DATE] 5.pdf"
click at [1270, 249] on icon at bounding box center [1272, 255] width 12 height 12
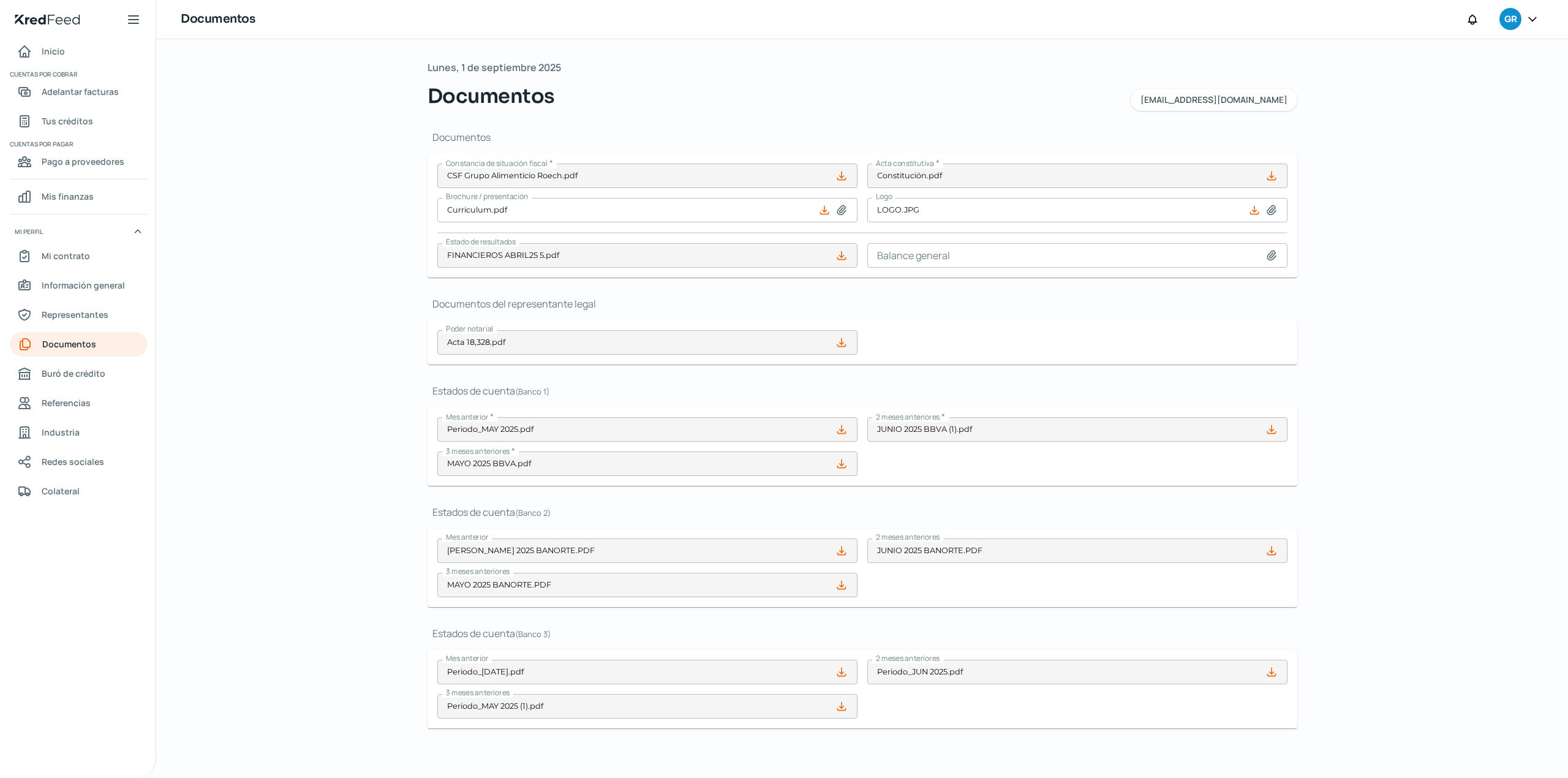
type input "C:\fakepath\FINANCIEROS ABRIL25 5.pdf"
type input "FINANCIEROS [DATE] 5.pdf"
click at [82, 287] on span "Información general" at bounding box center [83, 285] width 83 height 15
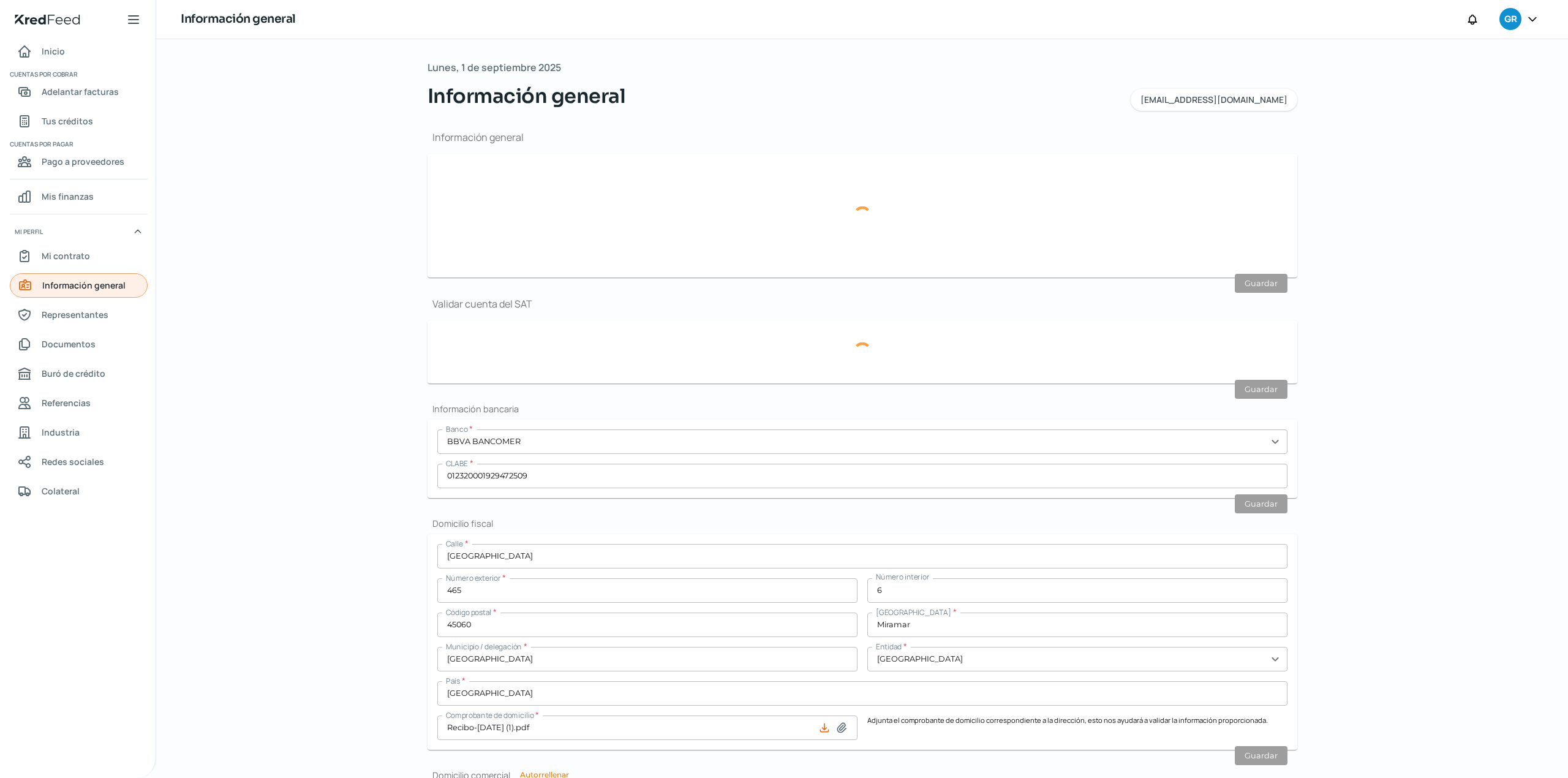
type input "[EMAIL_ADDRESS][DOMAIN_NAME]"
type input "Personas morales del régimen general"
type input "Grupo Alimenticio Roech, S. de R.L. de C.V."
type input "33 - 3127 - 2100"
type input "33 - 4000 - 0253"
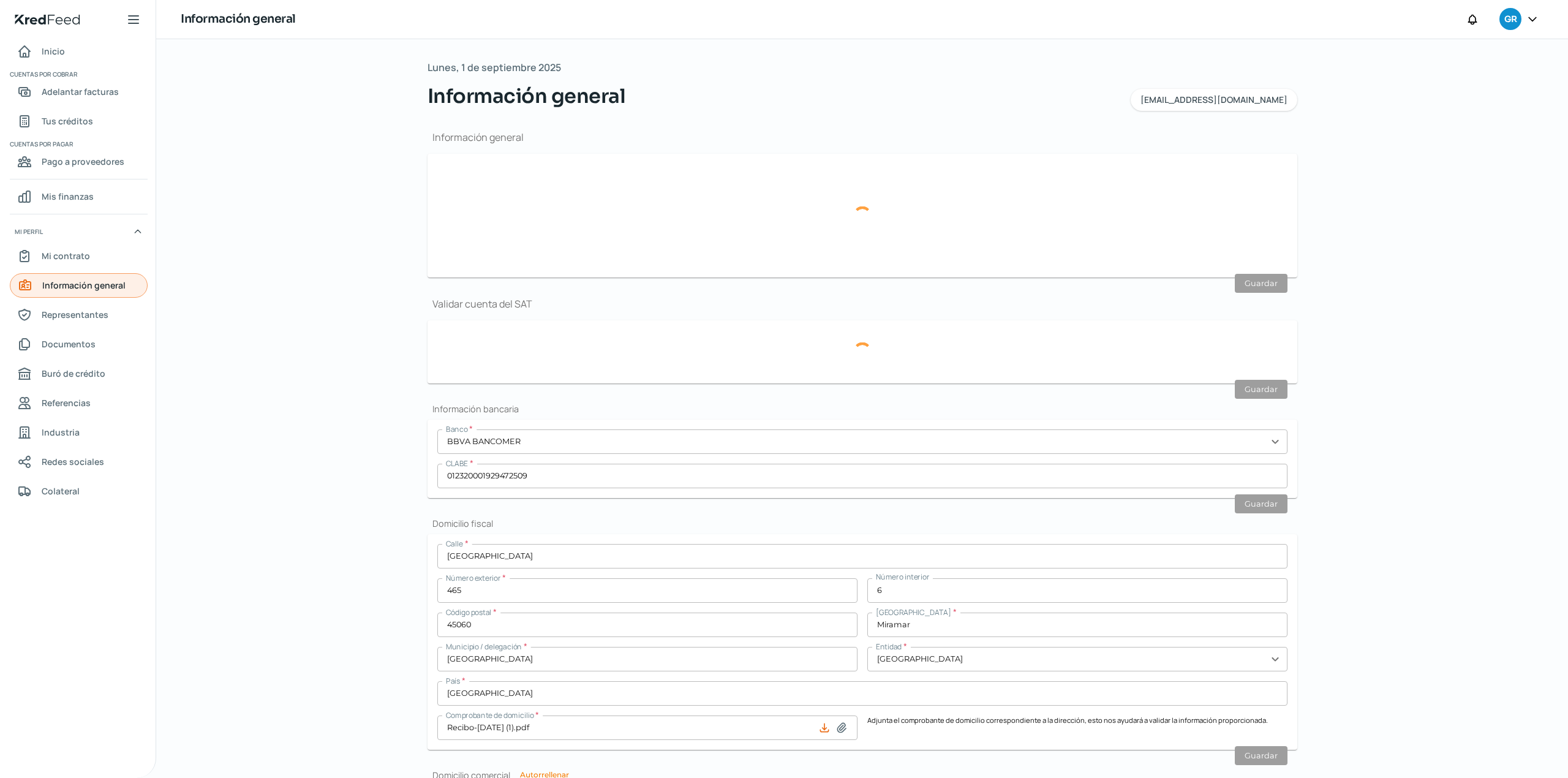
type input "GAR120327I60"
type input "Puerto Chamela"
type input "465"
type input "6"
type input "45060"
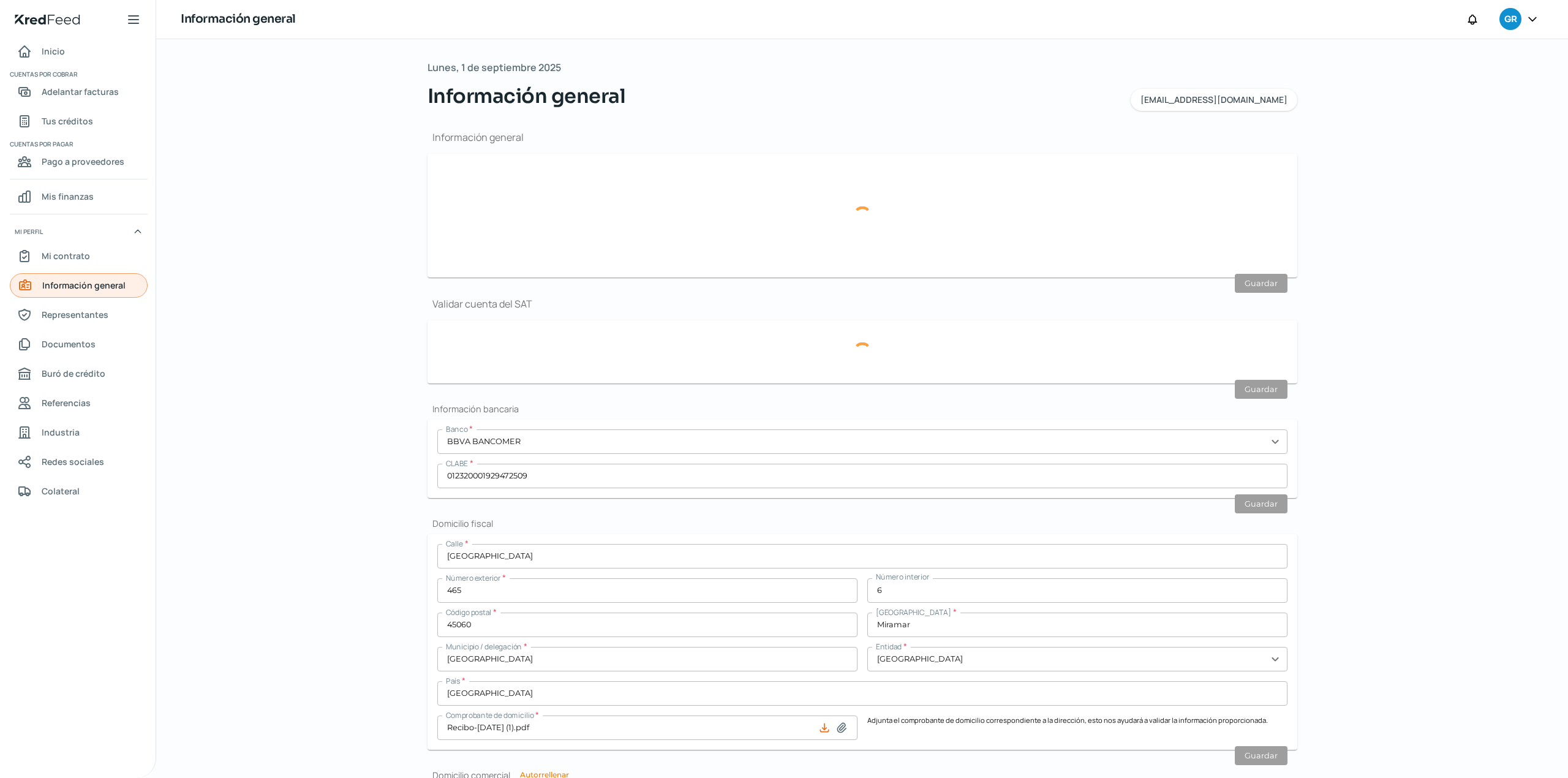
type input "Miramar"
type input "Guadalajara"
type input "Jalisco"
type input "México"
type input "Recibo-Jul (1).pdf"
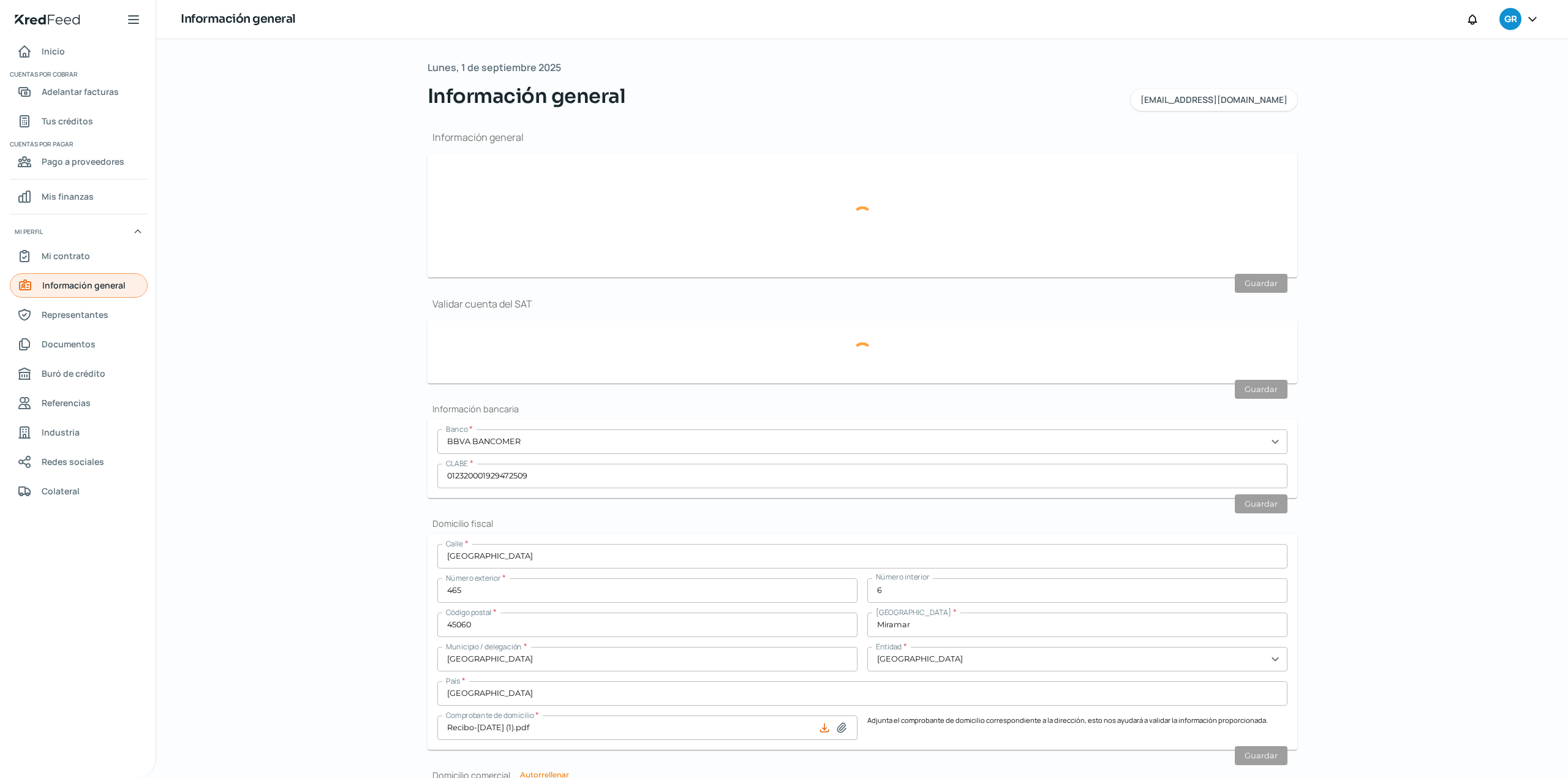
type input "10"
type input "0"
type input "Rentada"
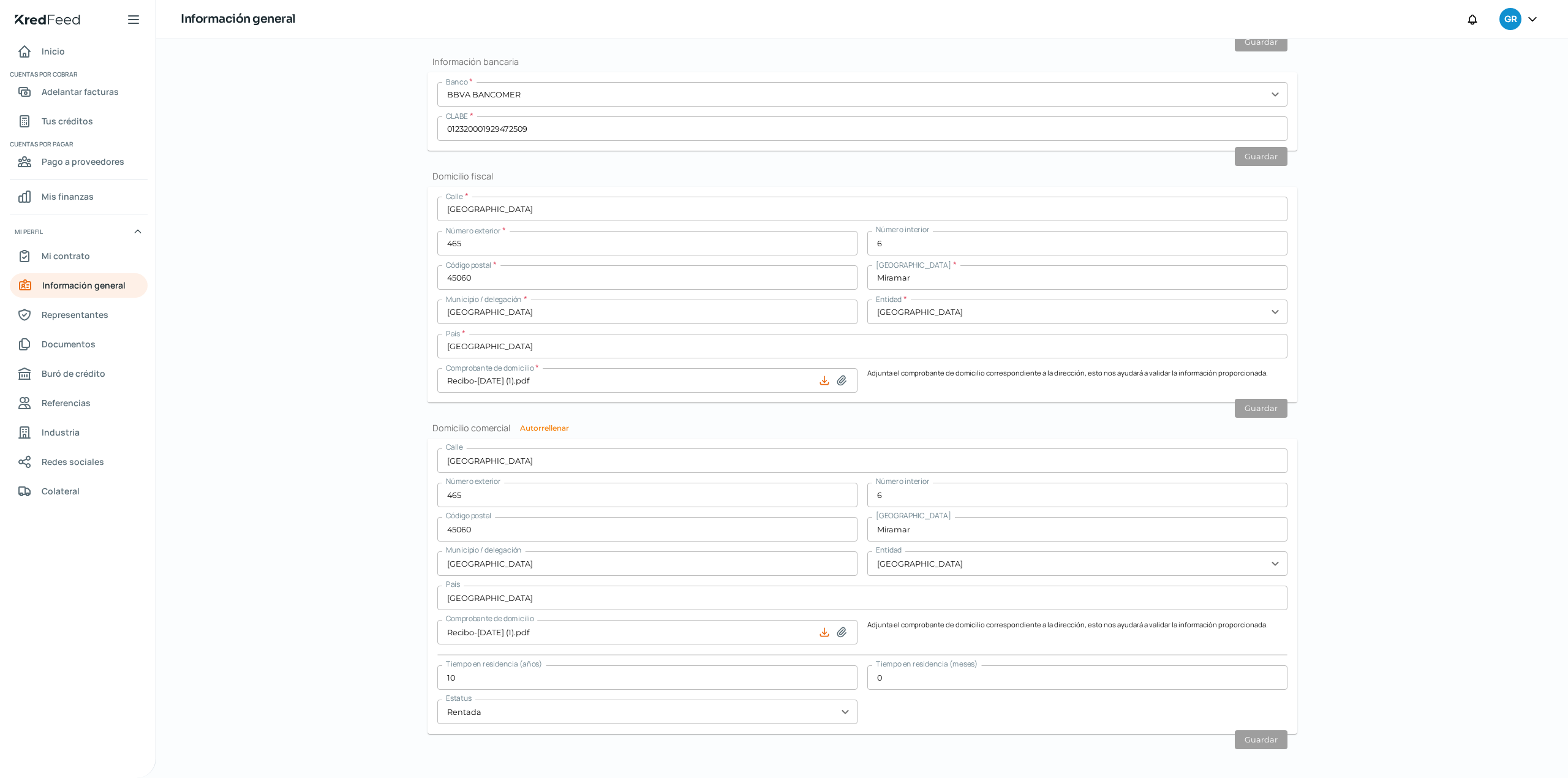
scroll to position [385, 0]
click at [1402, 566] on div "Lunes, 1 de septiembre 2025 Información general contabilidad@gruporoech.com Inf…" at bounding box center [862, 408] width 1412 height 739
click at [103, 310] on span "Representantes" at bounding box center [75, 315] width 66 height 15
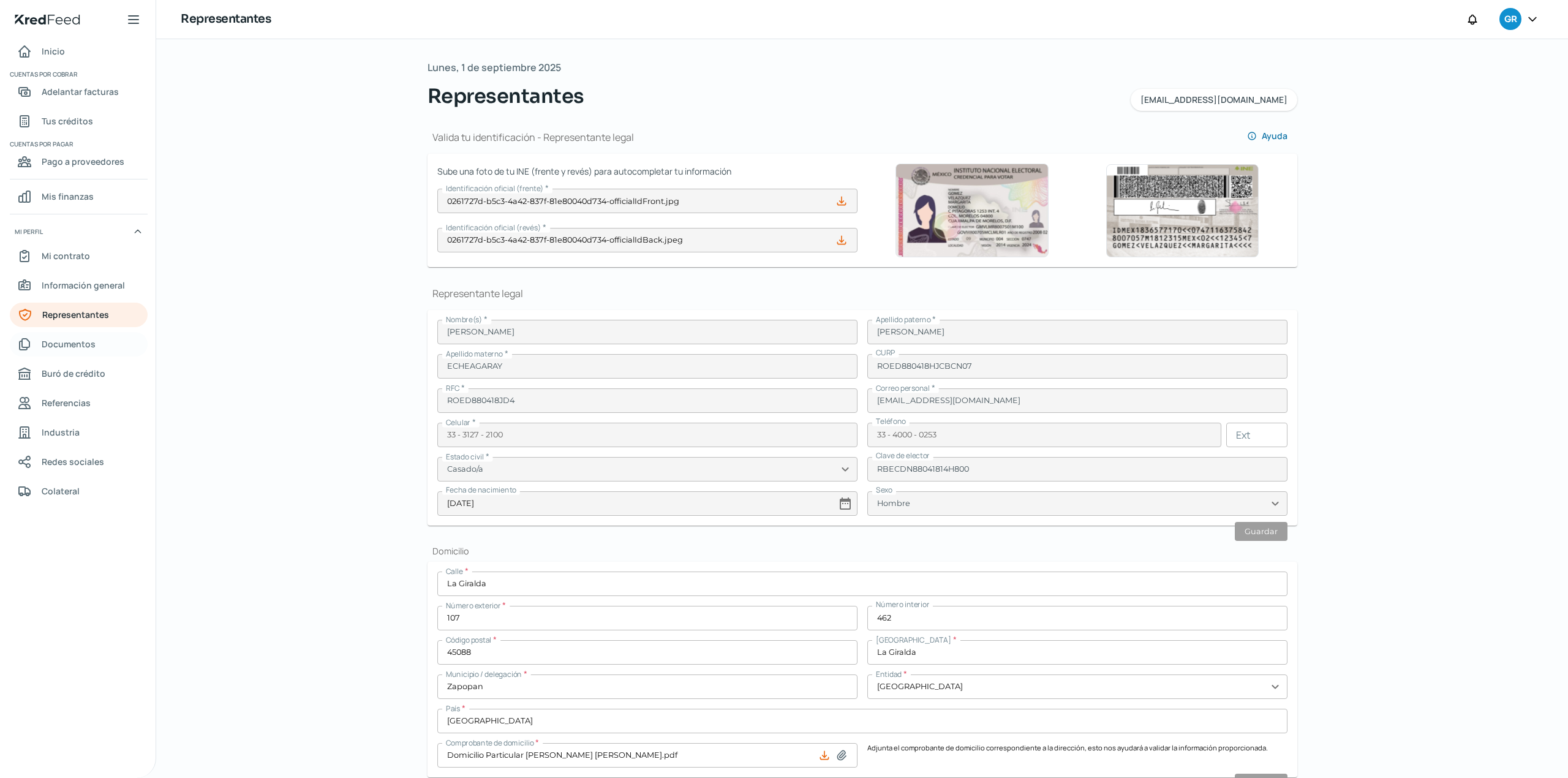
click at [90, 334] on link "Documentos" at bounding box center [78, 344] width 138 height 25
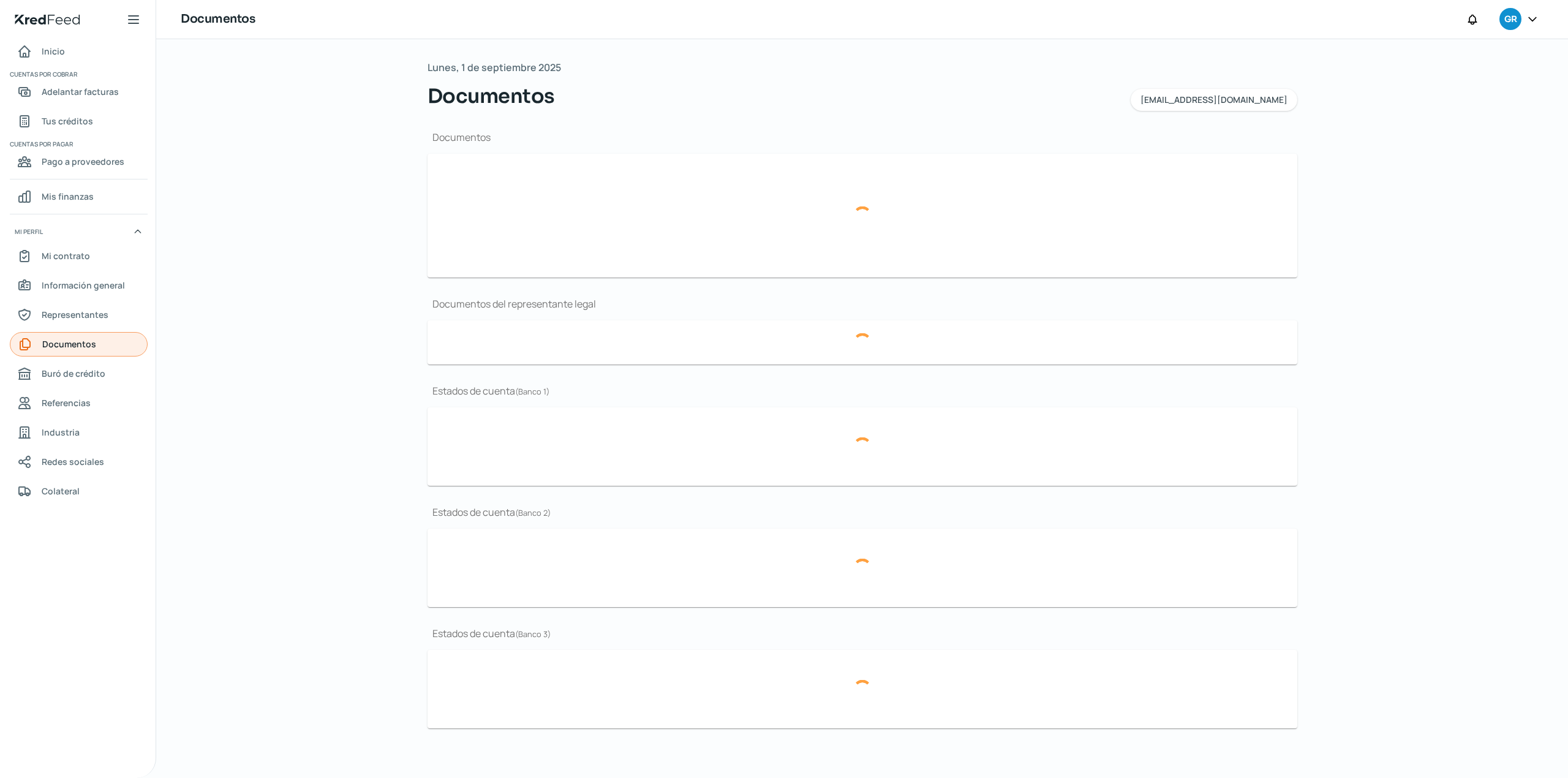
type input "CSF Grupo Alimenticio Roech.pdf"
type input "Curriculum.pdf"
type input "LOGO.JPG"
type input "FINANCIEROS [DATE] 5.pdf"
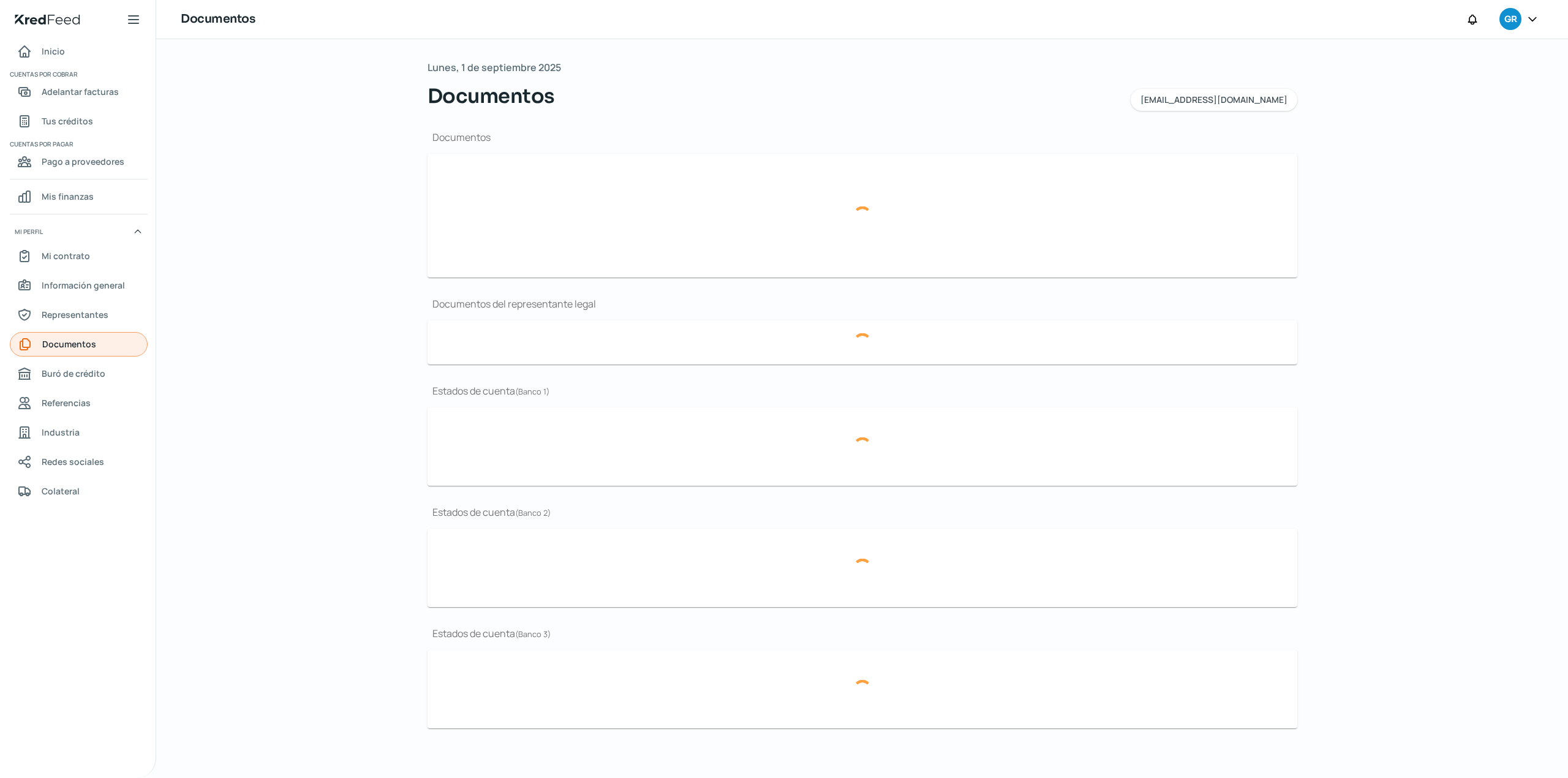
type input "Acta 18,328.pdf"
type input "Periodo_MAY 2025.pdf"
type input "[DATE] BBVA (1).pdf"
type input "[DATE] BBVA.pdf"
type input "[DATE] BANORTE.PDF"
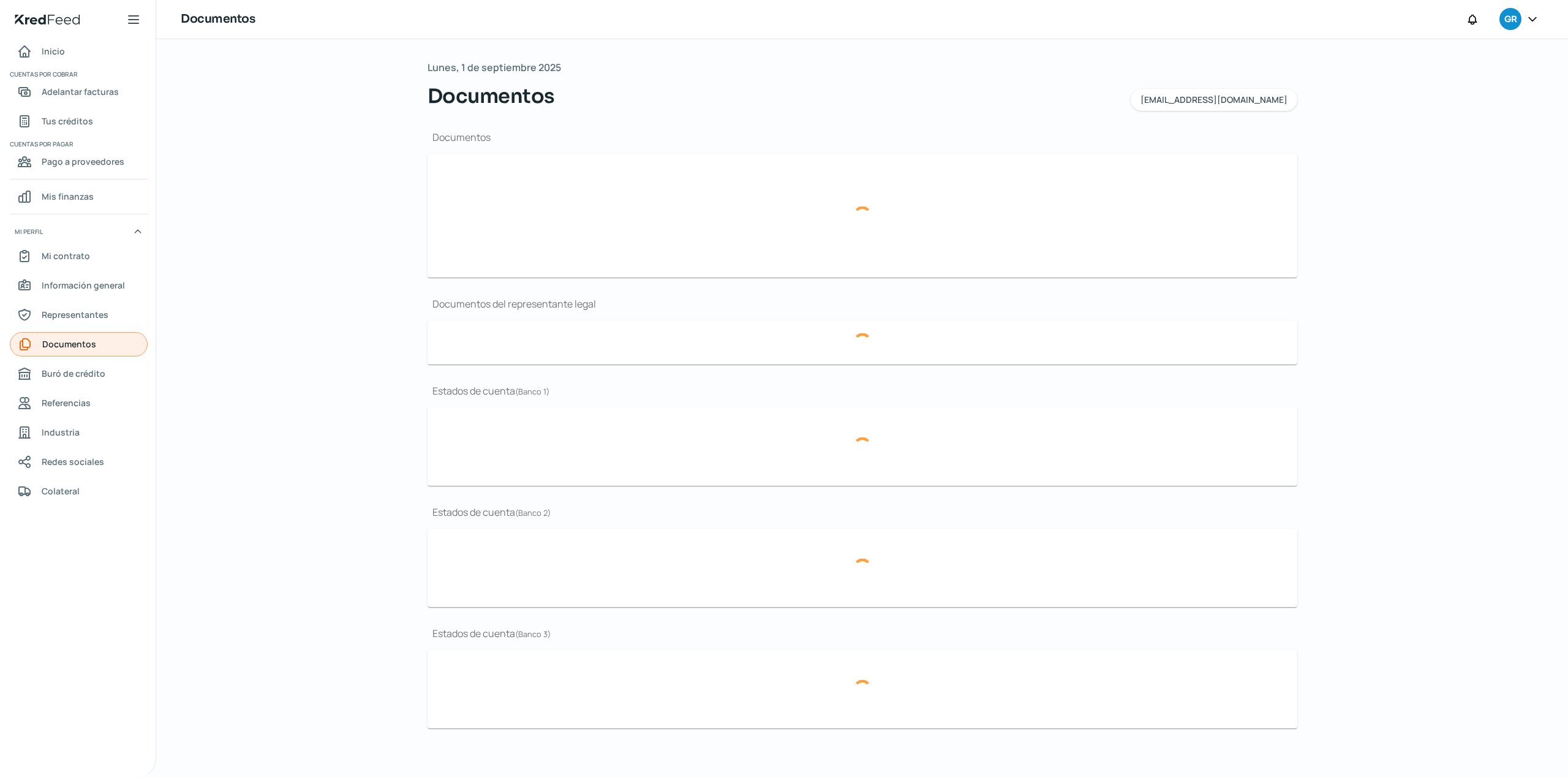
type input "[DATE] BANORTE.PDF"
type input "Periodo_[DATE].pdf"
type input "Periodo_JUN 2025.pdf"
type input "Periodo_MAY 2025 (1).pdf"
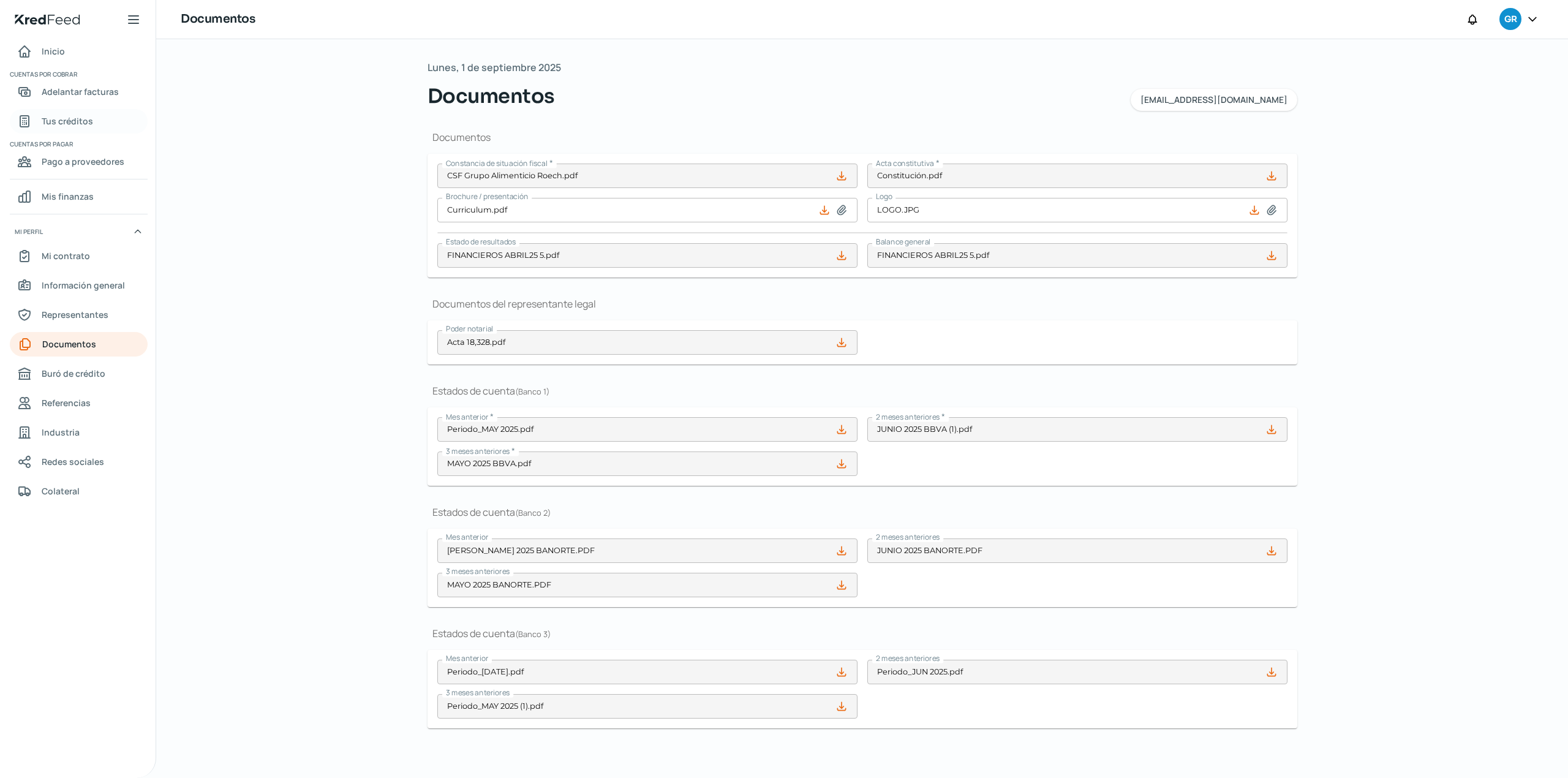
click at [74, 120] on span "Tus créditos" at bounding box center [67, 120] width 51 height 15
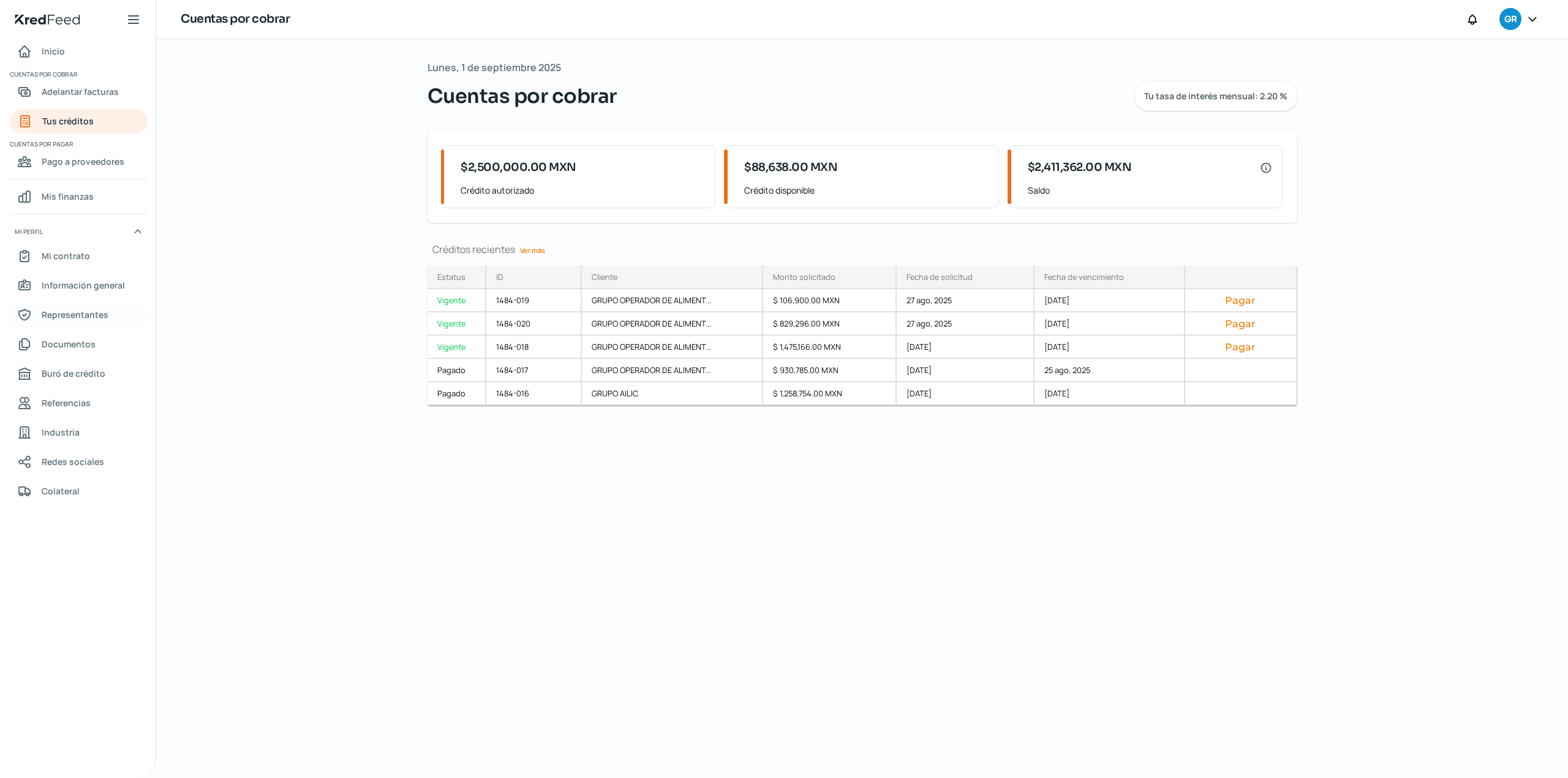
click at [80, 310] on span "Representantes" at bounding box center [75, 315] width 66 height 15
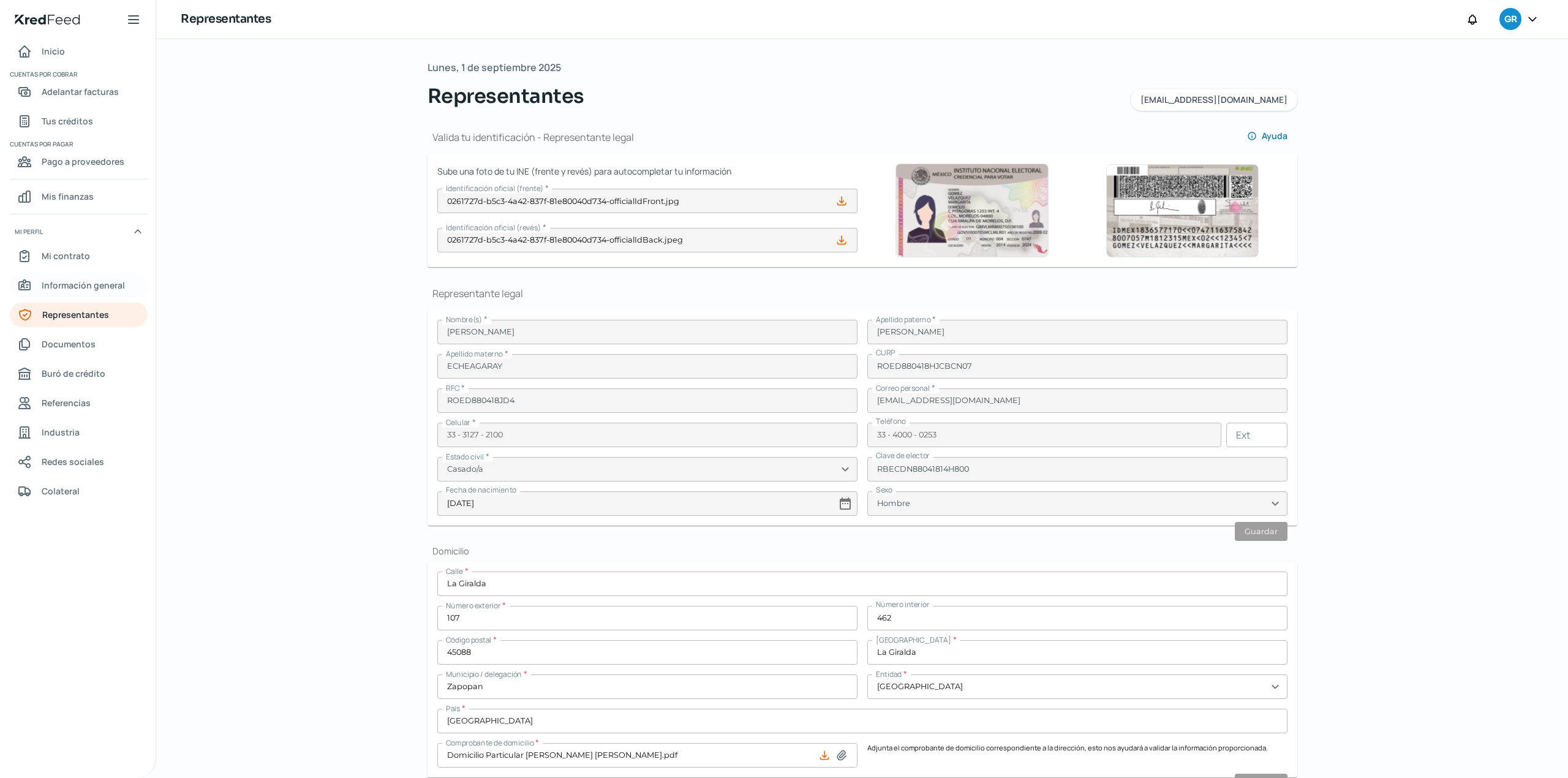
click at [113, 285] on span "Información general" at bounding box center [83, 285] width 83 height 15
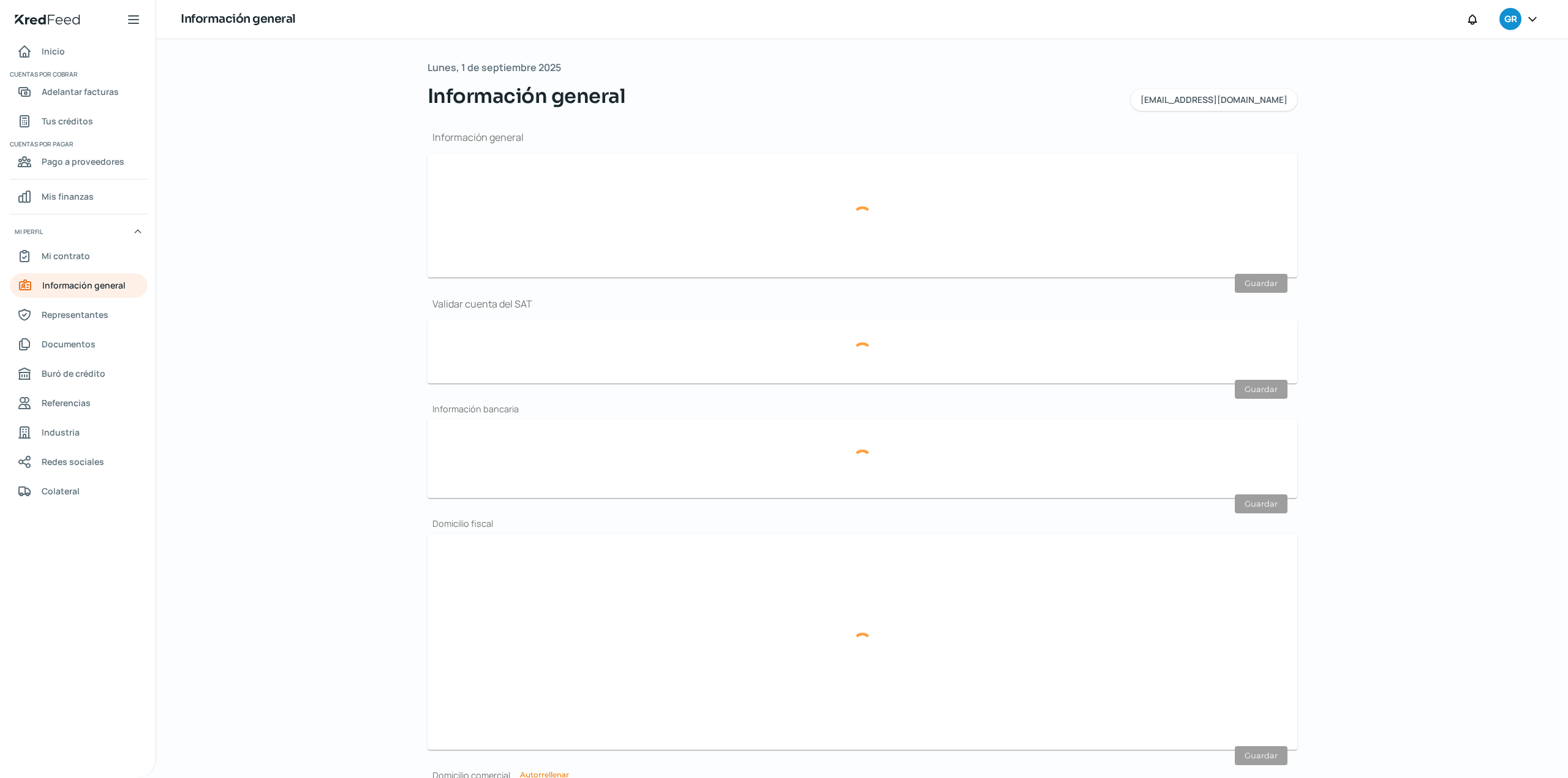
type input "[EMAIL_ADDRESS][DOMAIN_NAME]"
type input "Personas morales del régimen general"
type input "Grupo Alimenticio Roech, S. de R.L. de C.V."
type input "33 - 3127 - 2100"
type input "33 - 4000 - 0253"
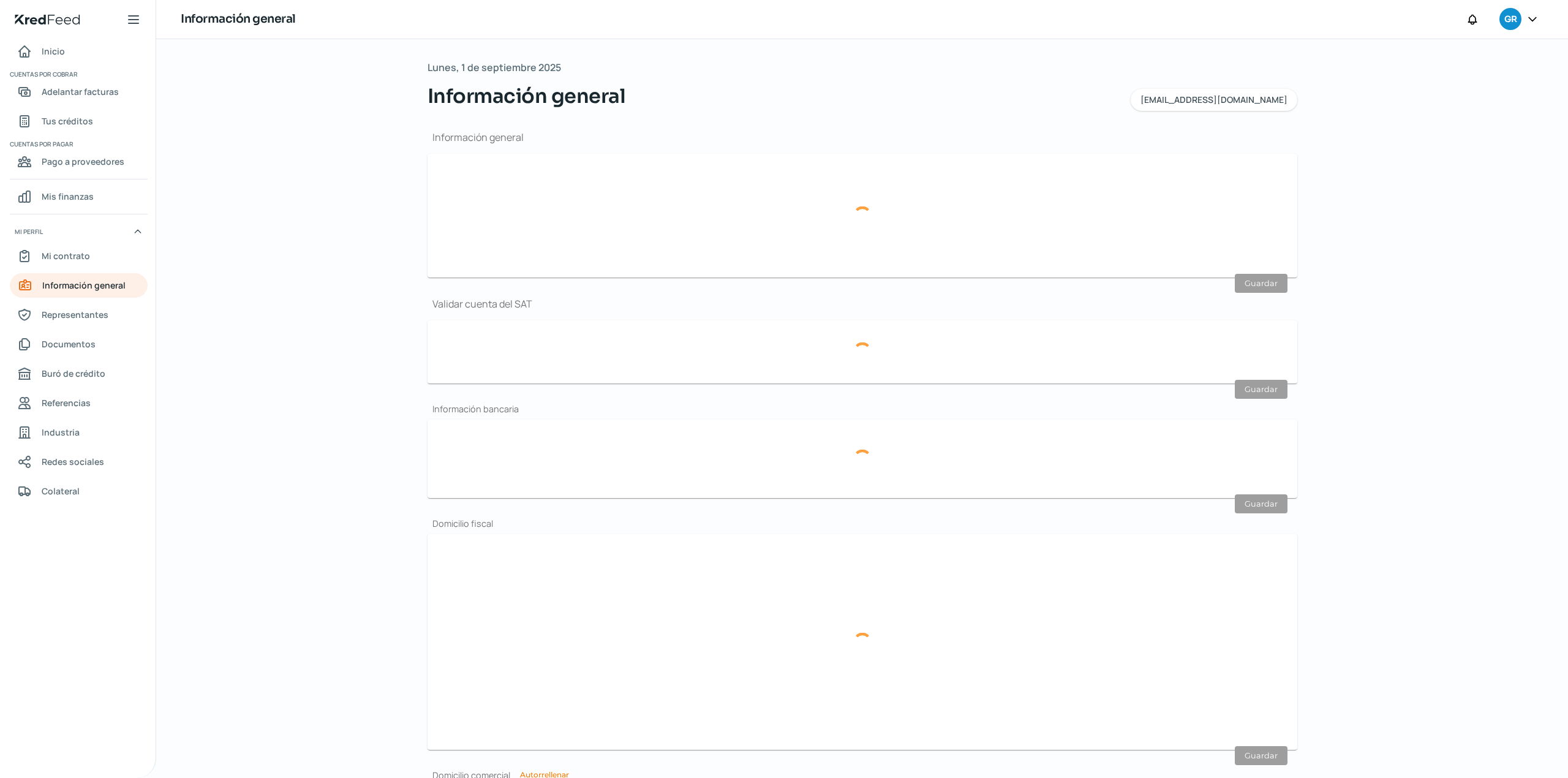
type input "GAR120327I60"
type input "BBVA BANCOMER"
type input "012320001929472509"
type input "Puerto Chamela"
type input "465"
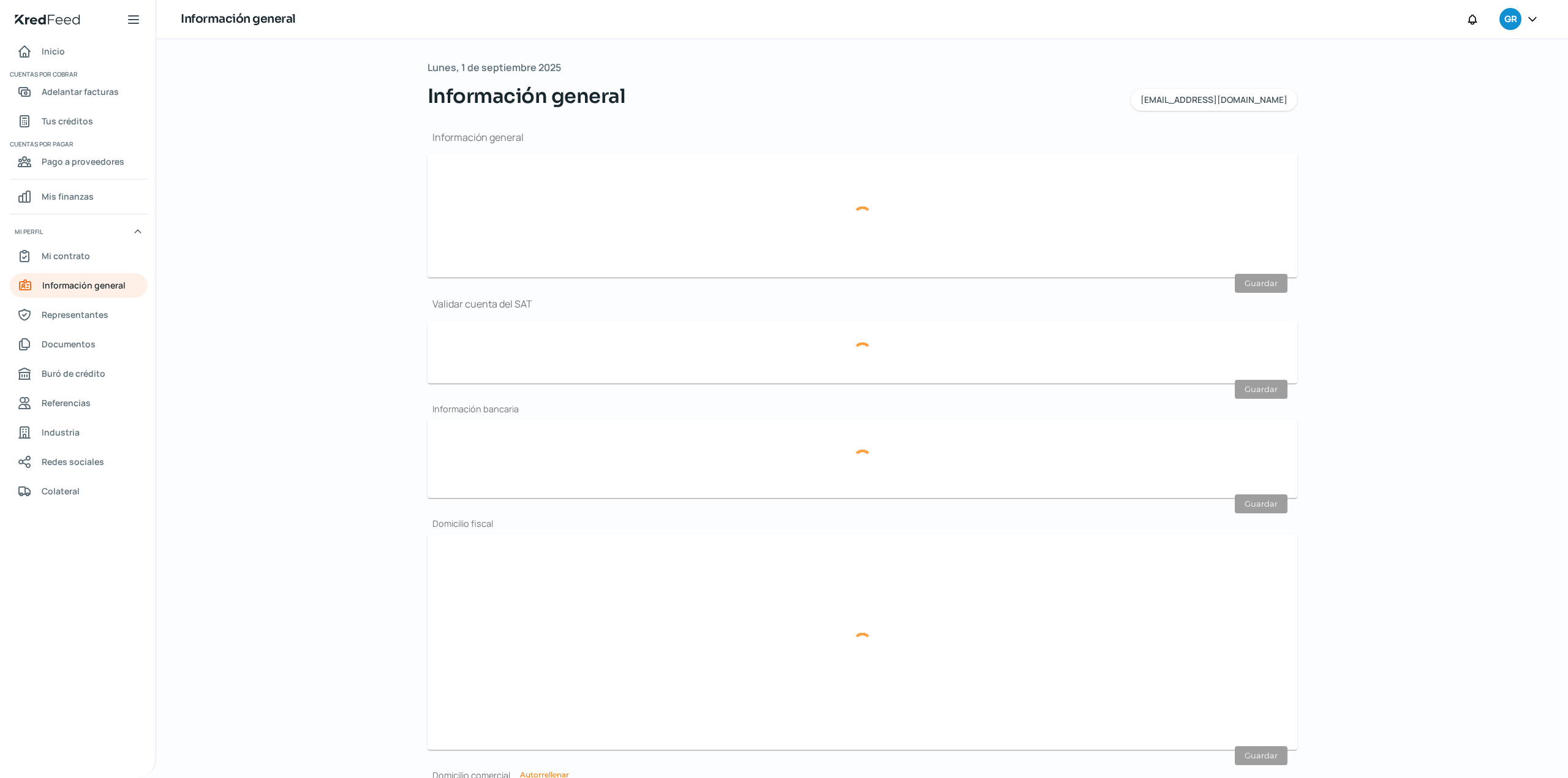
type input "6"
type input "45060"
type input "Miramar"
type input "Guadalajara"
type input "Jalisco"
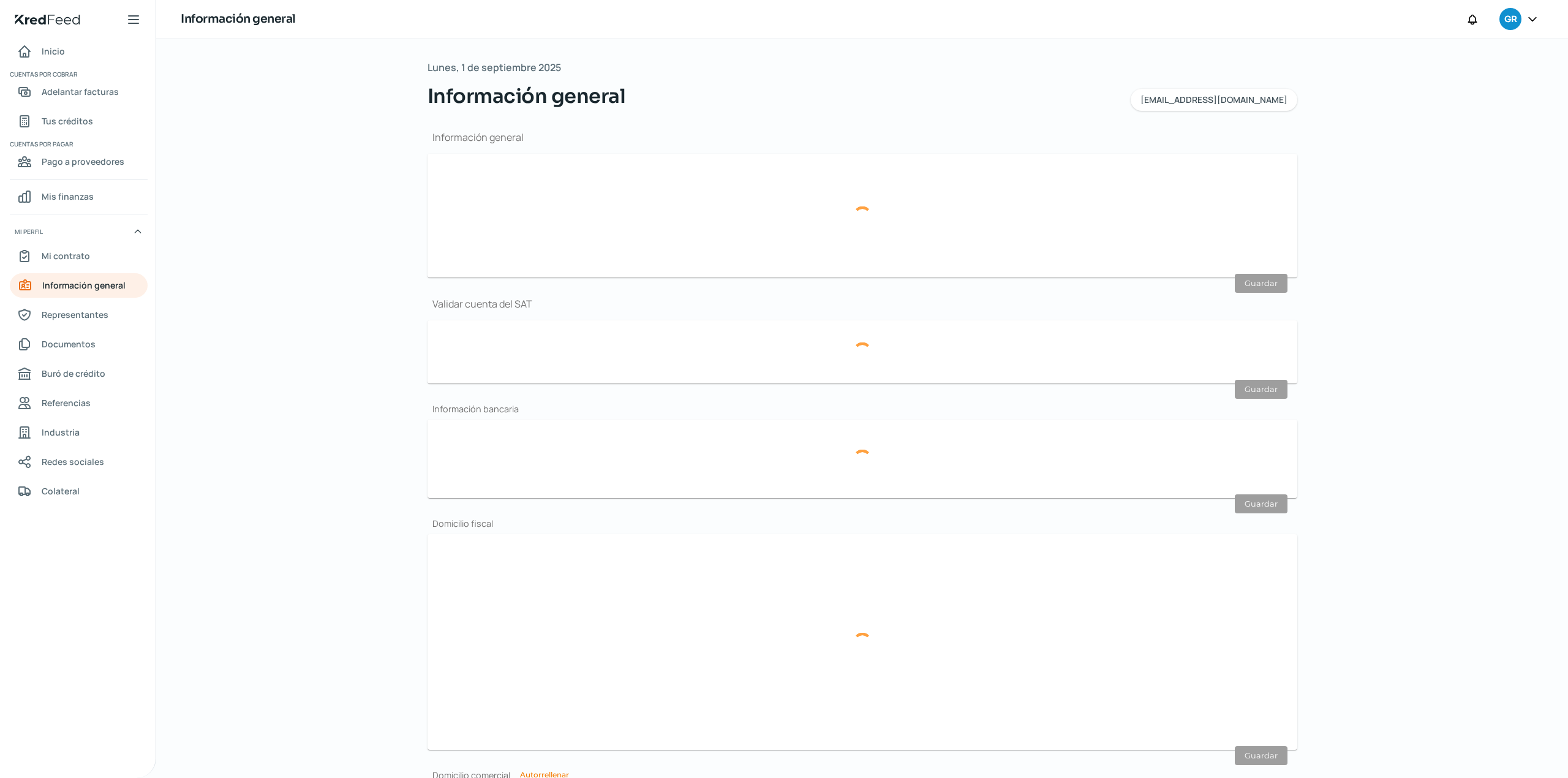
type input "México"
type input "Recibo-Jul (1).pdf"
type input "Puerto Chamela"
type input "465"
type input "6"
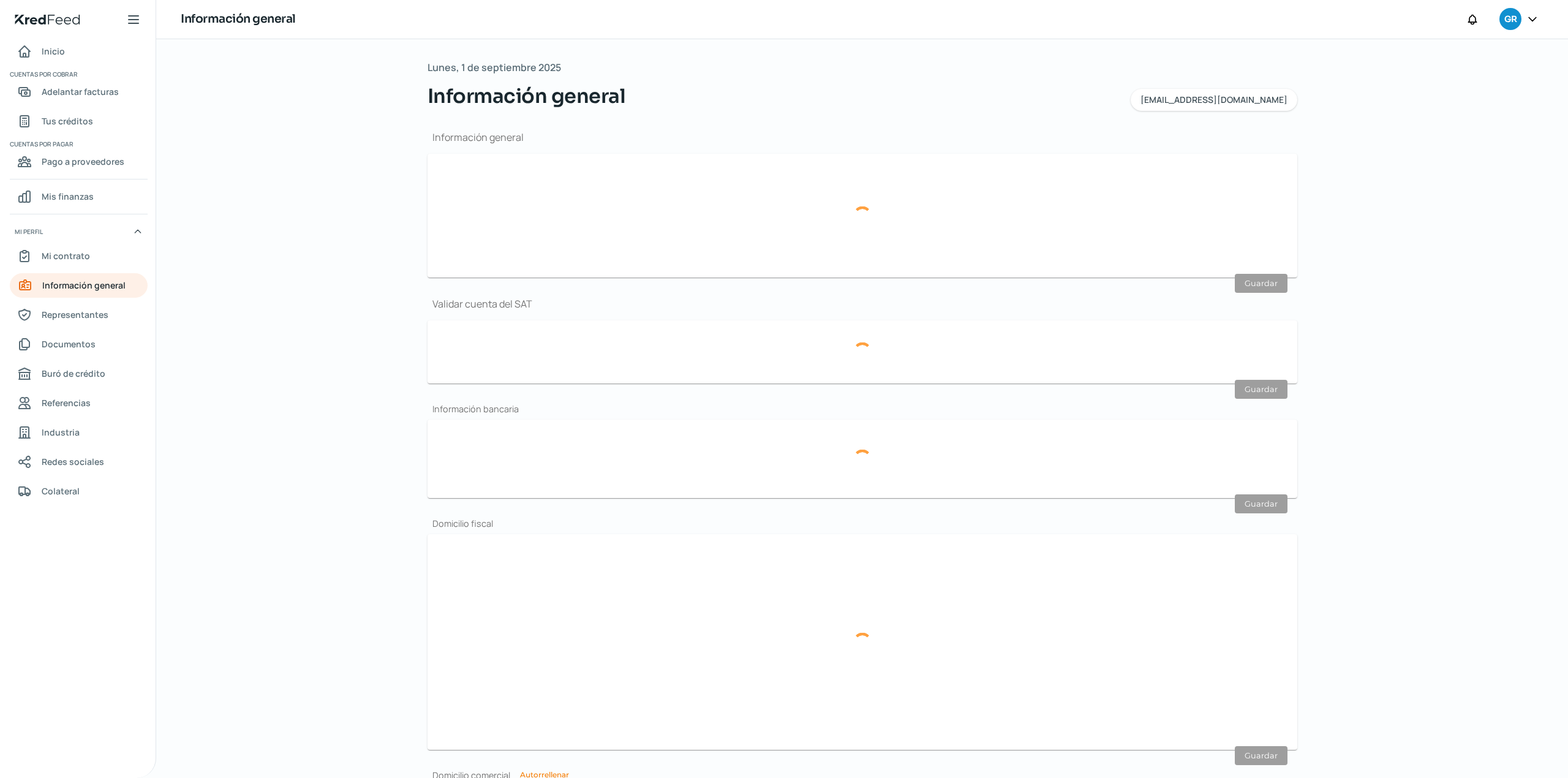
type input "45060"
type input "Miramar"
type input "Guadalajara"
type input "Jalisco"
type input "México"
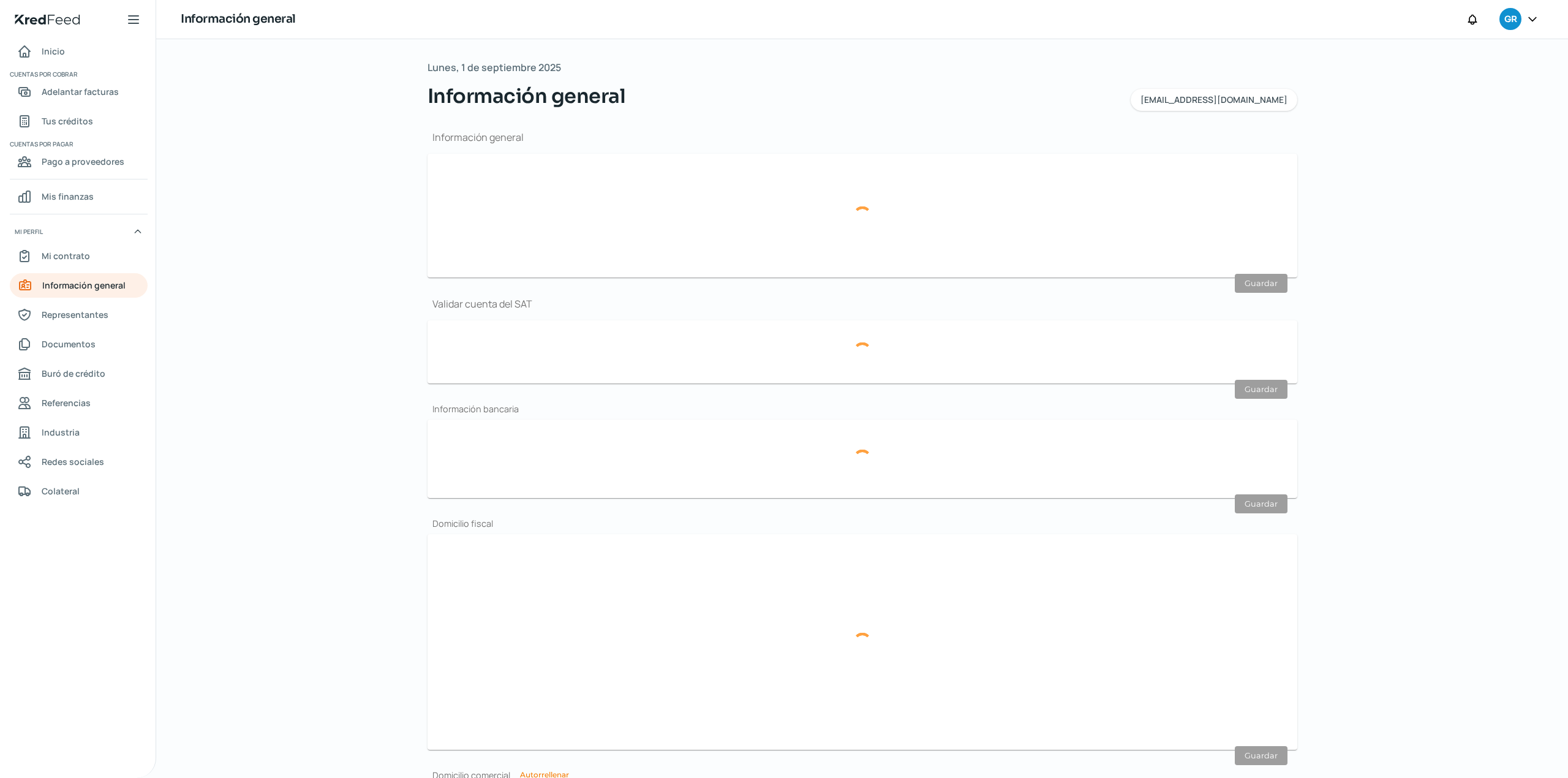
type input "Recibo-Jul (1).pdf"
type input "10"
type input "0"
type input "Rentada"
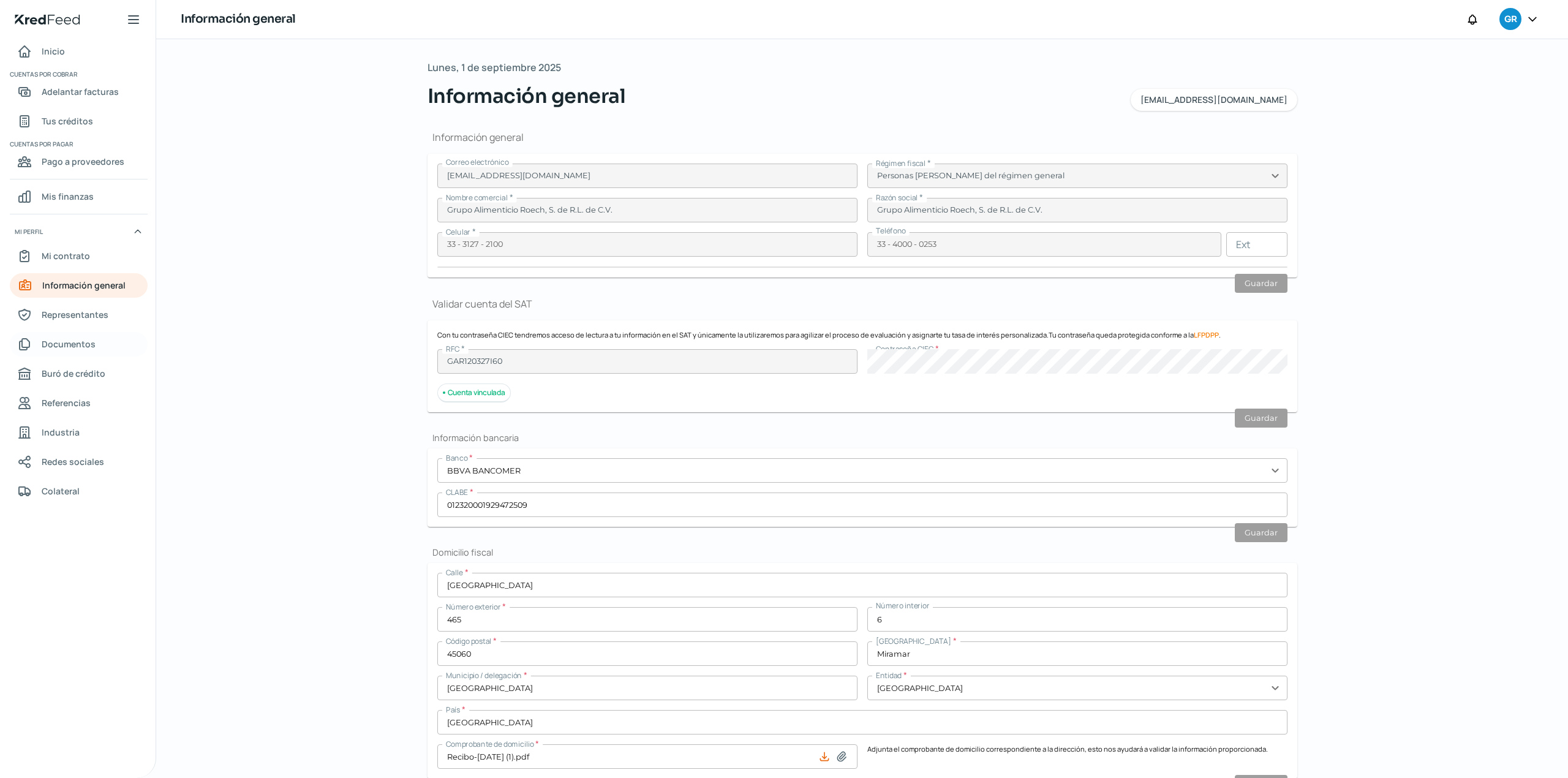
click at [86, 349] on span "Documentos" at bounding box center [68, 344] width 54 height 15
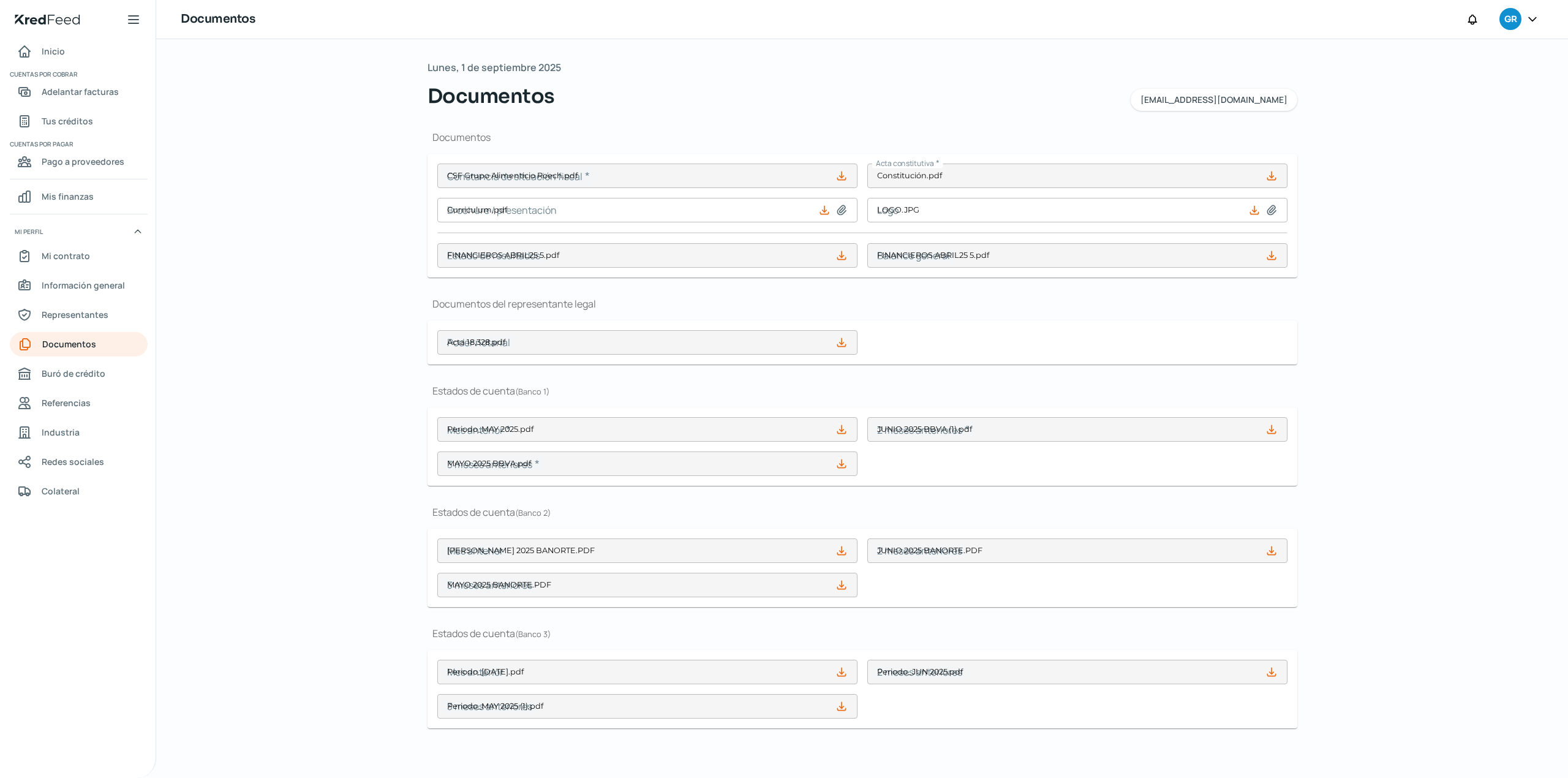
type input "CSF Grupo Alimenticio Roech.pdf"
type input "Curriculum.pdf"
type input "LOGO.JPG"
type input "FINANCIEROS [DATE] 5.pdf"
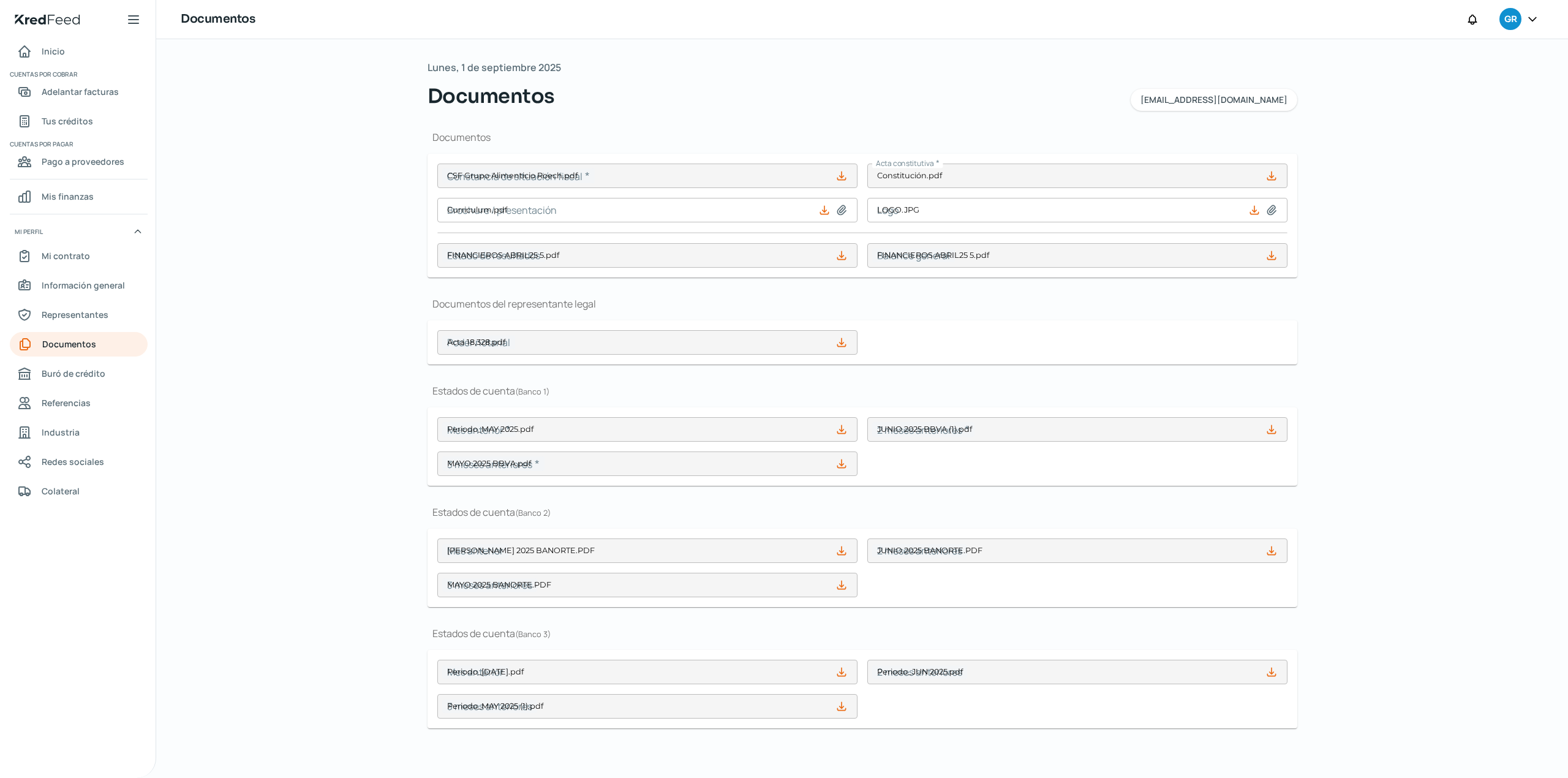
type input "Acta 18,328.pdf"
type input "Periodo_MAY 2025.pdf"
type input "[DATE] BBVA (1).pdf"
type input "[DATE] BBVA.pdf"
type input "[DATE] BANORTE.PDF"
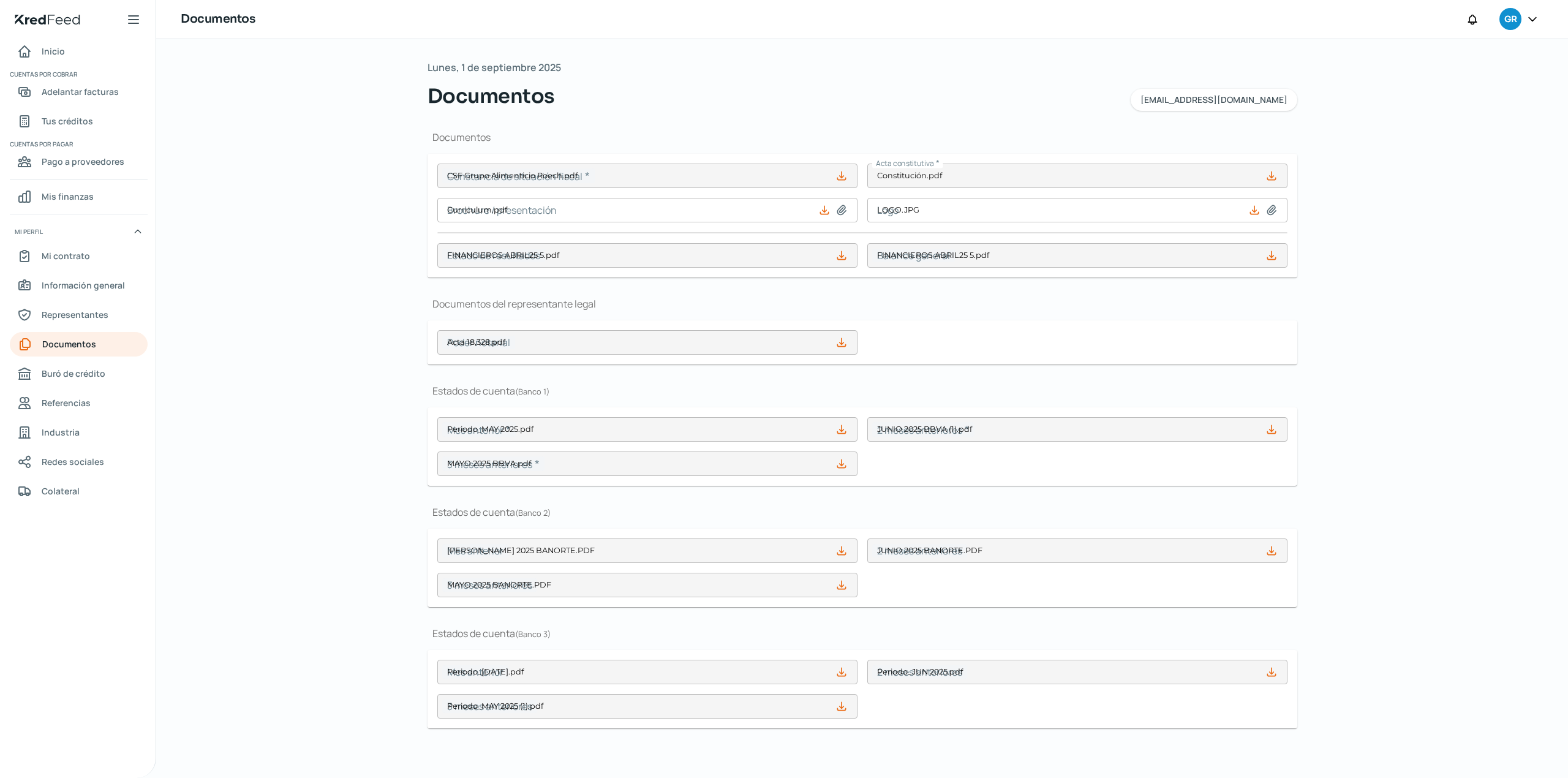
type input "[DATE] BANORTE.PDF"
type input "Periodo_[DATE].pdf"
type input "Periodo_JUN 2025.pdf"
type input "Periodo_MAY 2025 (1).pdf"
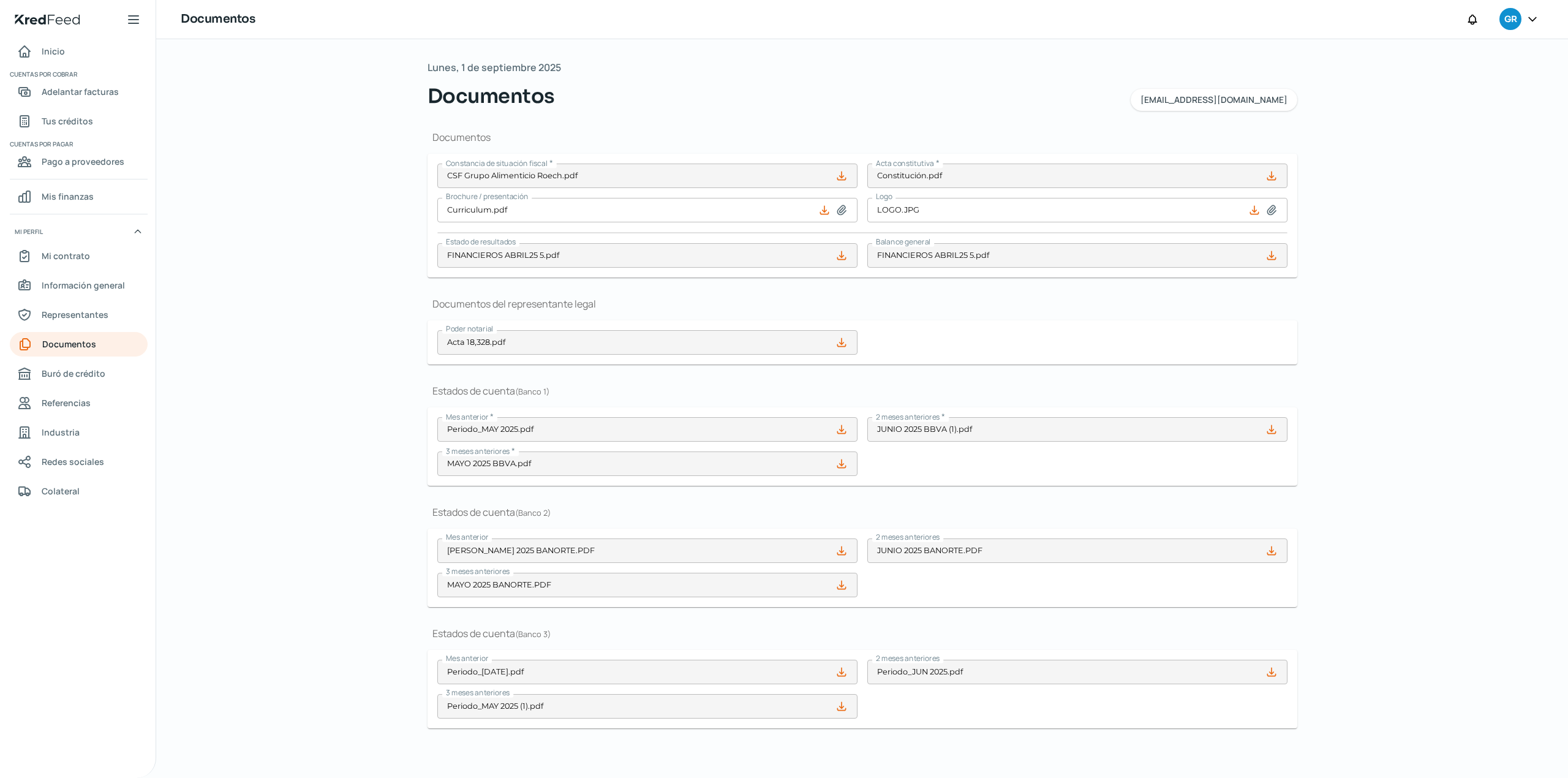
click at [1030, 314] on div "Documentos del representante legal Poder notarial Acta 18,328.pdf" at bounding box center [862, 330] width 869 height 67
click at [1000, 714] on div "Mes anterior Periodo_JUL 2025.pdf 2 meses anteriores Periodo_JUN 2025.pdf 3 mes…" at bounding box center [862, 689] width 850 height 59
click at [78, 376] on span "Buró de crédito" at bounding box center [74, 373] width 64 height 15
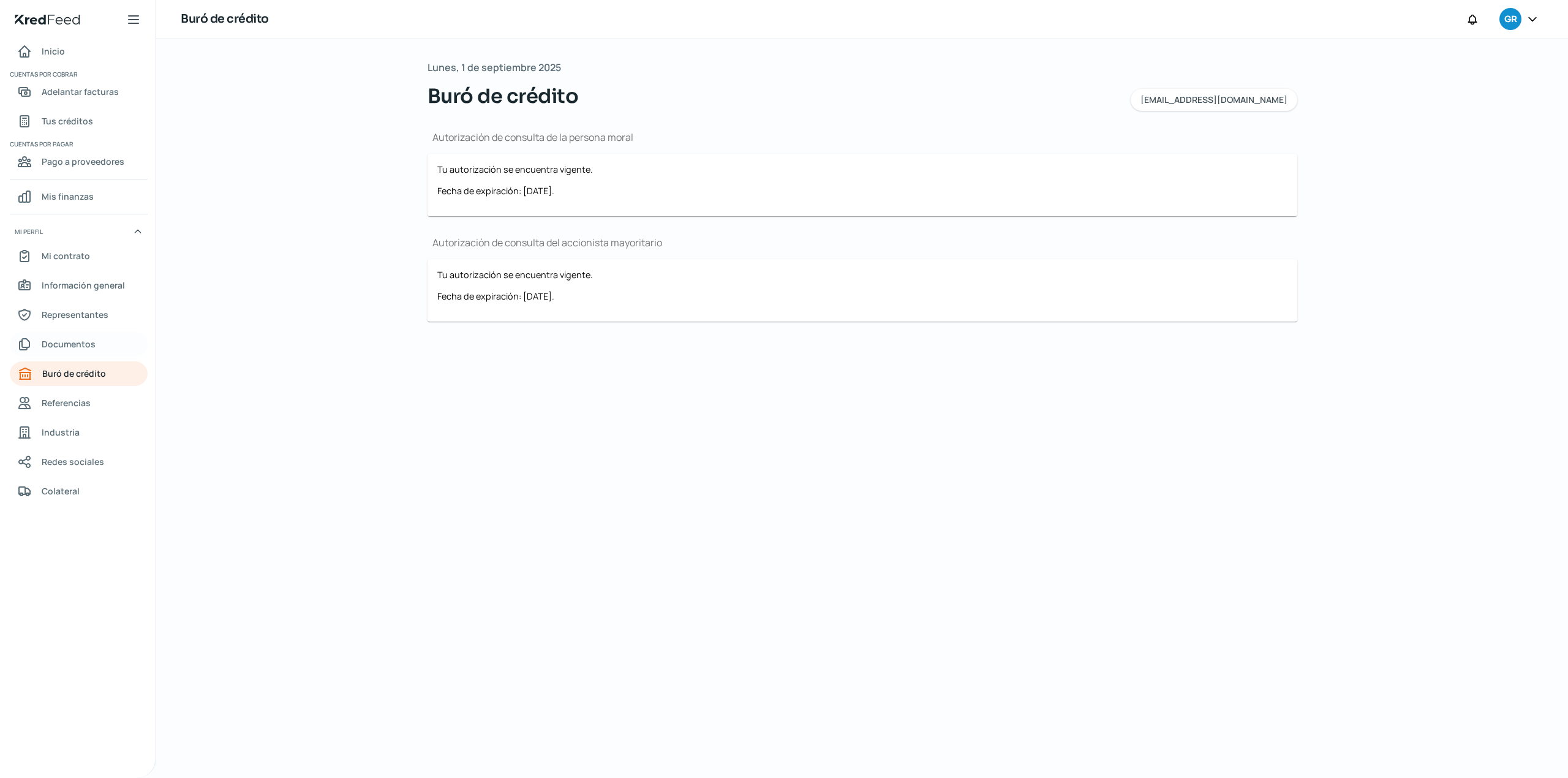
click at [77, 344] on span "Documentos" at bounding box center [68, 344] width 54 height 15
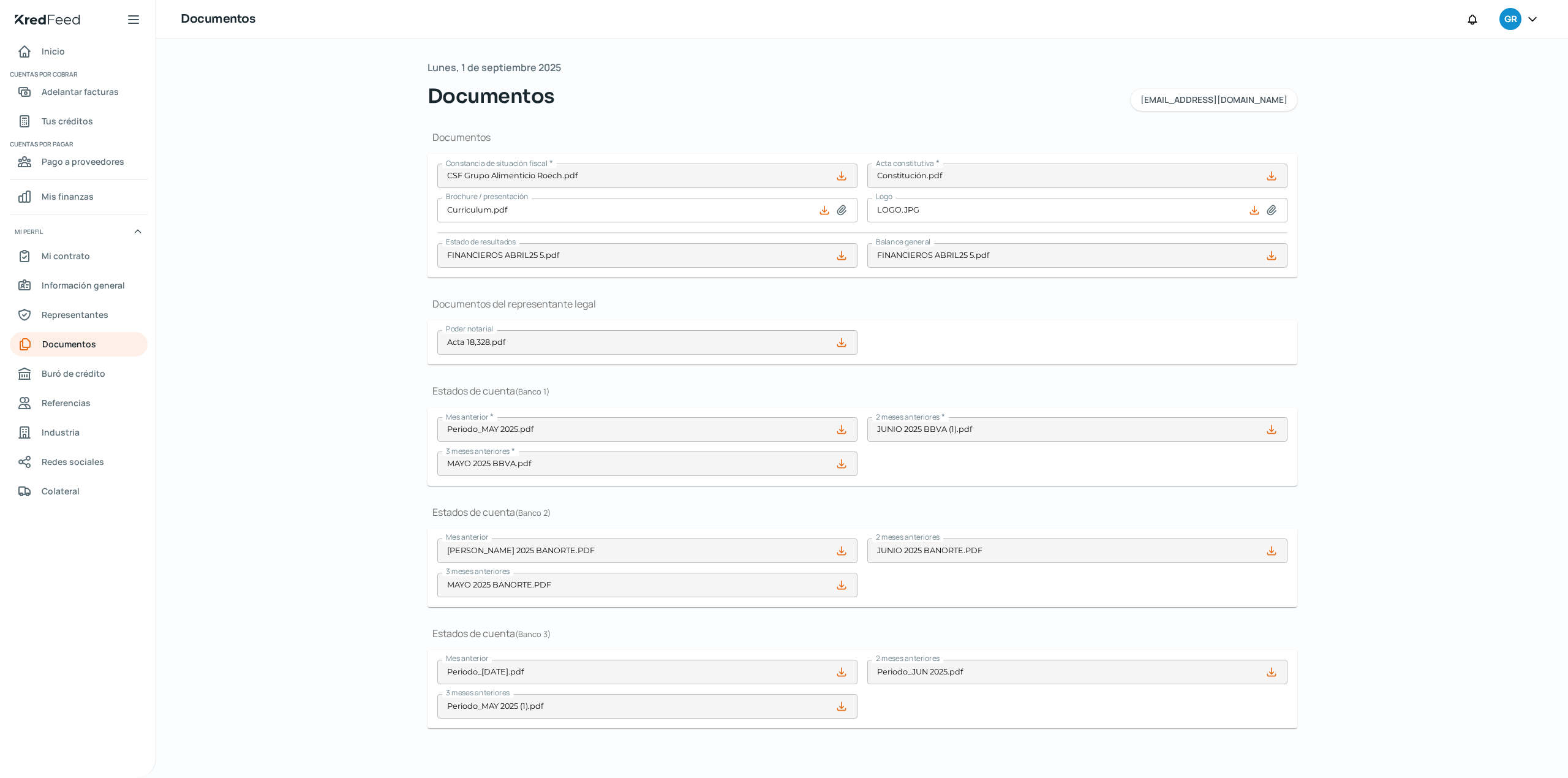
type input "CSF Grupo Alimenticio Roech.pdf"
type input "Curriculum.pdf"
type input "LOGO.JPG"
type input "FINANCIEROS [DATE] 5.pdf"
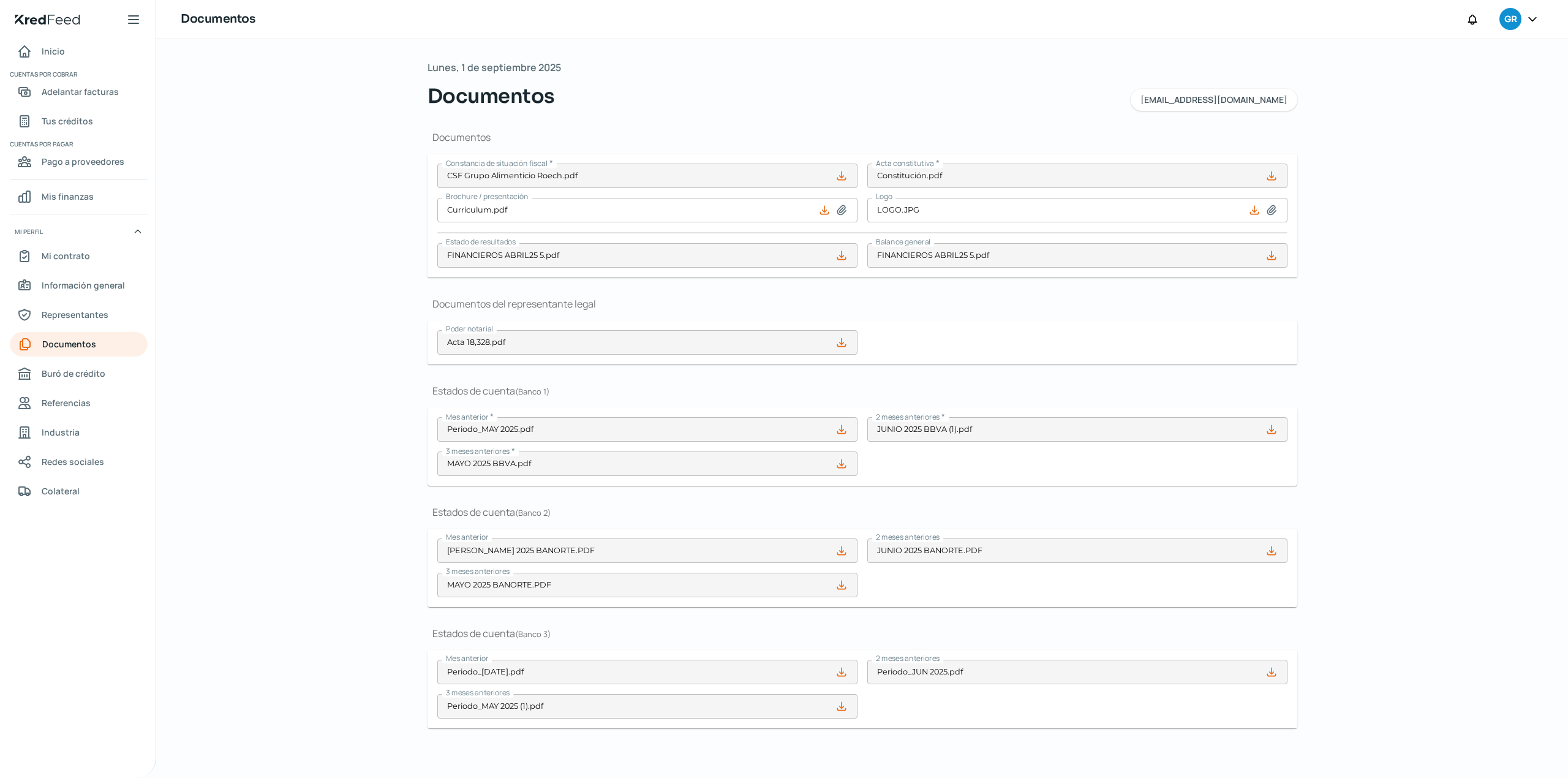
type input "Acta 18,328.pdf"
type input "Periodo_MAY 2025.pdf"
type input "[DATE] BBVA (1).pdf"
type input "[DATE] BBVA.pdf"
type input "[DATE] BANORTE.PDF"
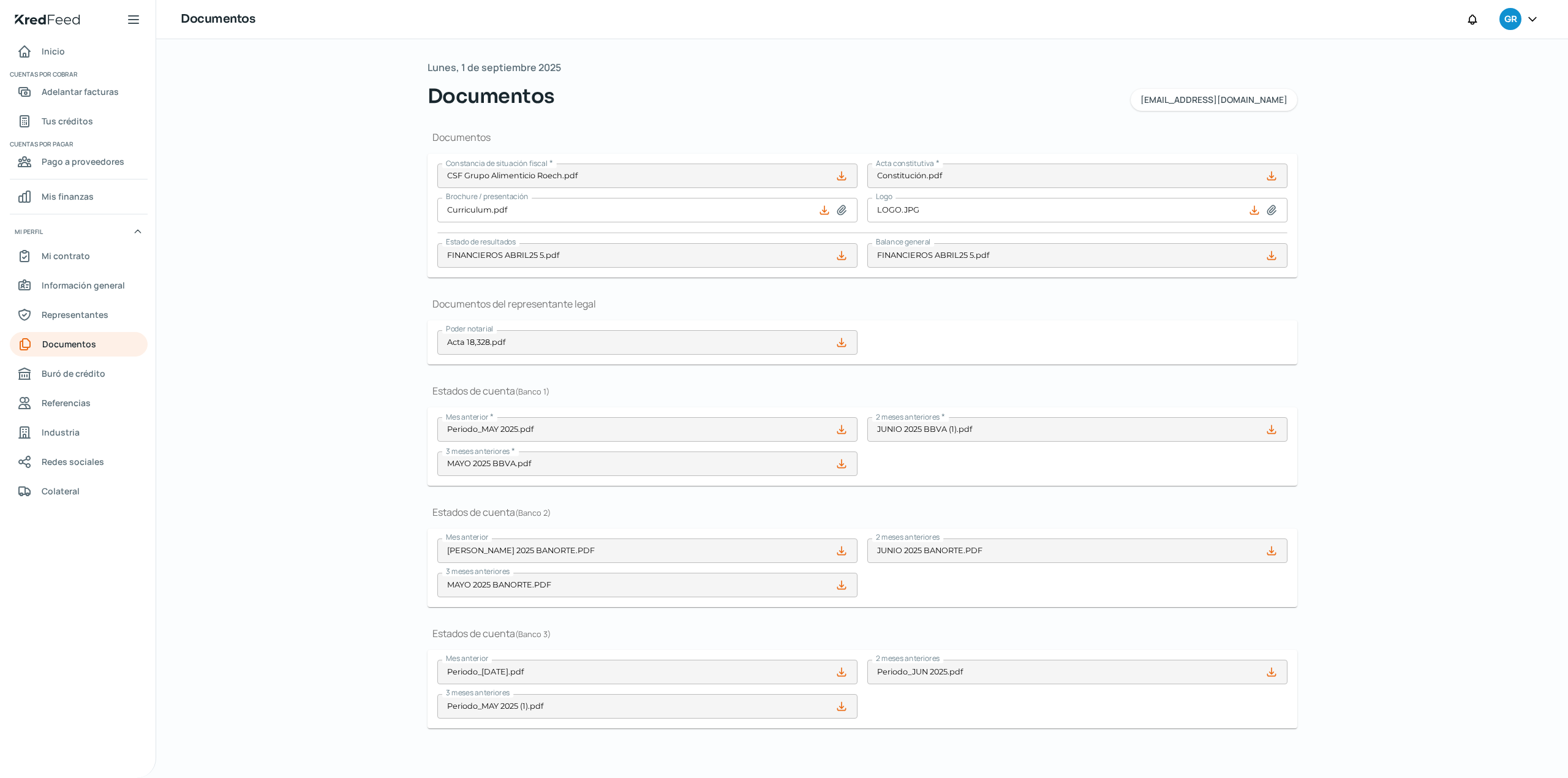
type input "[DATE] BANORTE.PDF"
type input "Periodo_[DATE].pdf"
type input "Periodo_JUN 2025.pdf"
type input "Periodo_MAY 2025 (1).pdf"
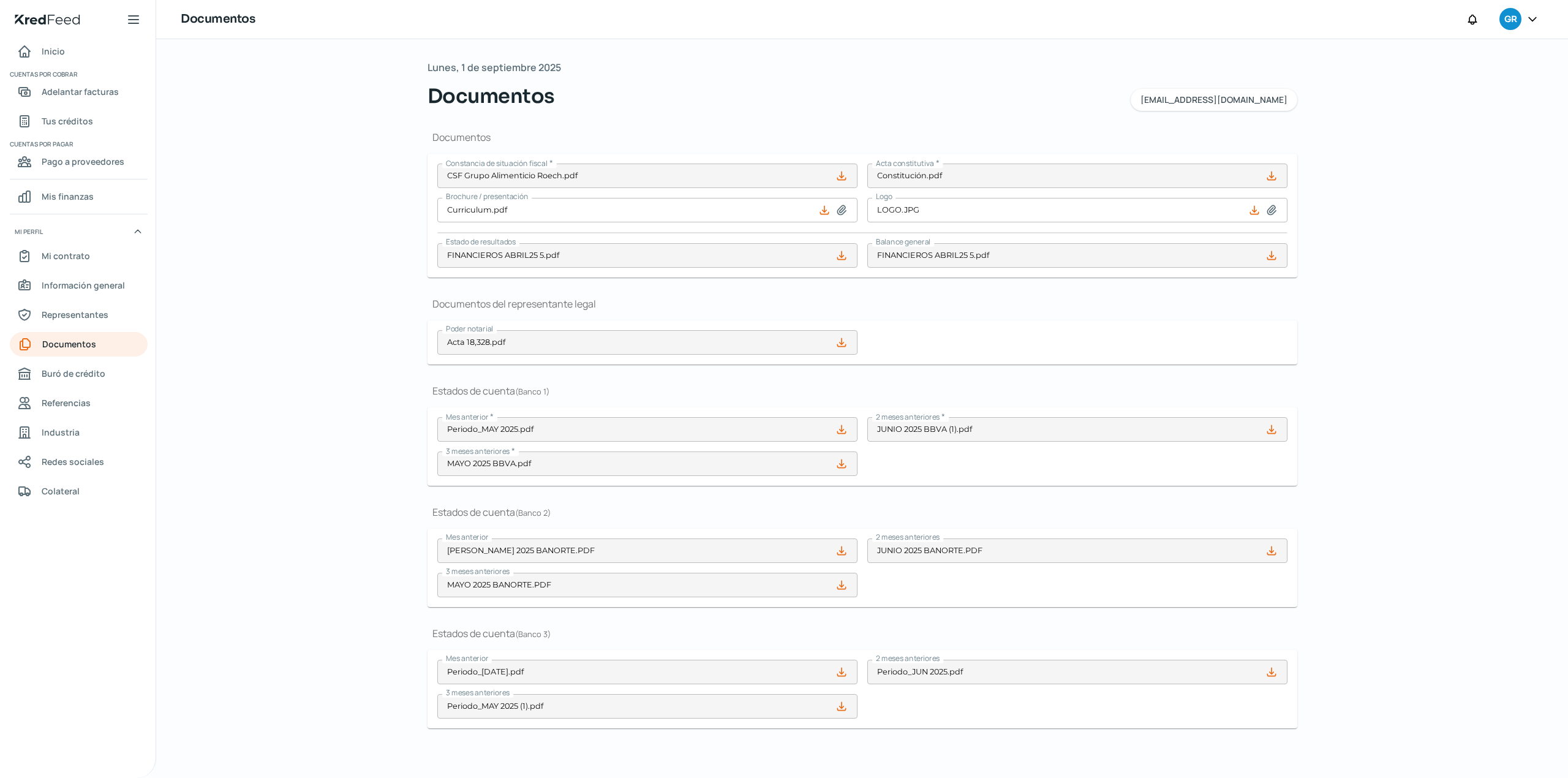
click at [423, 247] on div "Lunes, 1 de septiembre 2025 Documentos contabilidad@gruporoech.com Documentos C…" at bounding box center [862, 408] width 919 height 739
click at [1006, 310] on h1 "Documentos del representante legal" at bounding box center [862, 304] width 869 height 13
click at [1529, 20] on icon at bounding box center [1532, 19] width 12 height 12
click at [1456, 164] on div "Cerrar sesión" at bounding box center [1451, 165] width 164 height 25
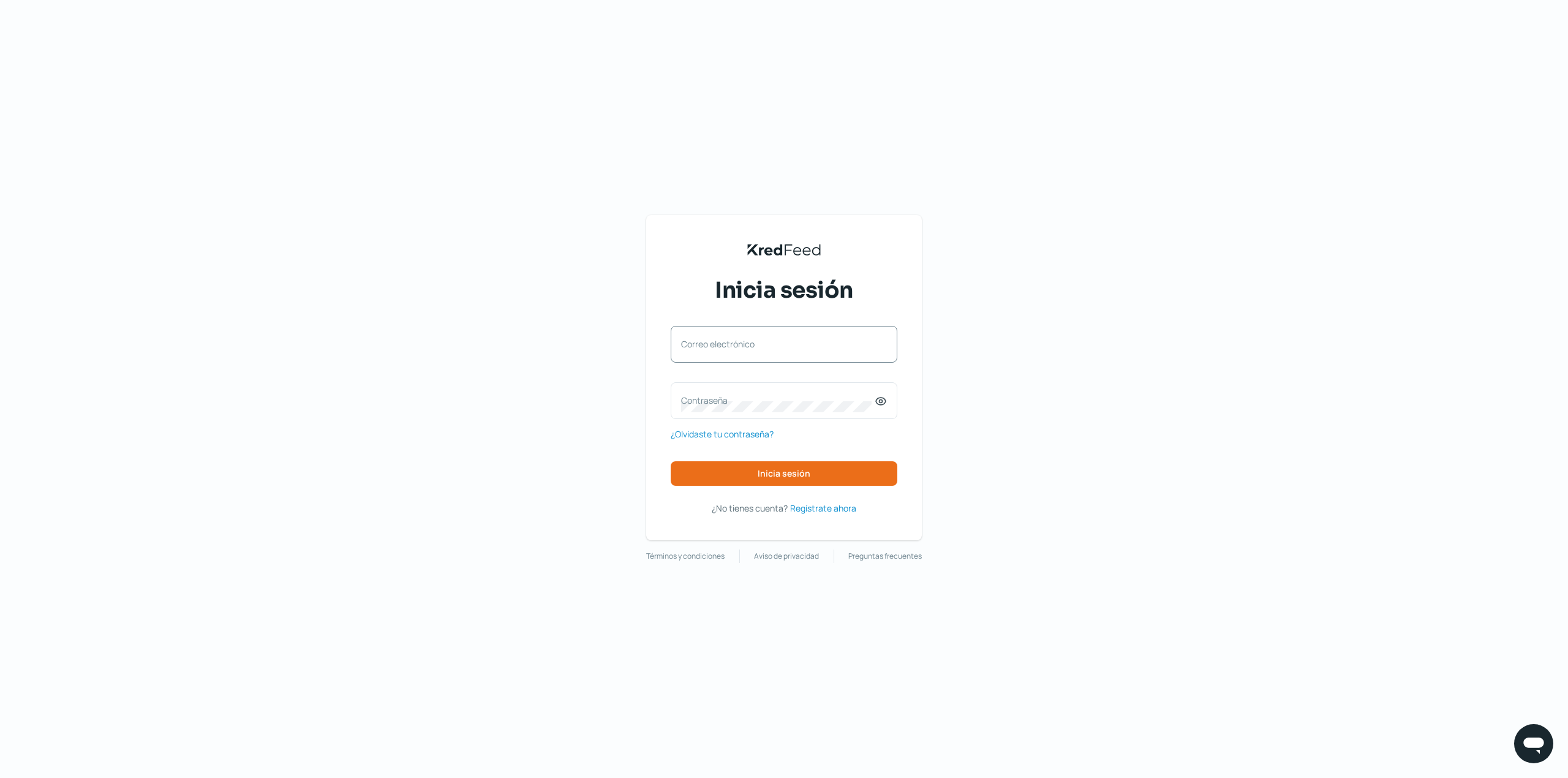
click at [774, 336] on div "Correo electrónico" at bounding box center [784, 344] width 227 height 37
type input "[EMAIL_ADDRESS][DOMAIN_NAME]"
click at [787, 394] on label "Contraseña" at bounding box center [778, 400] width 193 height 12
click at [826, 475] on button "Inicia sesión" at bounding box center [784, 473] width 227 height 25
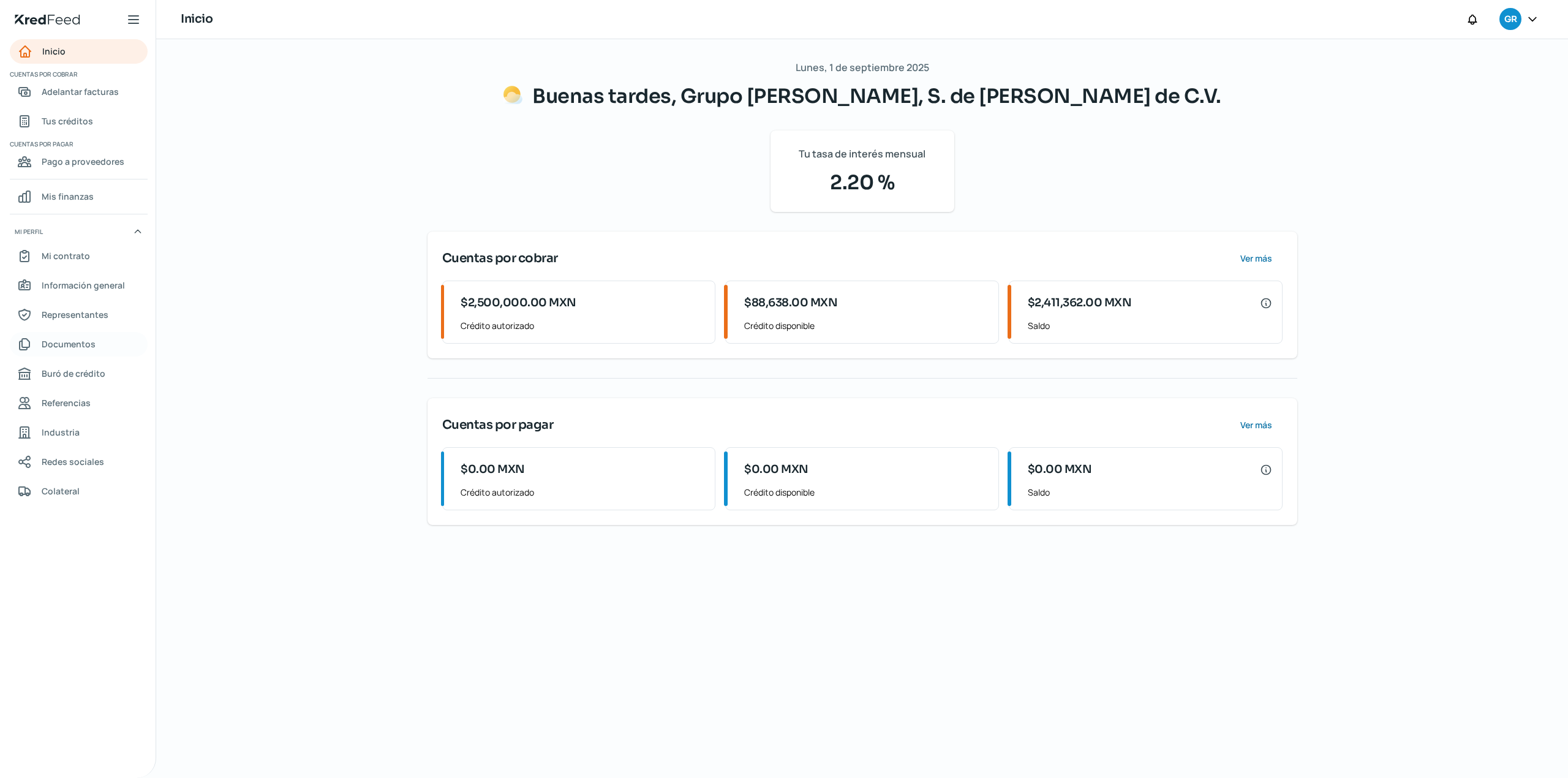
click at [110, 338] on link "Documentos" at bounding box center [78, 344] width 138 height 25
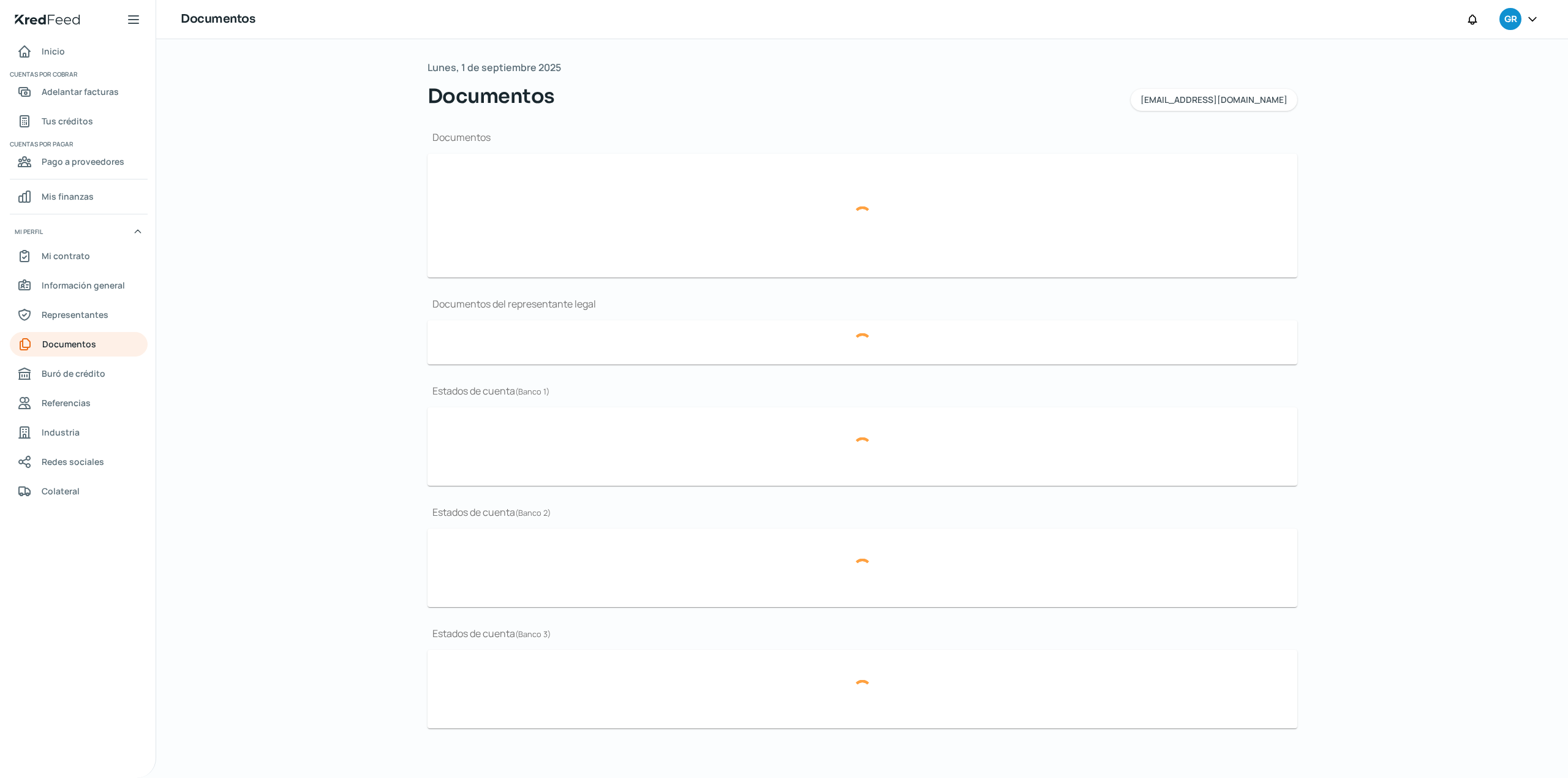
type input "CSF Grupo Alimenticio Roech.pdf"
type input "Curriculum.pdf"
type input "LOGO.JPG"
type input "FINANCIEROS [DATE] 5.pdf"
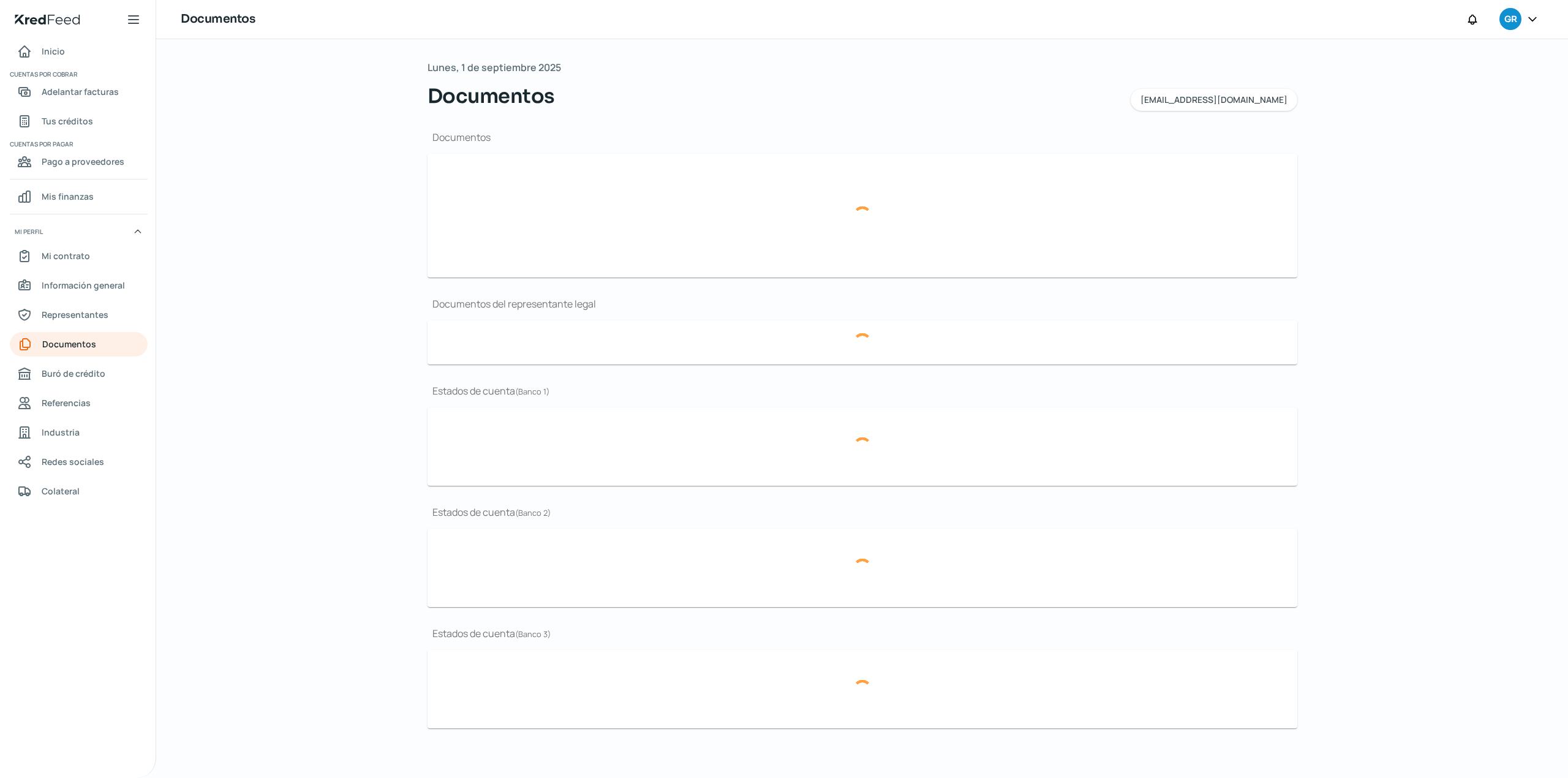
type input "Acta 18,328.pdf"
type input "Periodo_MAY 2025.pdf"
type input "[DATE] BBVA (1).pdf"
type input "[DATE] BBVA.pdf"
type input "[DATE] BANORTE.PDF"
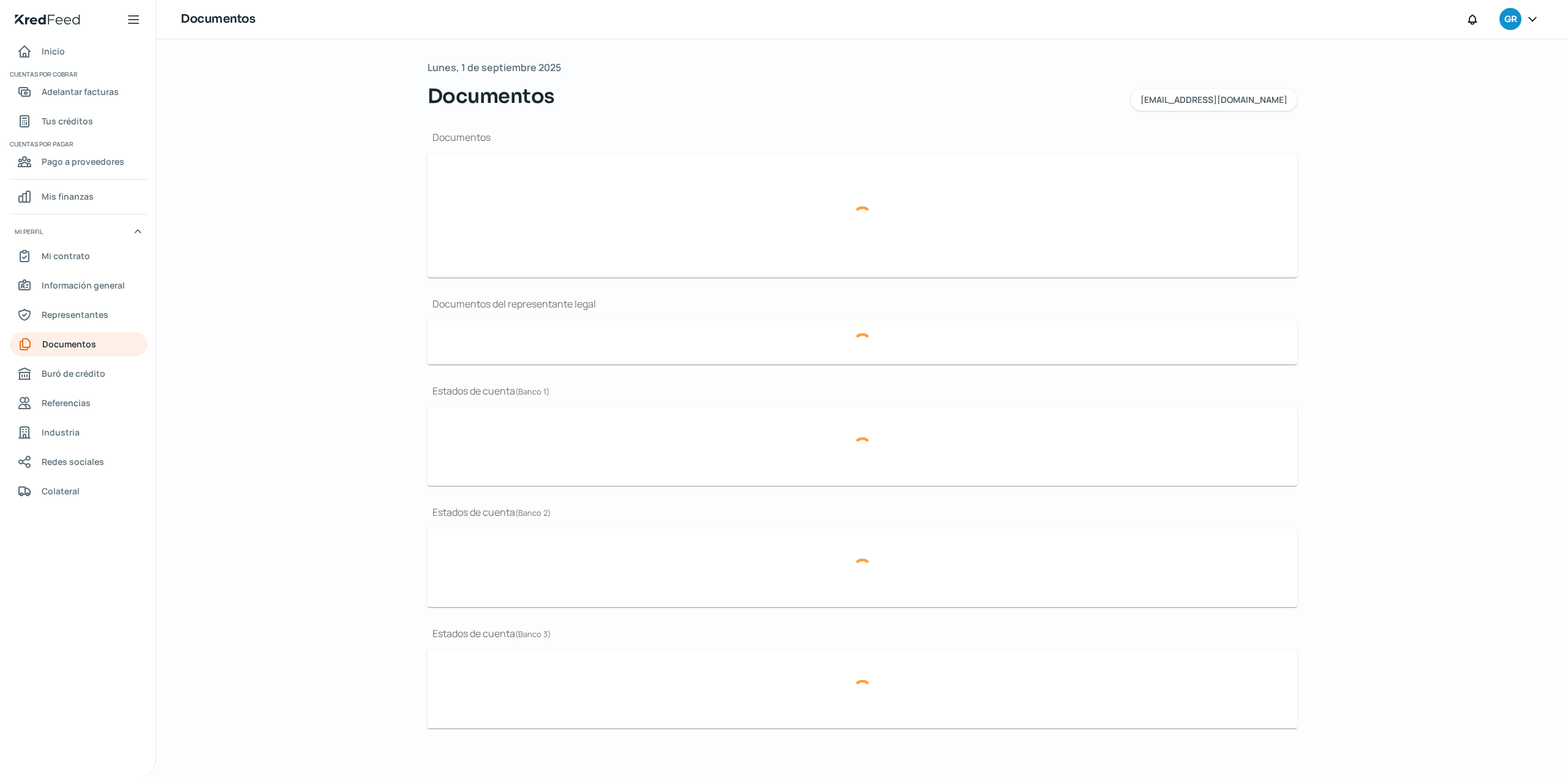
type input "[DATE] BANORTE.PDF"
type input "Periodo_[DATE].pdf"
type input "Periodo_JUN 2025.pdf"
type input "Periodo_MAY 2025 (1).pdf"
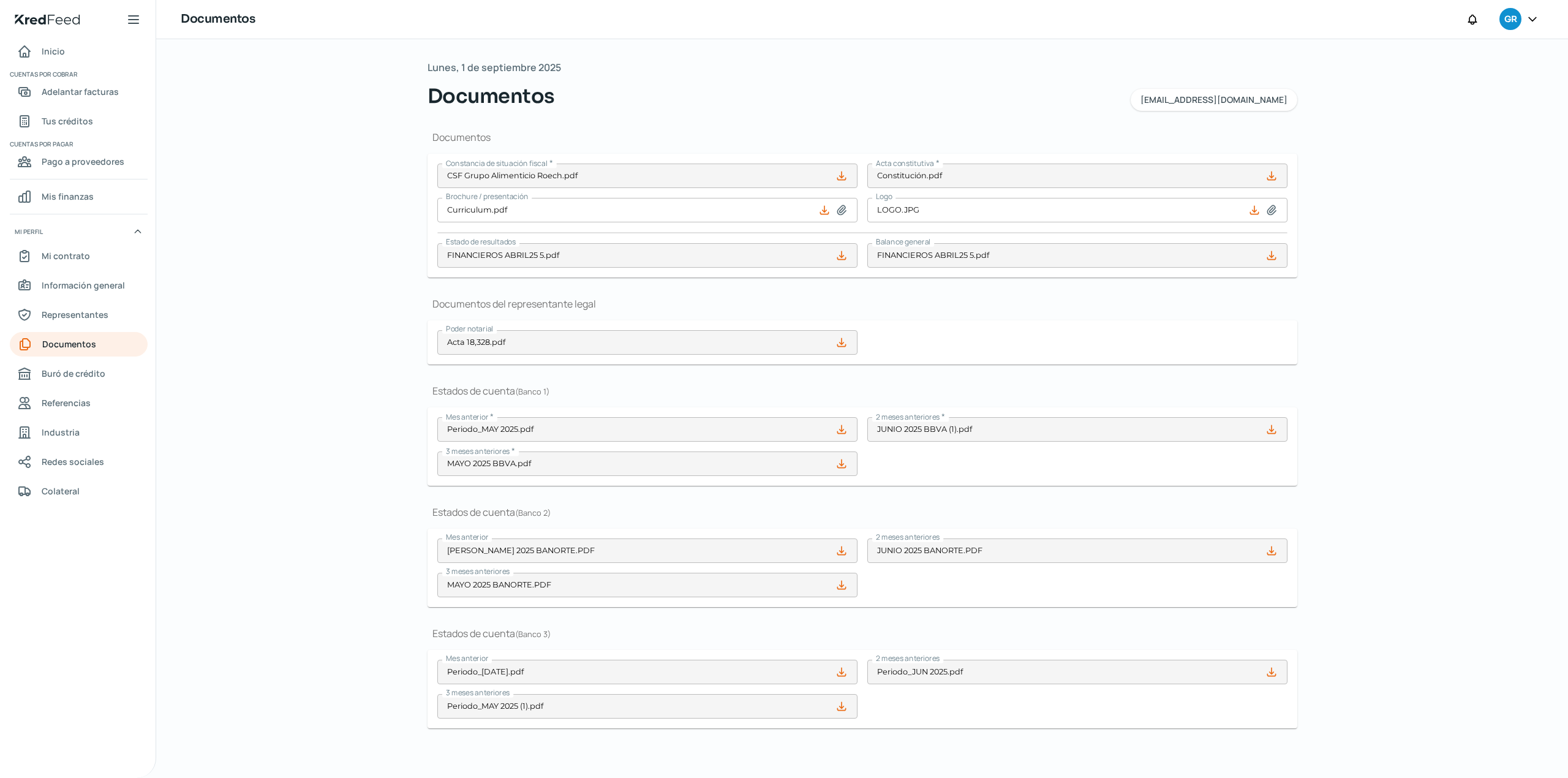
scroll to position [1, 0]
click at [405, 410] on div "Lunes, 1 de septiembre 2025 Documentos contabilidad@gruporoech.com Documentos C…" at bounding box center [862, 408] width 919 height 739
click at [1138, 314] on div "Documentos del representante legal Poder notarial Acta 18,328.pdf" at bounding box center [862, 330] width 869 height 67
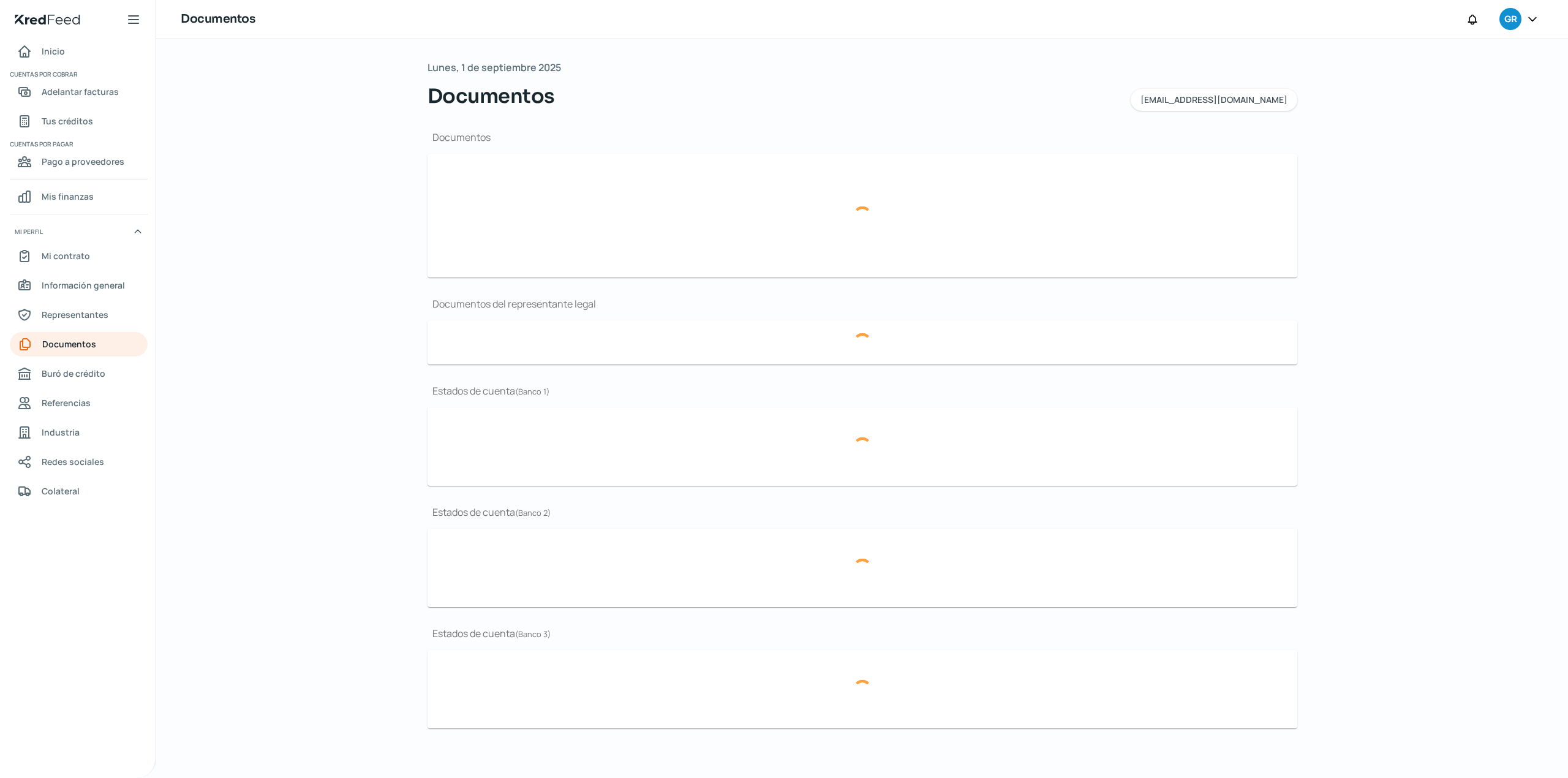
type input "CSF Grupo Alimenticio Roech.pdf"
type input "Curriculum.pdf"
type input "LOGO.JPG"
type input "FINANCIEROS [DATE] 5.pdf"
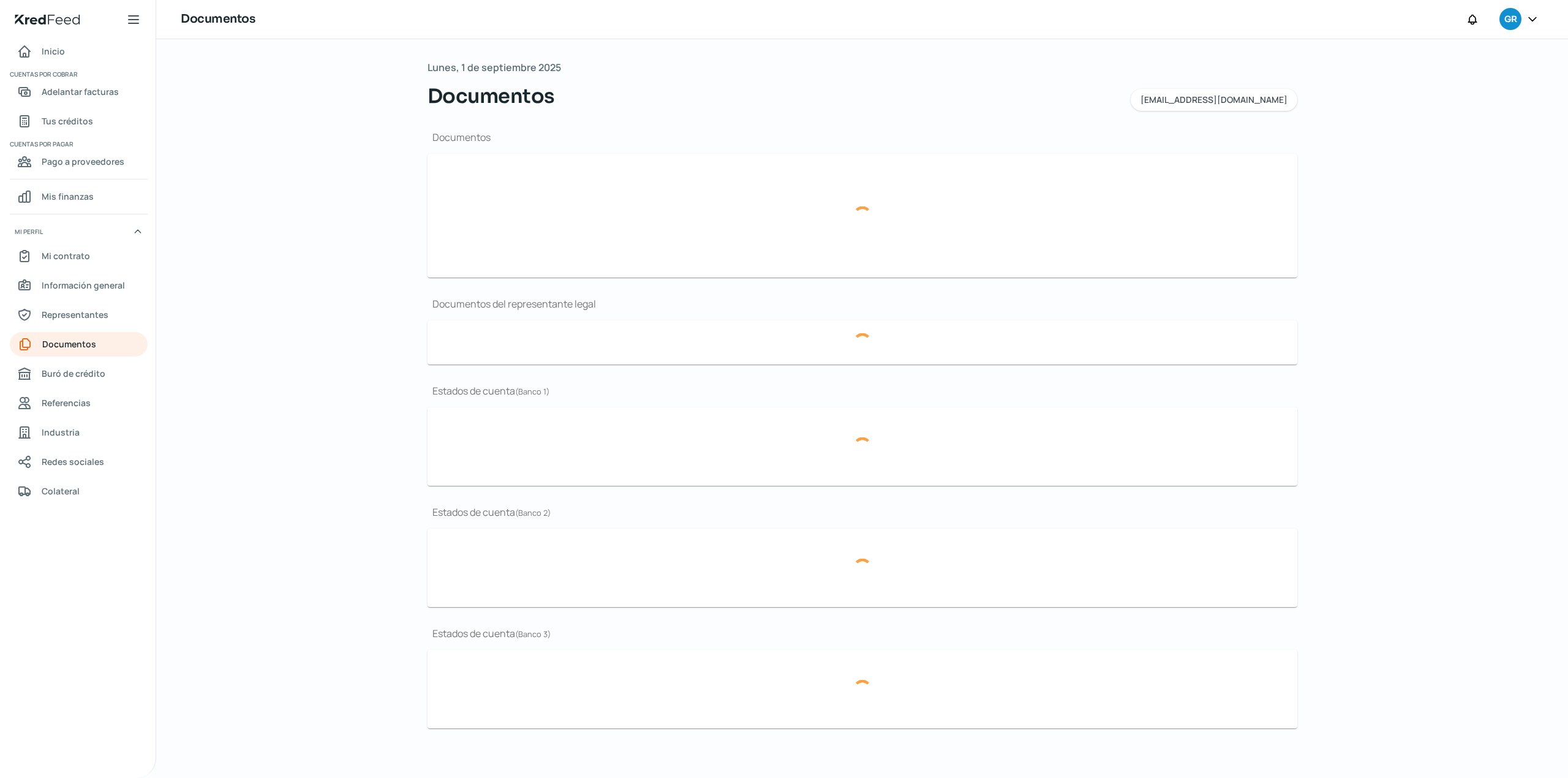
type input "Acta 18,328.pdf"
type input "Periodo_MAY 2025.pdf"
type input "[DATE] BBVA (1).pdf"
type input "[DATE] BBVA.pdf"
type input "[DATE] BANORTE.PDF"
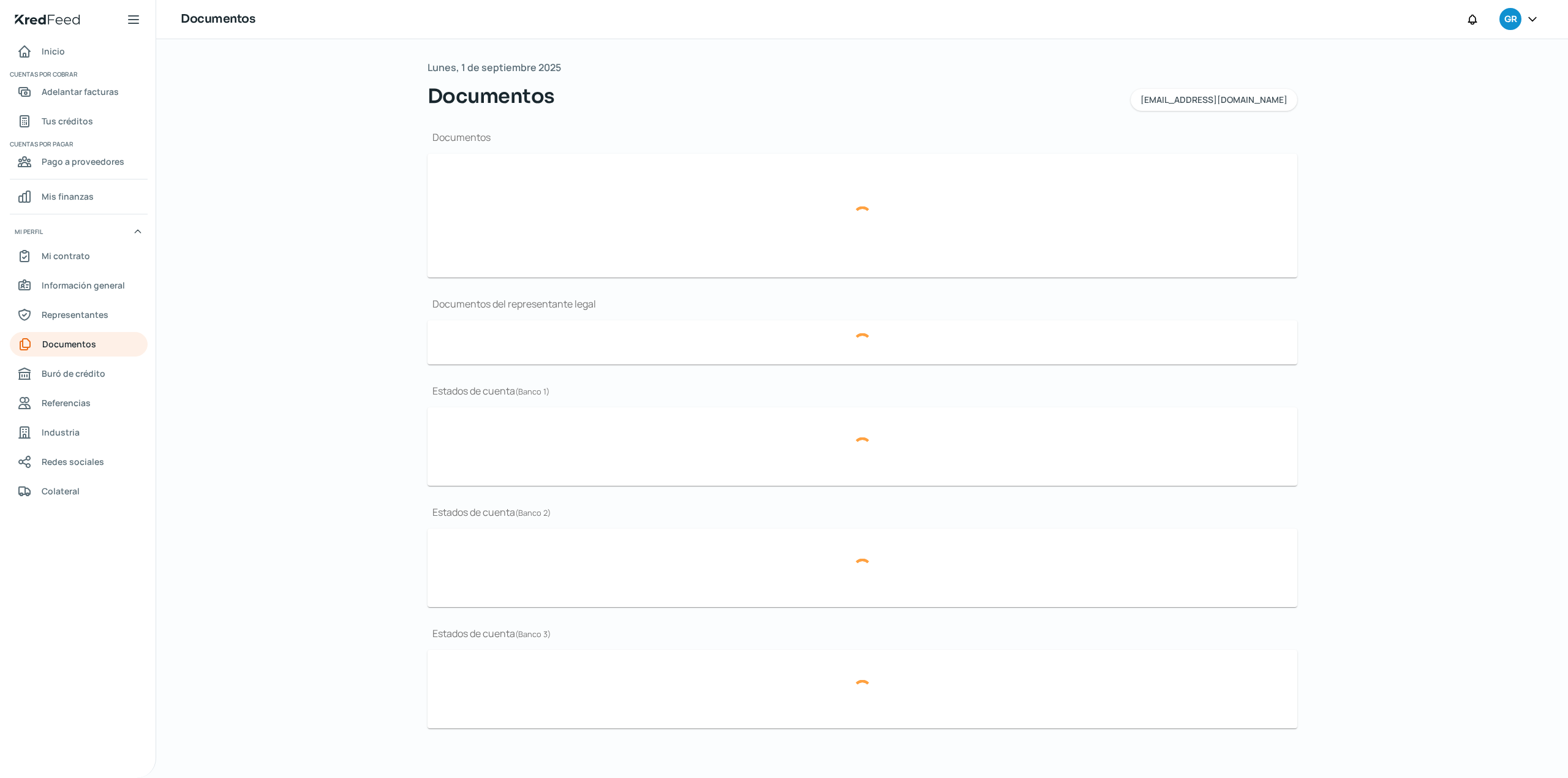
type input "[DATE] BANORTE.PDF"
type input "Periodo_[DATE].pdf"
type input "Periodo_JUN 2025.pdf"
type input "Periodo_MAY 2025 (1).pdf"
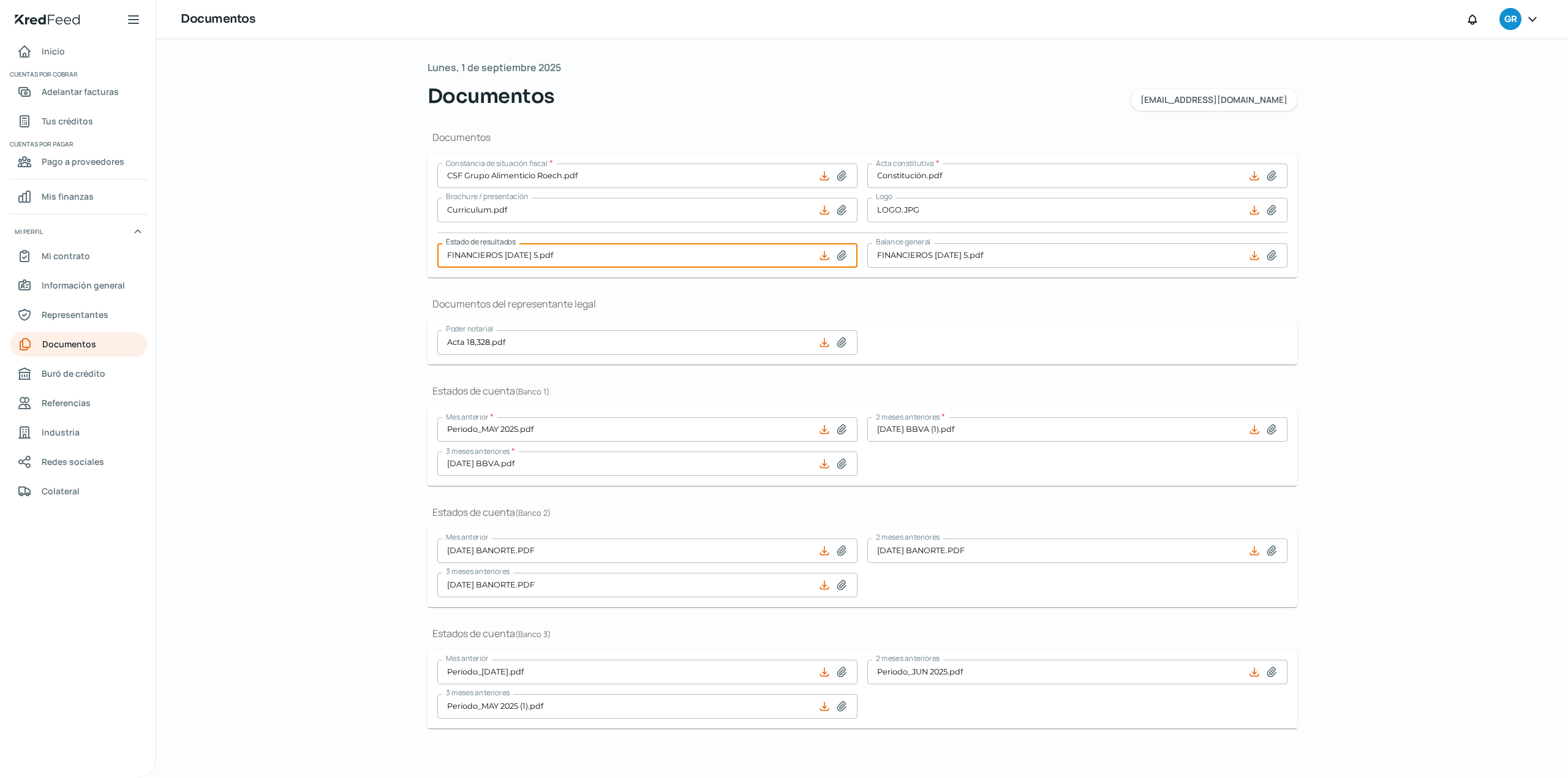
click at [623, 258] on input "FINANCIEROS [DATE] 5.pdf" at bounding box center [647, 255] width 420 height 25
click at [558, 255] on input "FINANCIEROS [DATE] 5.pdf" at bounding box center [647, 255] width 420 height 25
click at [838, 256] on icon at bounding box center [841, 255] width 9 height 9
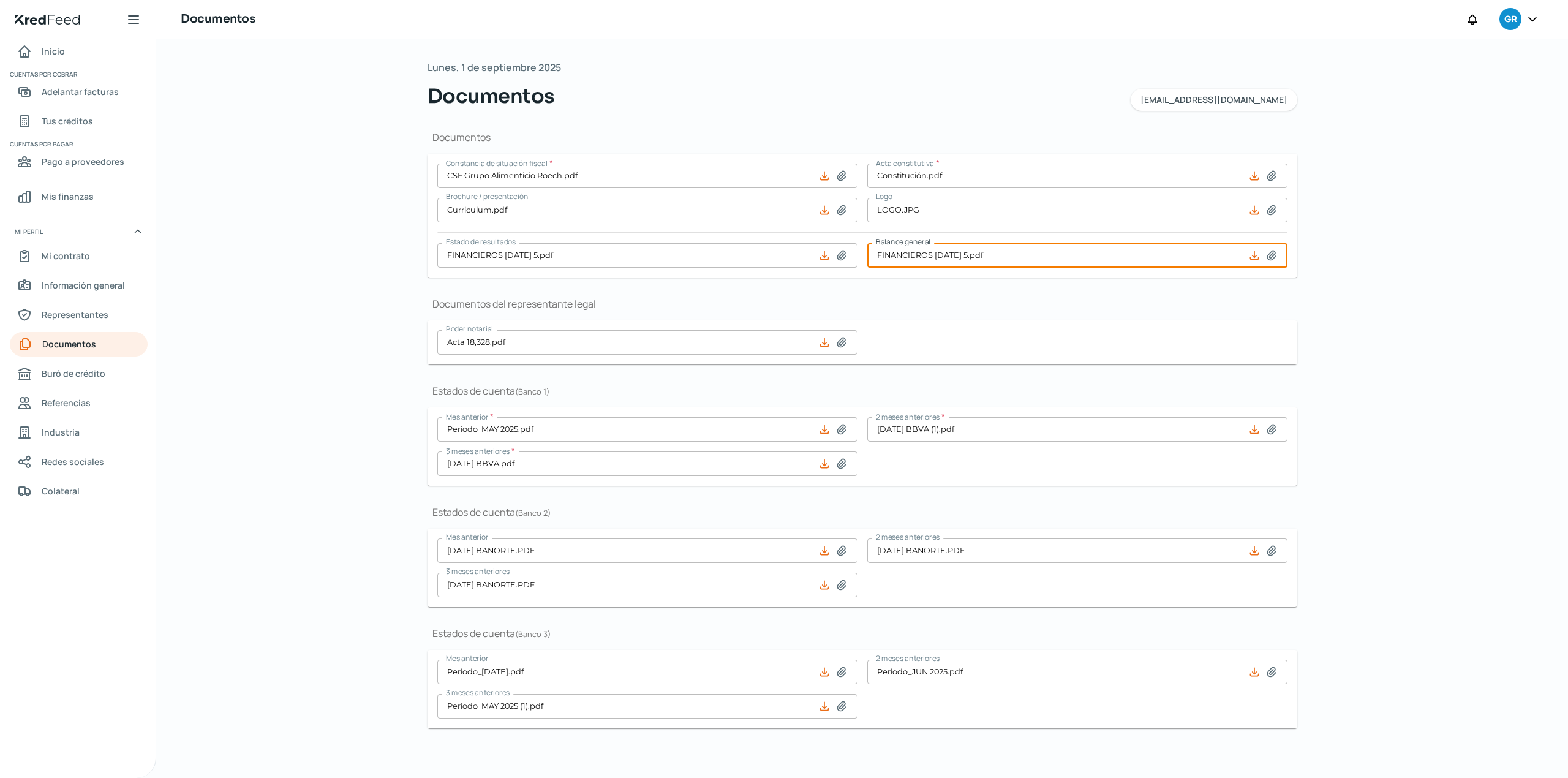
click at [988, 255] on input "FINANCIEROS [DATE] 5.pdf" at bounding box center [1077, 255] width 420 height 25
click at [838, 430] on icon at bounding box center [841, 430] width 9 height 9
type input "C:\fakepath\[DATE] BBVA.pdf"
type input "[DATE] BBVA.pdf"
click at [990, 257] on input "FINANCIEROS [DATE] 5.pdf" at bounding box center [1077, 255] width 420 height 25
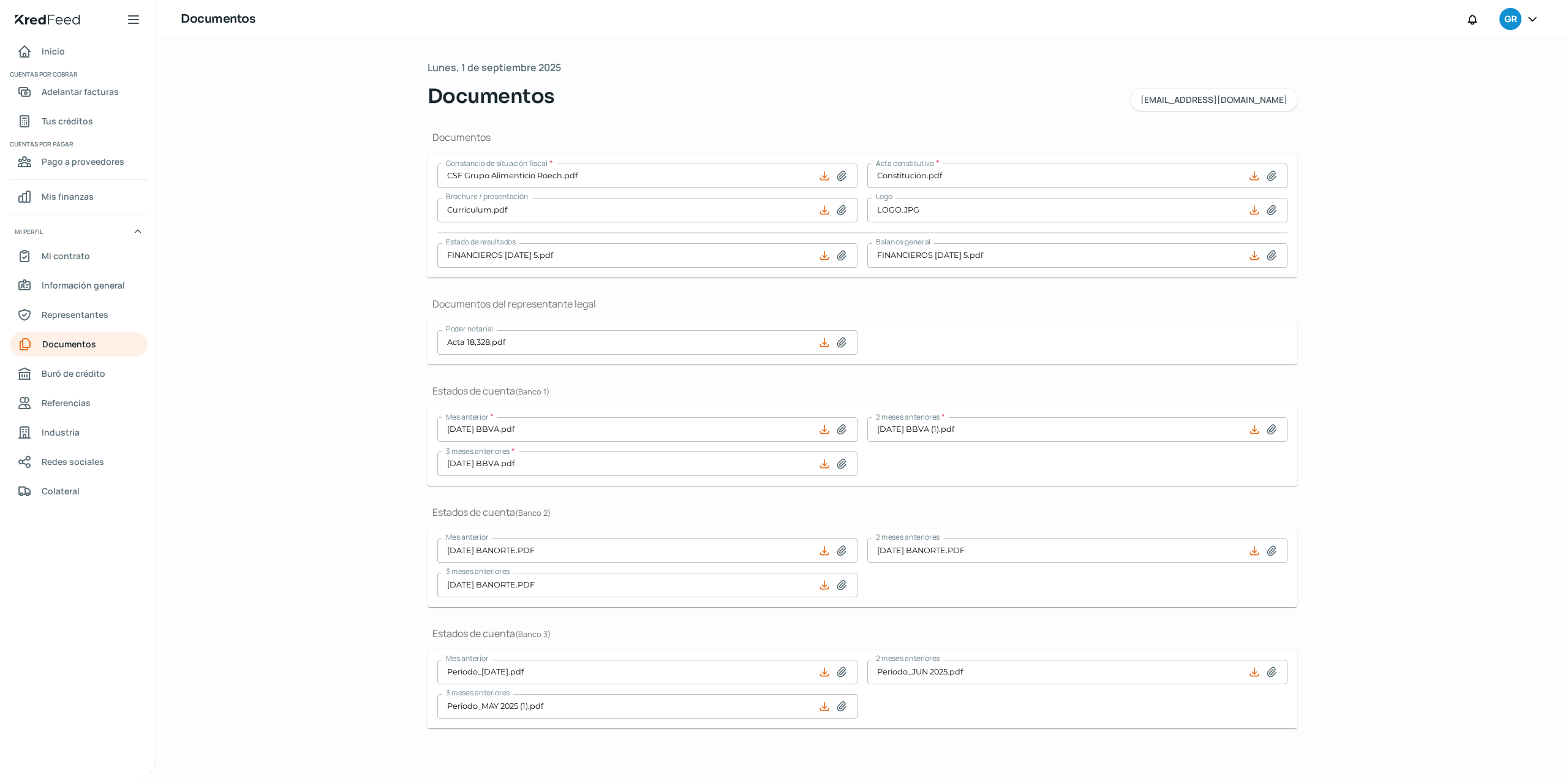
click at [1430, 398] on div "[DATE] Documentos [EMAIL_ADDRESS][DOMAIN_NAME] Documentos Constancia de situaci…" at bounding box center [862, 408] width 1412 height 739
click at [310, 255] on div "[DATE] Documentos [EMAIL_ADDRESS][DOMAIN_NAME] Documentos Constancia de situaci…" at bounding box center [862, 408] width 1412 height 739
click at [328, 263] on div "[DATE] Documentos [EMAIL_ADDRESS][DOMAIN_NAME] Documentos Constancia de situaci…" at bounding box center [862, 408] width 1412 height 739
click at [1002, 310] on h1 "Documentos del representante legal" at bounding box center [862, 304] width 869 height 13
click at [70, 53] on link "Inicio" at bounding box center [78, 51] width 138 height 25
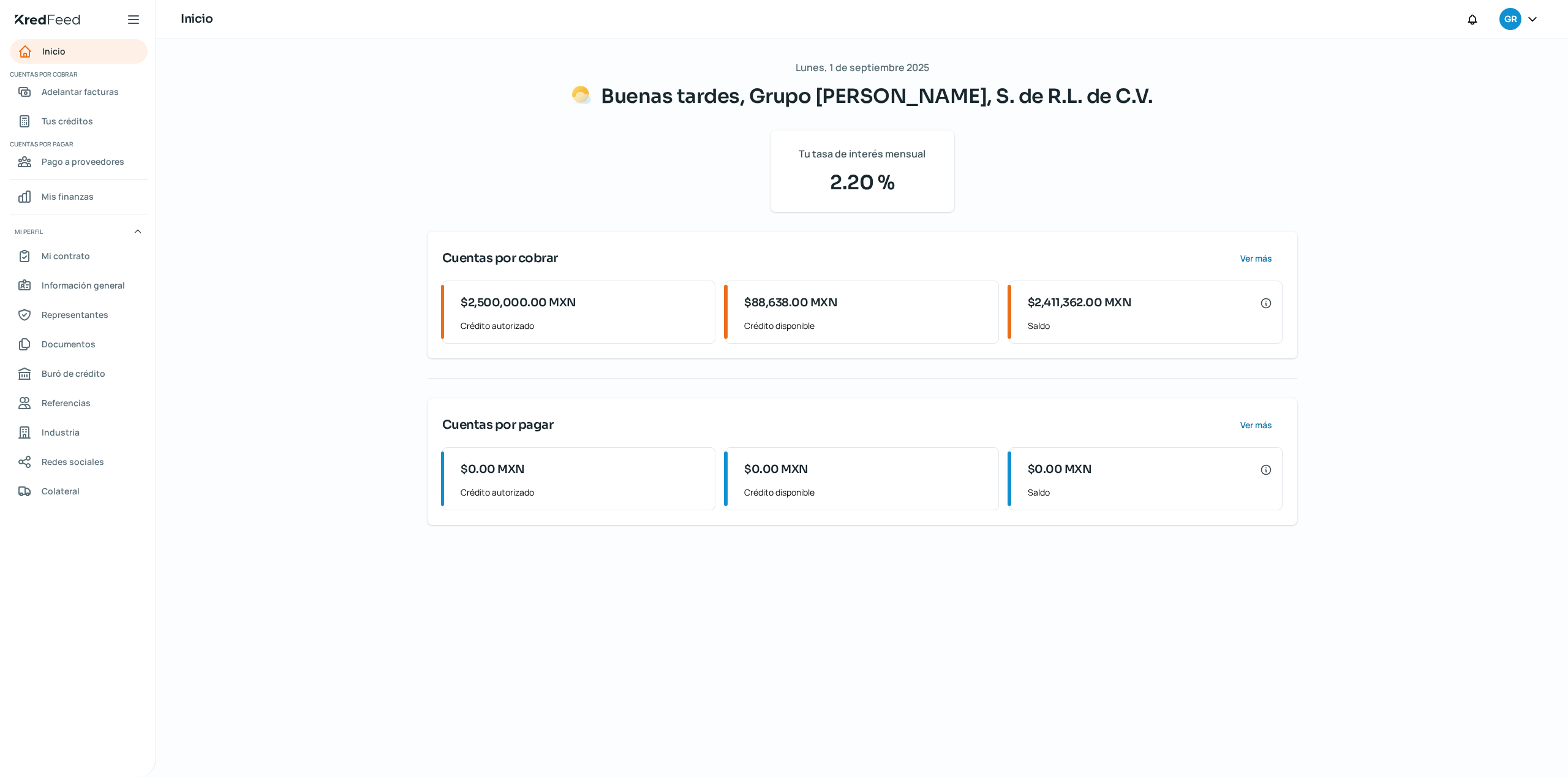
click at [243, 294] on div "[DATE] Buenas tardes, Grupo Alimenticio Roech, S. de R.L. de C.V. Tu tasa de in…" at bounding box center [862, 408] width 1412 height 739
click at [86, 343] on span "Documentos" at bounding box center [68, 344] width 54 height 15
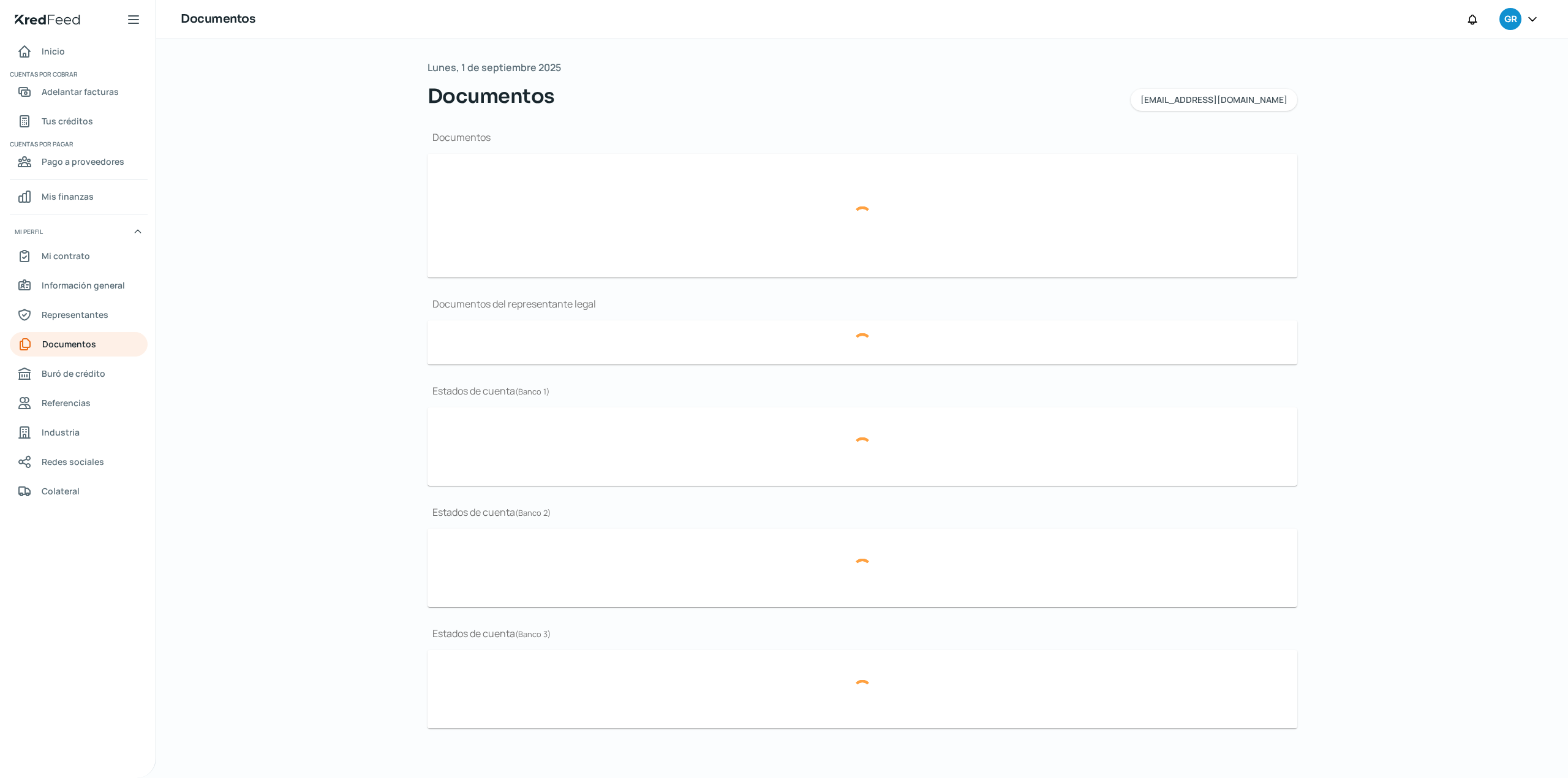
type input "CSF Grupo Alimenticio Roech.pdf"
type input "Curriculum.pdf"
type input "LOGO.JPG"
type input "FINANCIEROS [DATE] 5.pdf"
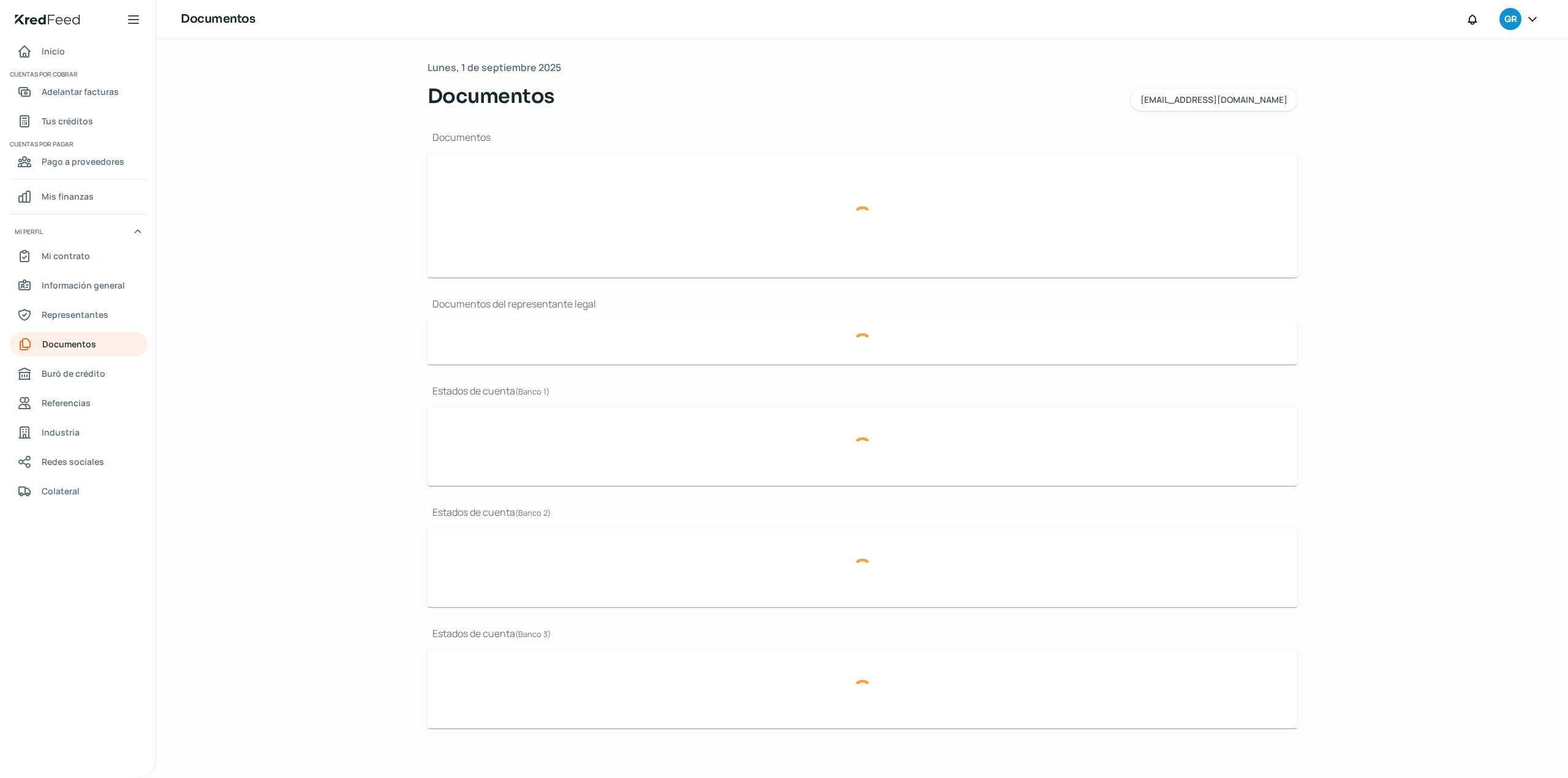
type input "Acta 18,328.pdf"
type input "[DATE] BBVA.pdf"
type input "[DATE] BBVA (1).pdf"
type input "[DATE] BBVA.pdf"
type input "[DATE] BANORTE.PDF"
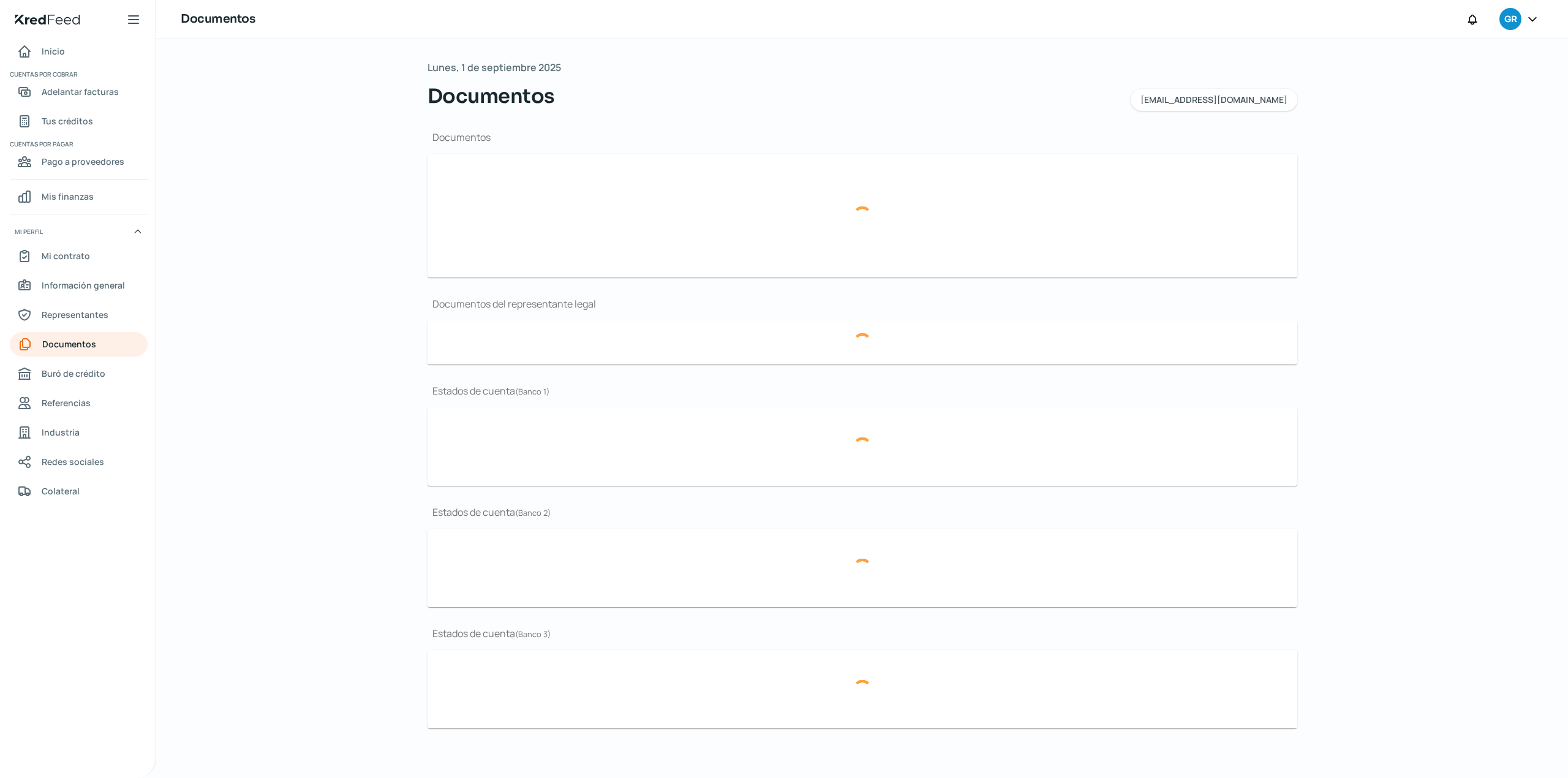
type input "[DATE] BANORTE.PDF"
type input "Periodo_[DATE].pdf"
type input "Periodo_JUN 2025.pdf"
type input "Periodo_MAY 2025 (1).pdf"
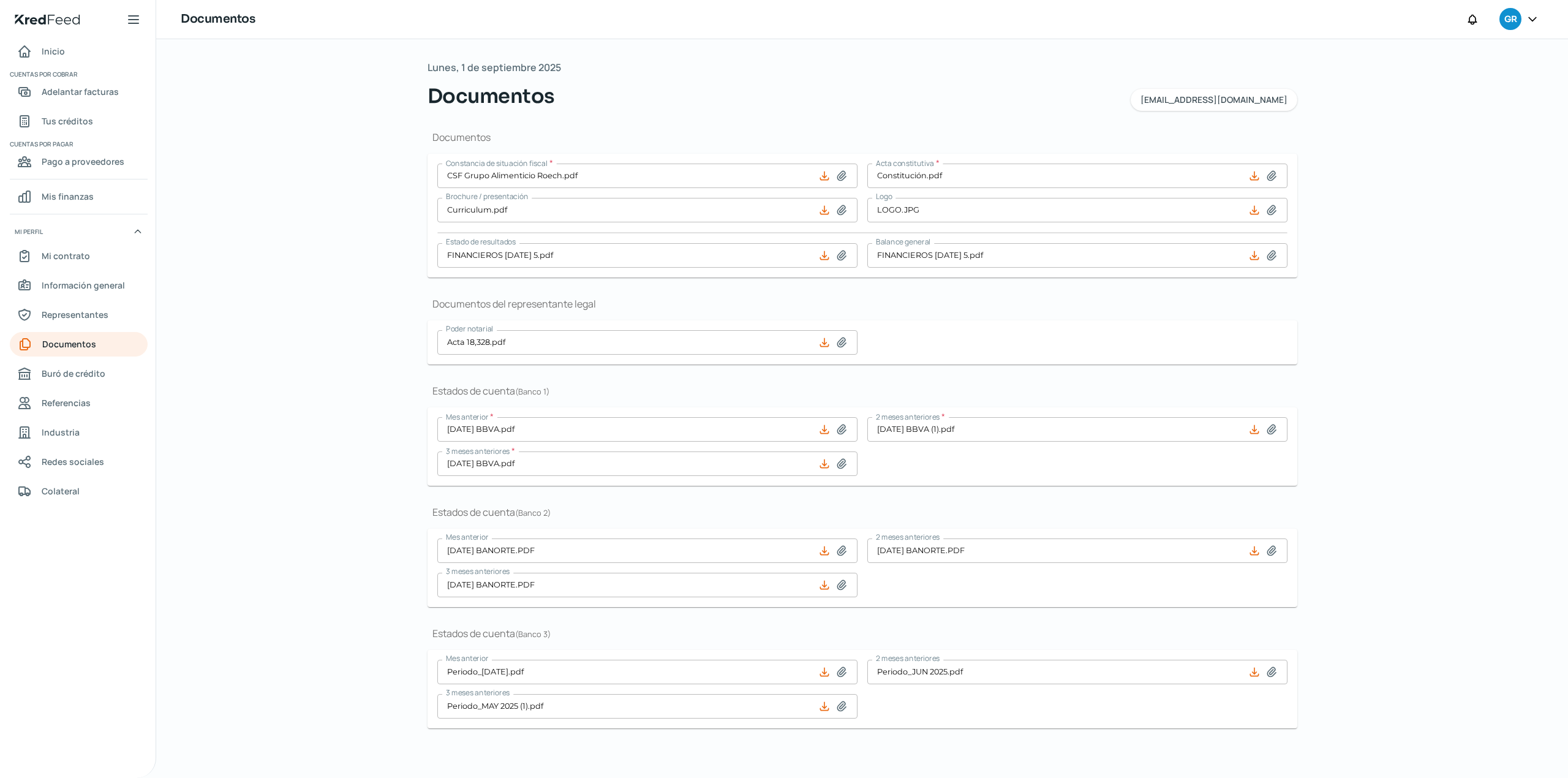
click at [333, 260] on div "[DATE] Documentos [EMAIL_ADDRESS][DOMAIN_NAME] Documentos Constancia de situaci…" at bounding box center [862, 408] width 1412 height 739
click at [840, 253] on icon at bounding box center [841, 255] width 9 height 9
type input "C:\fakepath\FINANCIEROS [DATE] (1).pdf"
type input "FINANCIEROS [DATE] (1).pdf"
click at [1272, 259] on icon at bounding box center [1272, 255] width 12 height 12
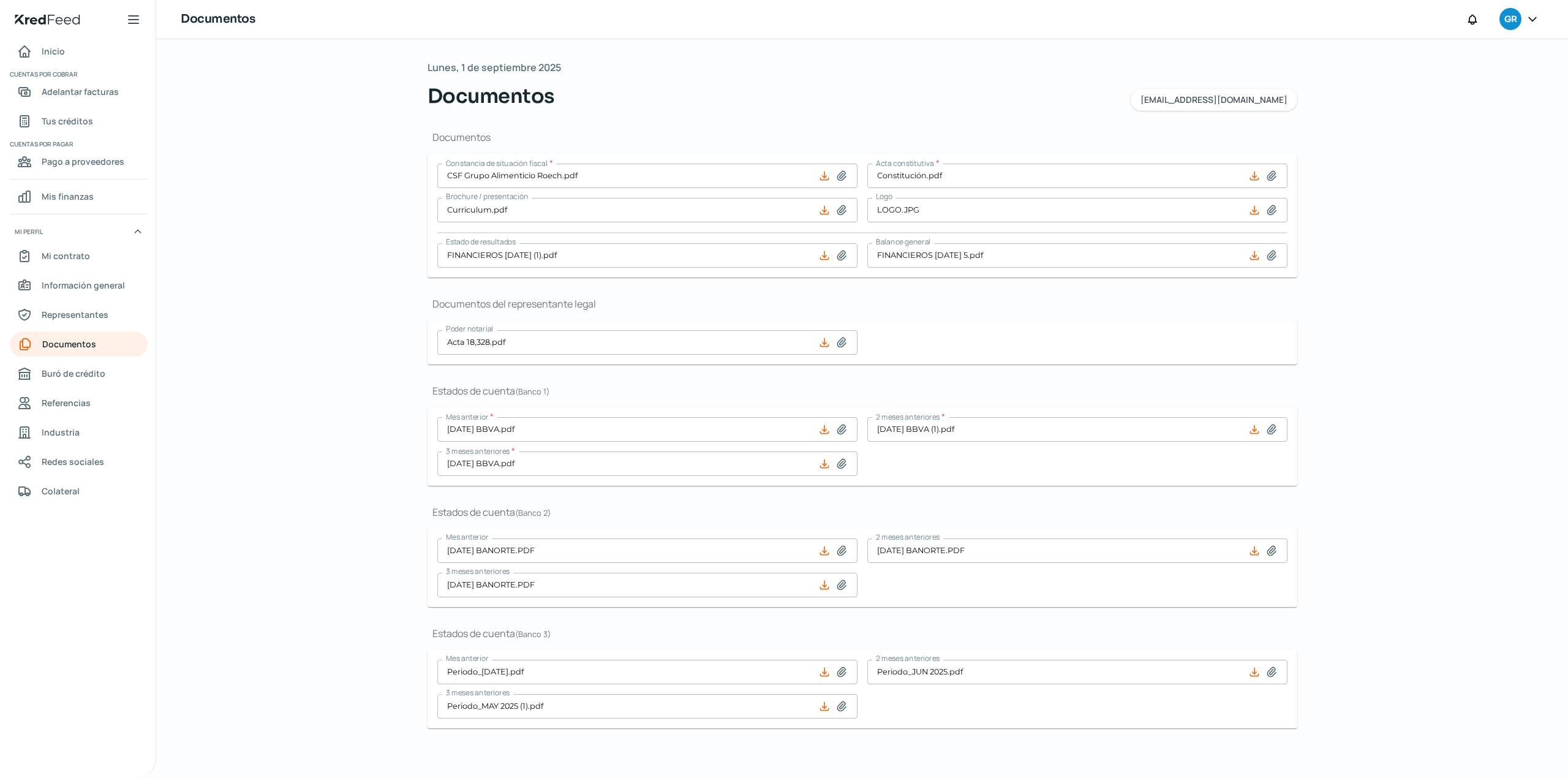
type input "C:\fakepath\FINANCIEROS [DATE] (1).pdf"
type input "FINANCIEROS [DATE] (1).pdf"
click at [1399, 538] on div "[DATE] Documentos [EMAIL_ADDRESS][DOMAIN_NAME] Documentos Constancia de situaci…" at bounding box center [862, 408] width 1412 height 739
click at [231, 455] on div "[DATE] Documentos [EMAIL_ADDRESS][DOMAIN_NAME] Documentos Constancia de situaci…" at bounding box center [862, 408] width 1412 height 739
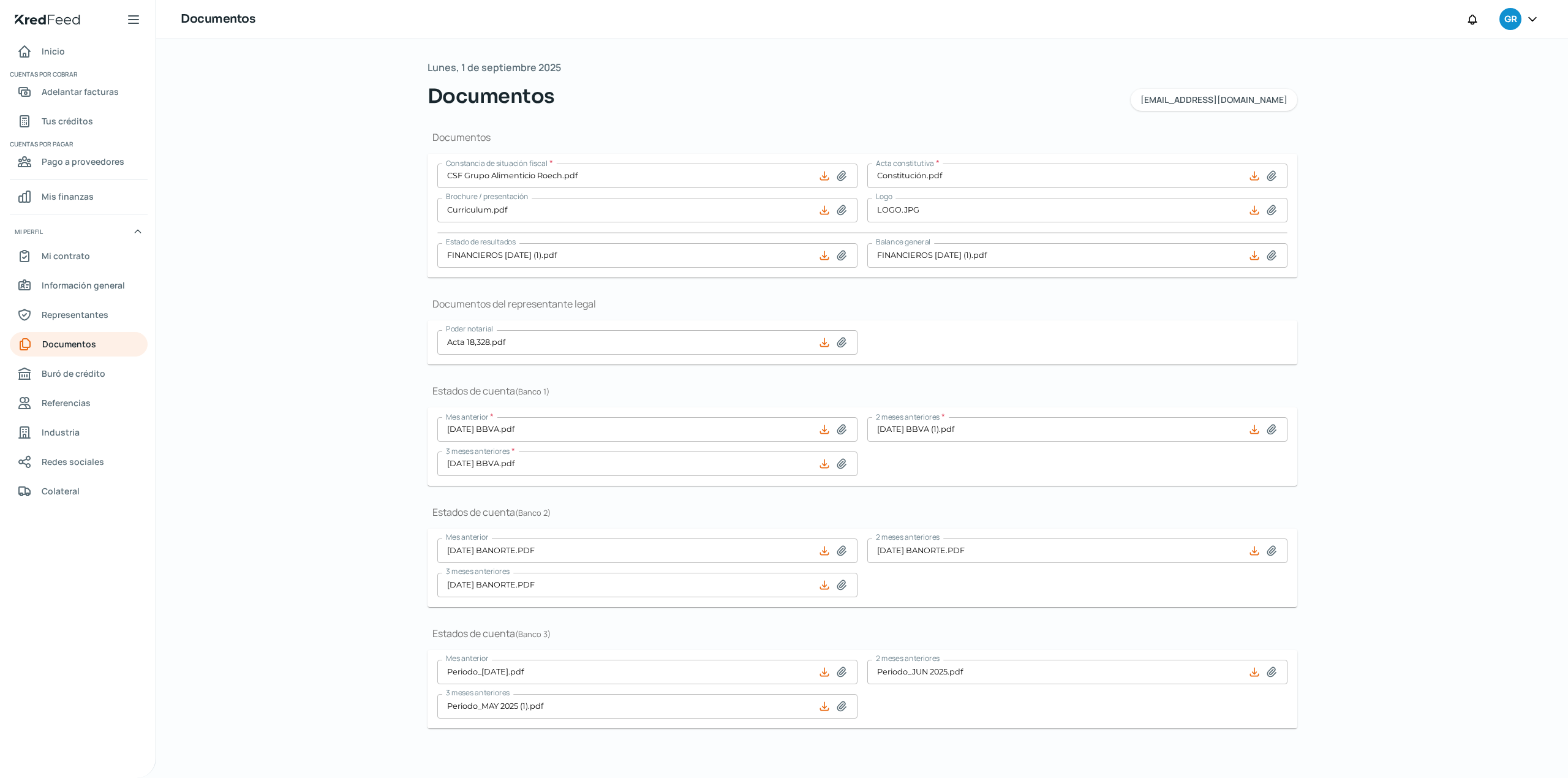
scroll to position [0, 0]
click at [82, 47] on link "Inicio" at bounding box center [78, 51] width 138 height 25
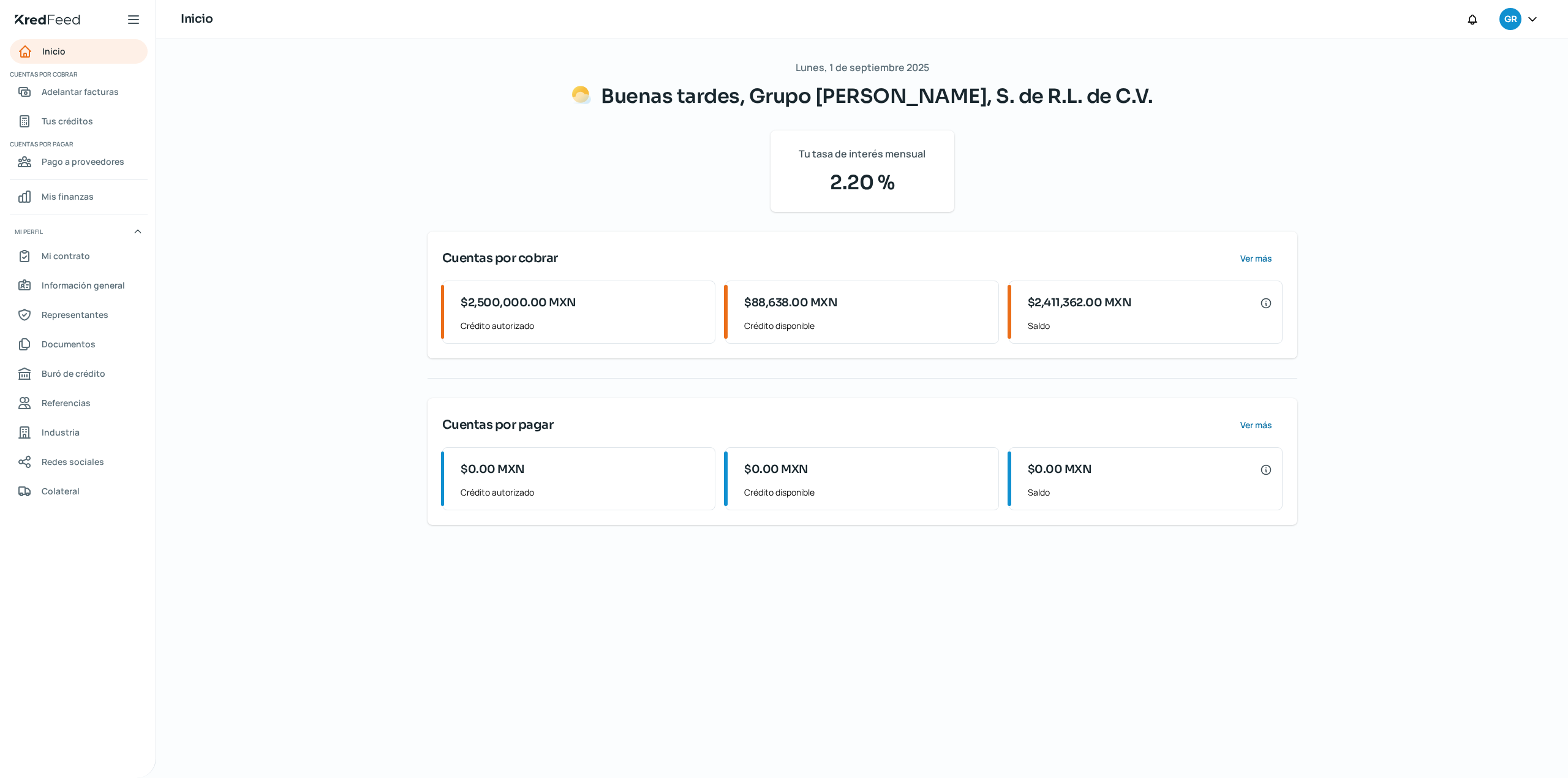
click at [1539, 15] on div at bounding box center [1532, 19] width 22 height 23
click at [1533, 22] on icon at bounding box center [1532, 19] width 12 height 12
click at [1456, 167] on div "Cerrar sesión" at bounding box center [1451, 165] width 164 height 25
